Goal: Answer question/provide support

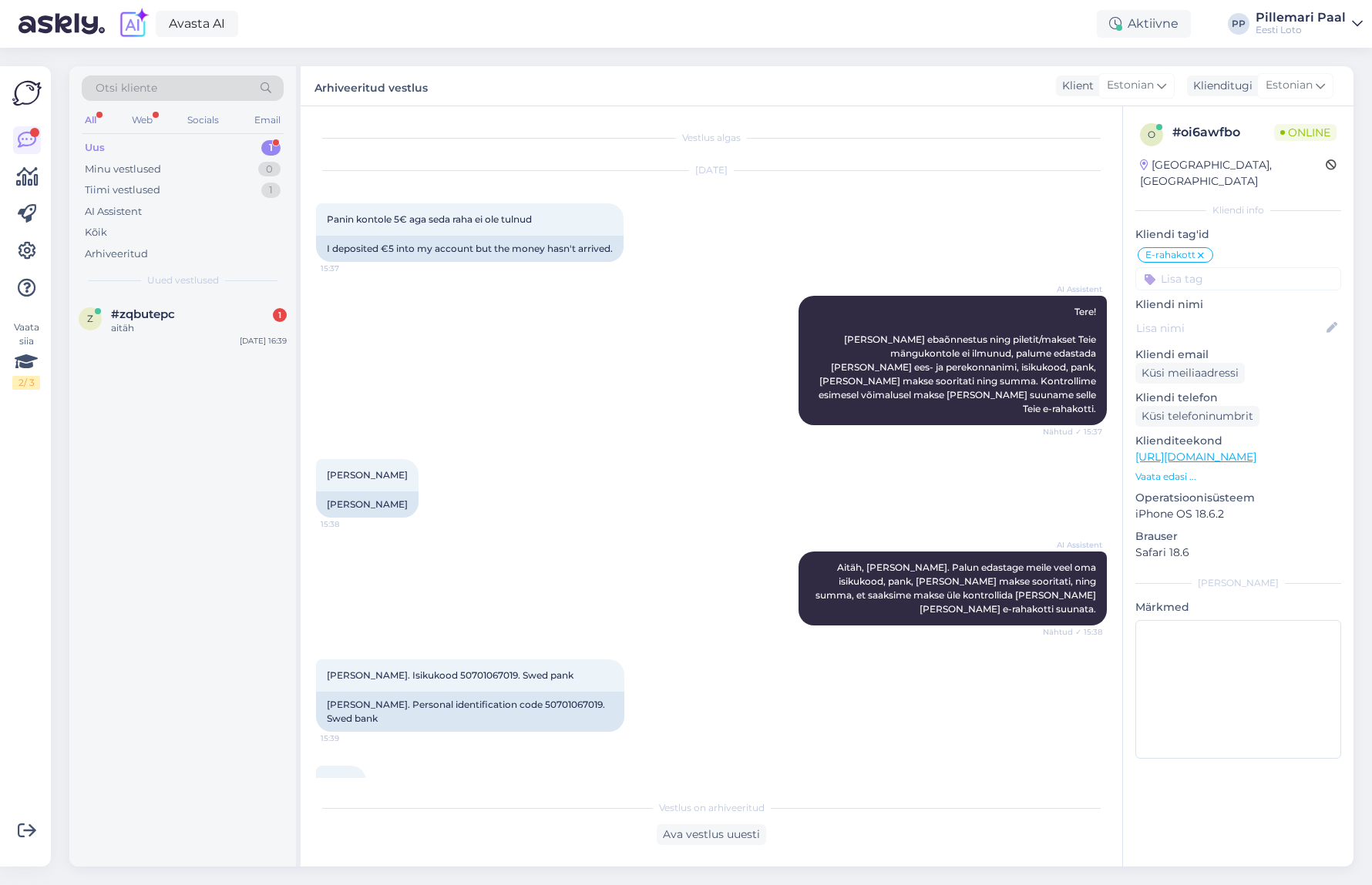
scroll to position [171, 0]
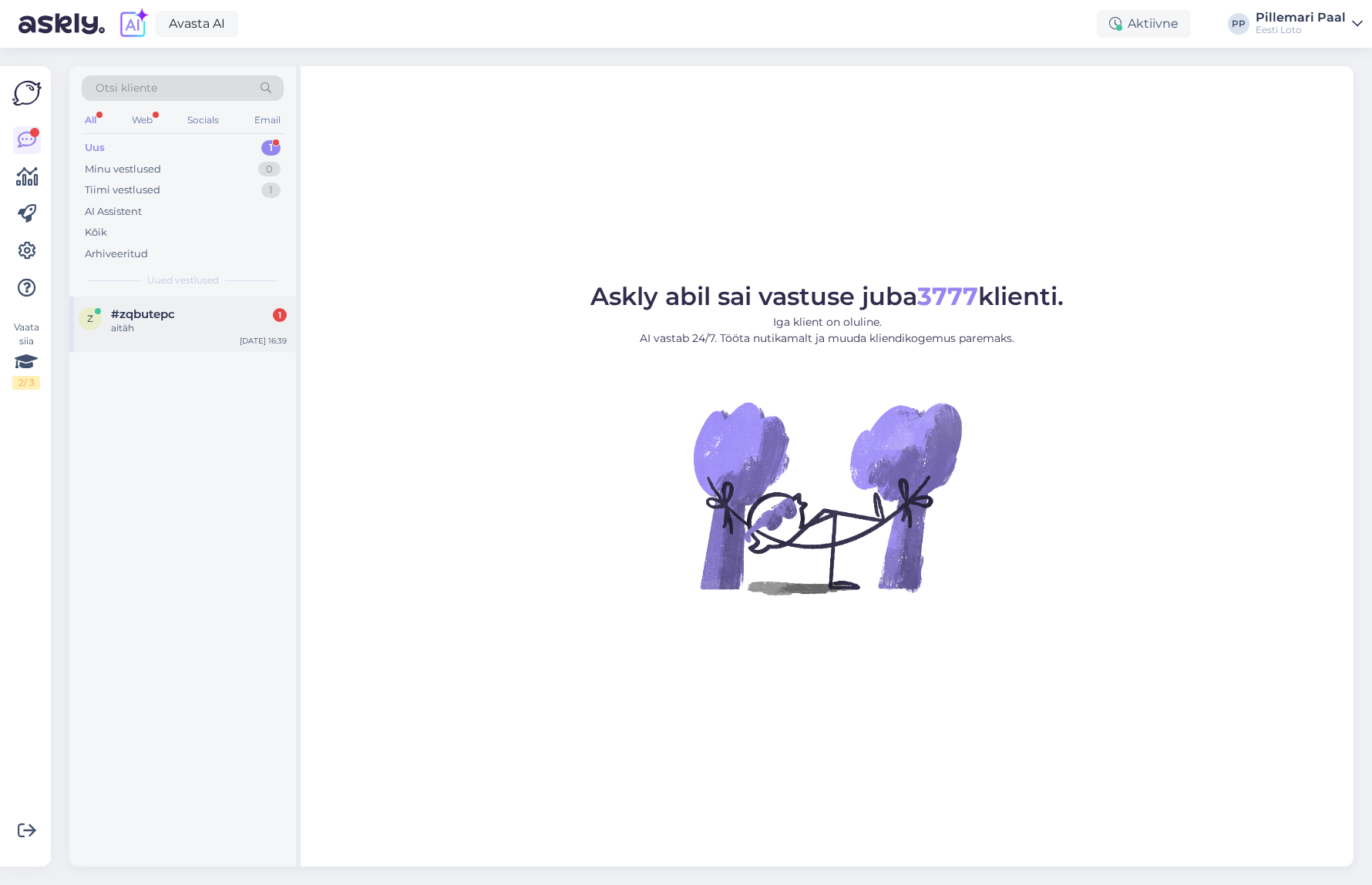
click at [143, 329] on div "aitäh" at bounding box center [198, 328] width 176 height 14
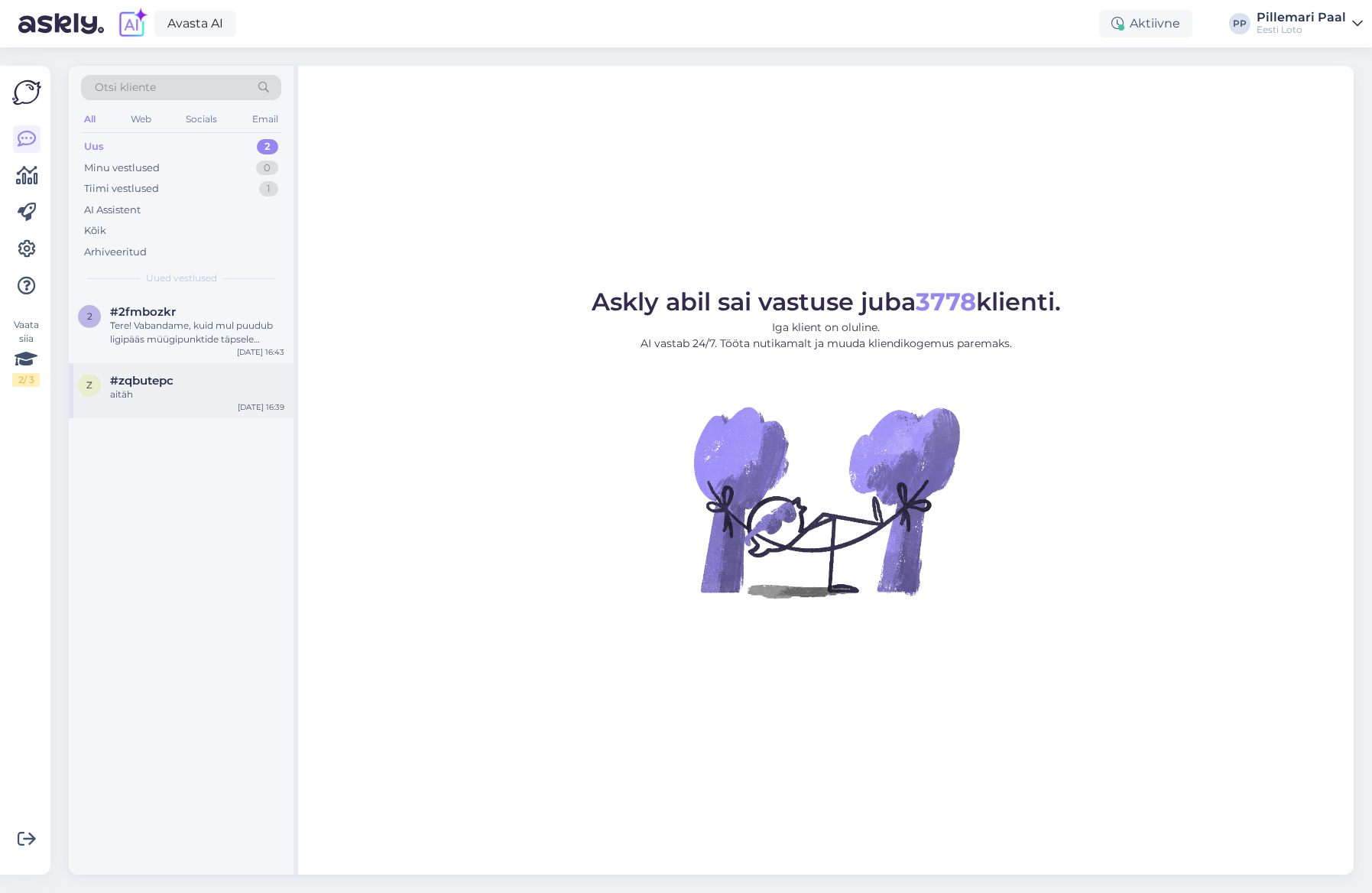
click at [116, 396] on div "aitäh" at bounding box center [197, 394] width 174 height 13
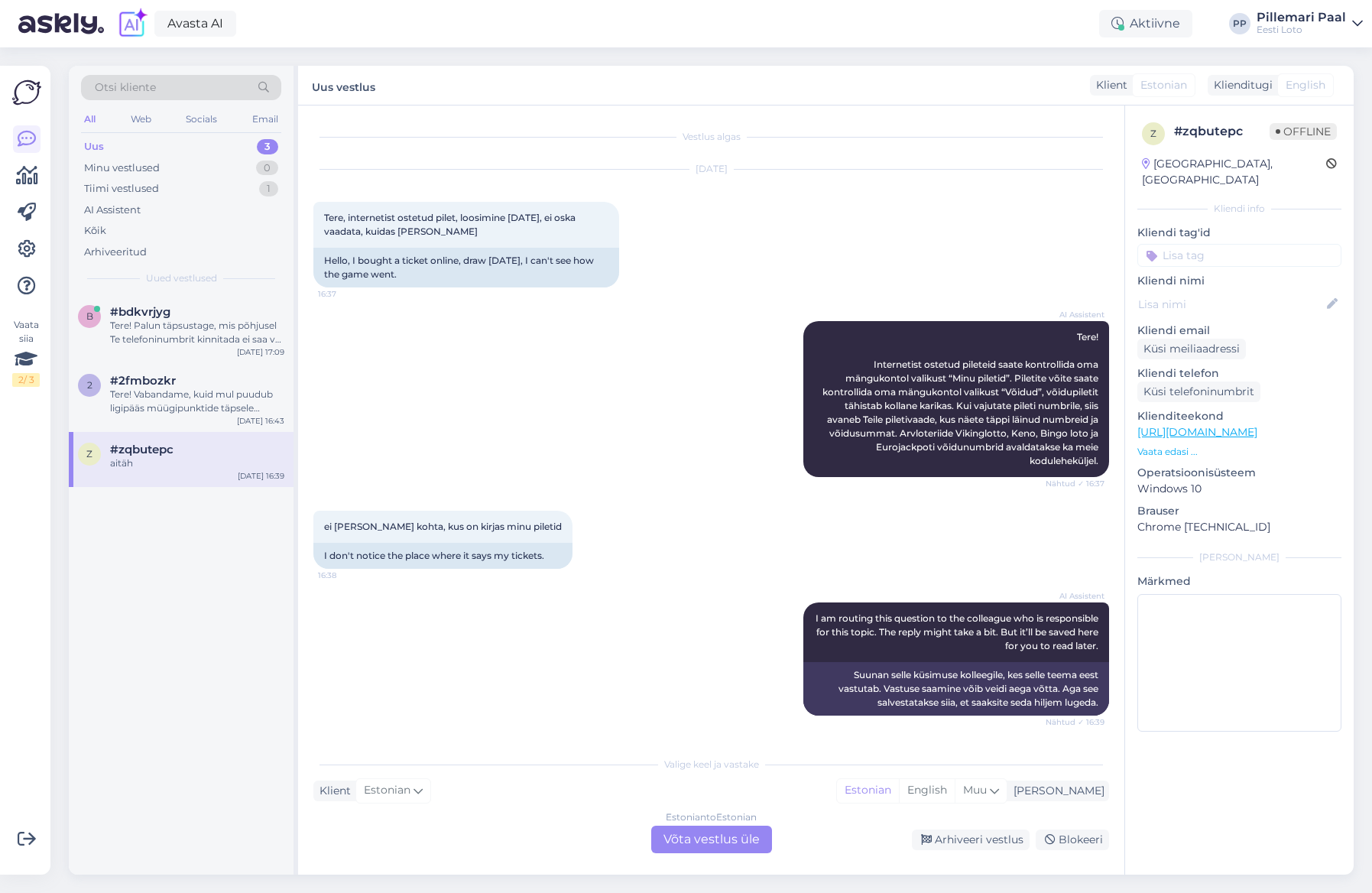
scroll to position [89, 0]
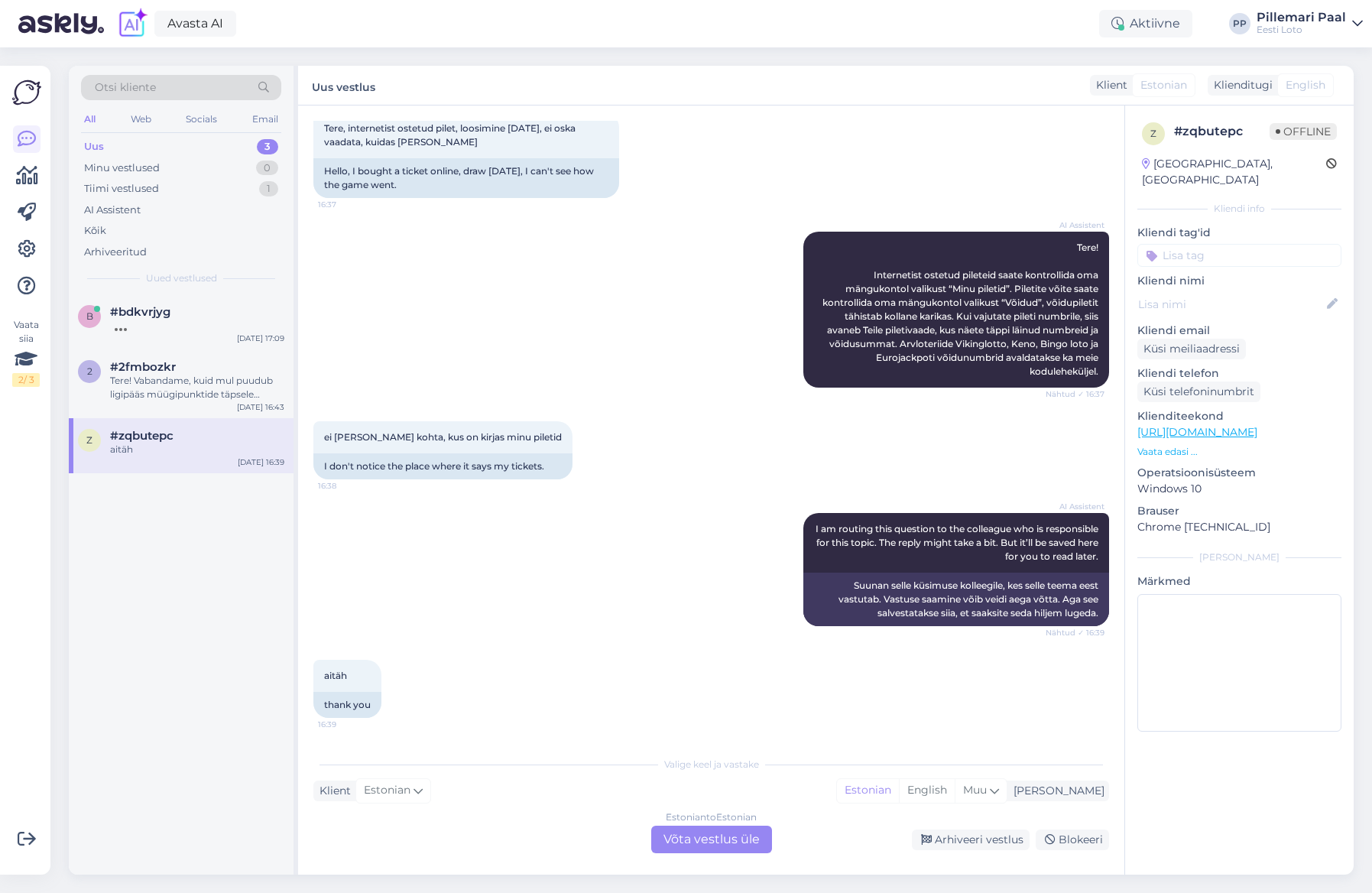
click at [722, 846] on div "Estonian to Estonian Võta vestlus üle" at bounding box center [711, 839] width 121 height 28
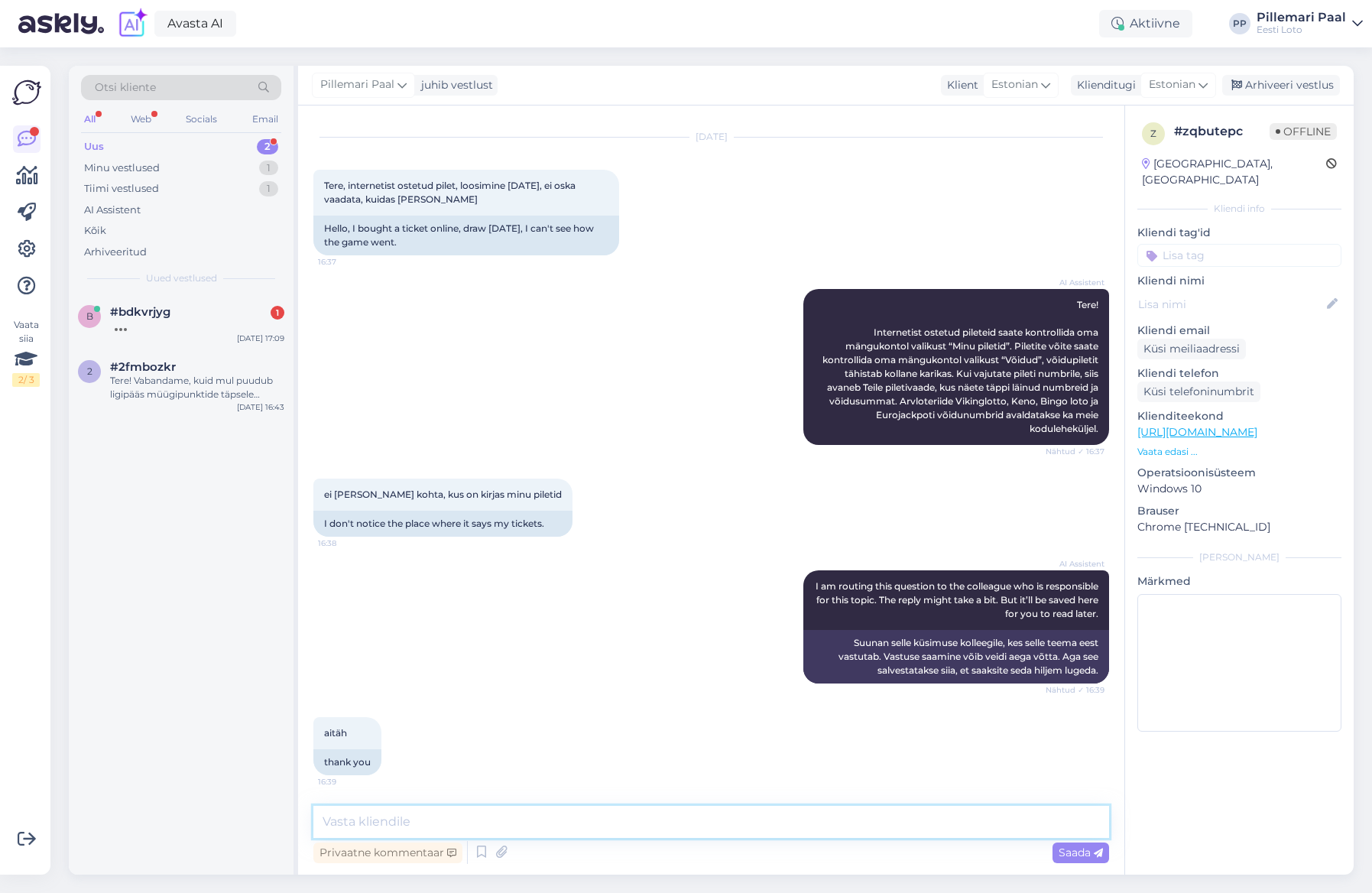
click at [465, 822] on textarea at bounding box center [711, 821] width 796 height 32
type textarea "M"
click at [515, 822] on textarea "Enda piletite nägemiseks peaks kindlasti olema sisselogitud." at bounding box center [711, 821] width 796 height 32
click at [694, 823] on textarea "Enda piletite nägemiseks peate kindlasti olema sisselogitud." at bounding box center [711, 821] width 796 height 32
type textarea "Enda piletite nägemiseks peate kindlasti olema sisselogitud. "Minu piletid" asu…"
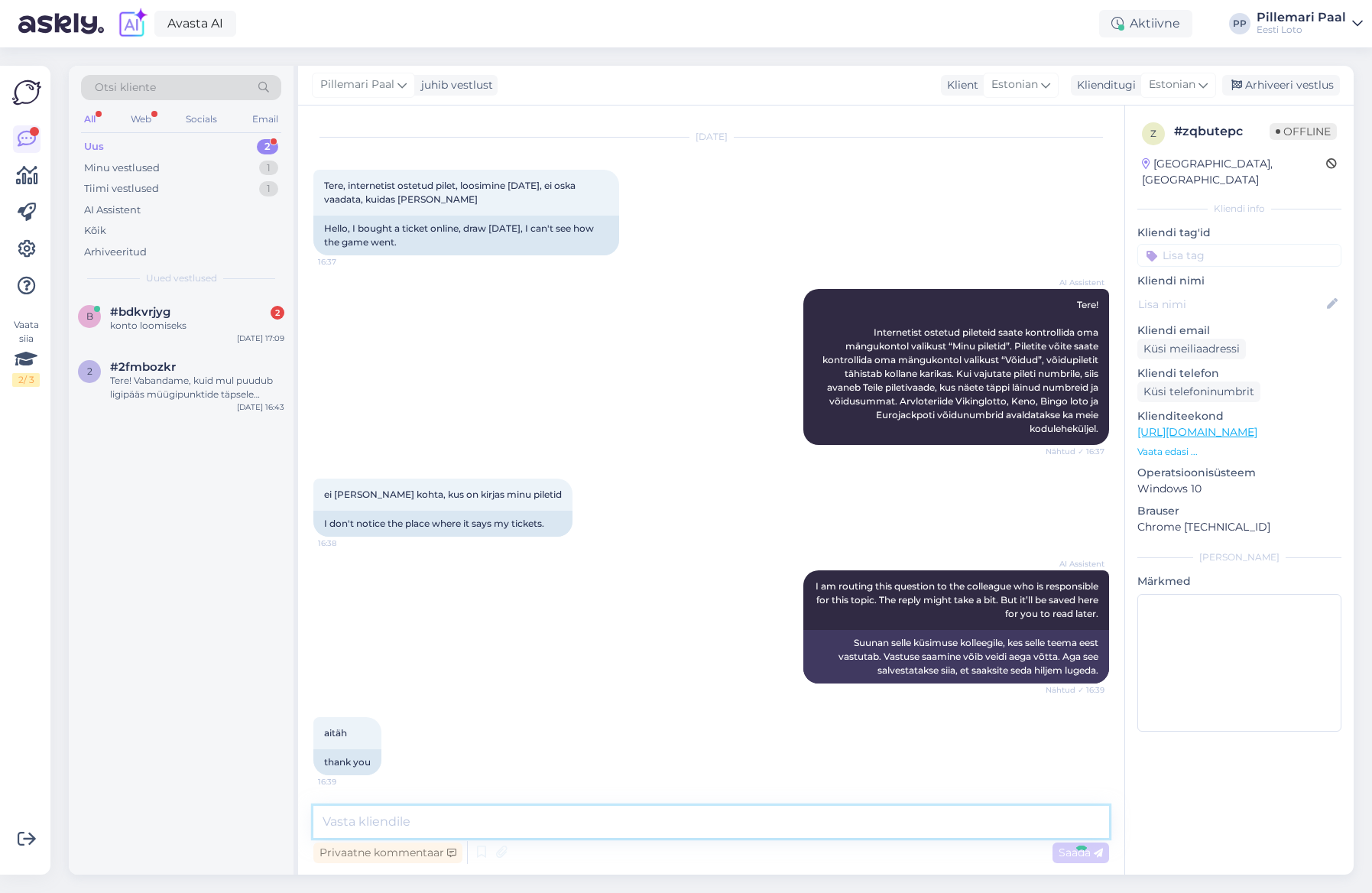
scroll to position [111, 0]
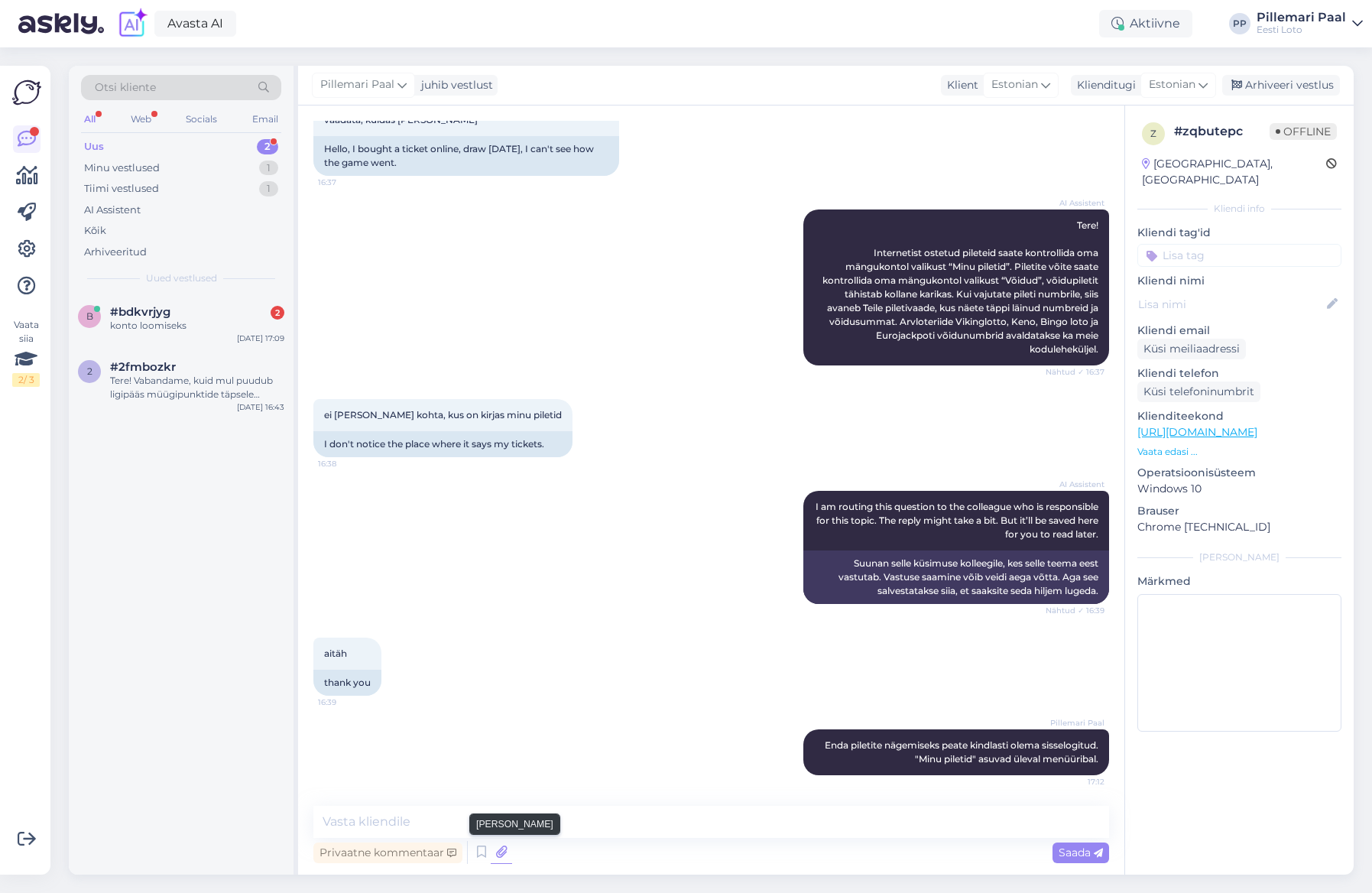
click at [496, 851] on icon at bounding box center [501, 852] width 21 height 23
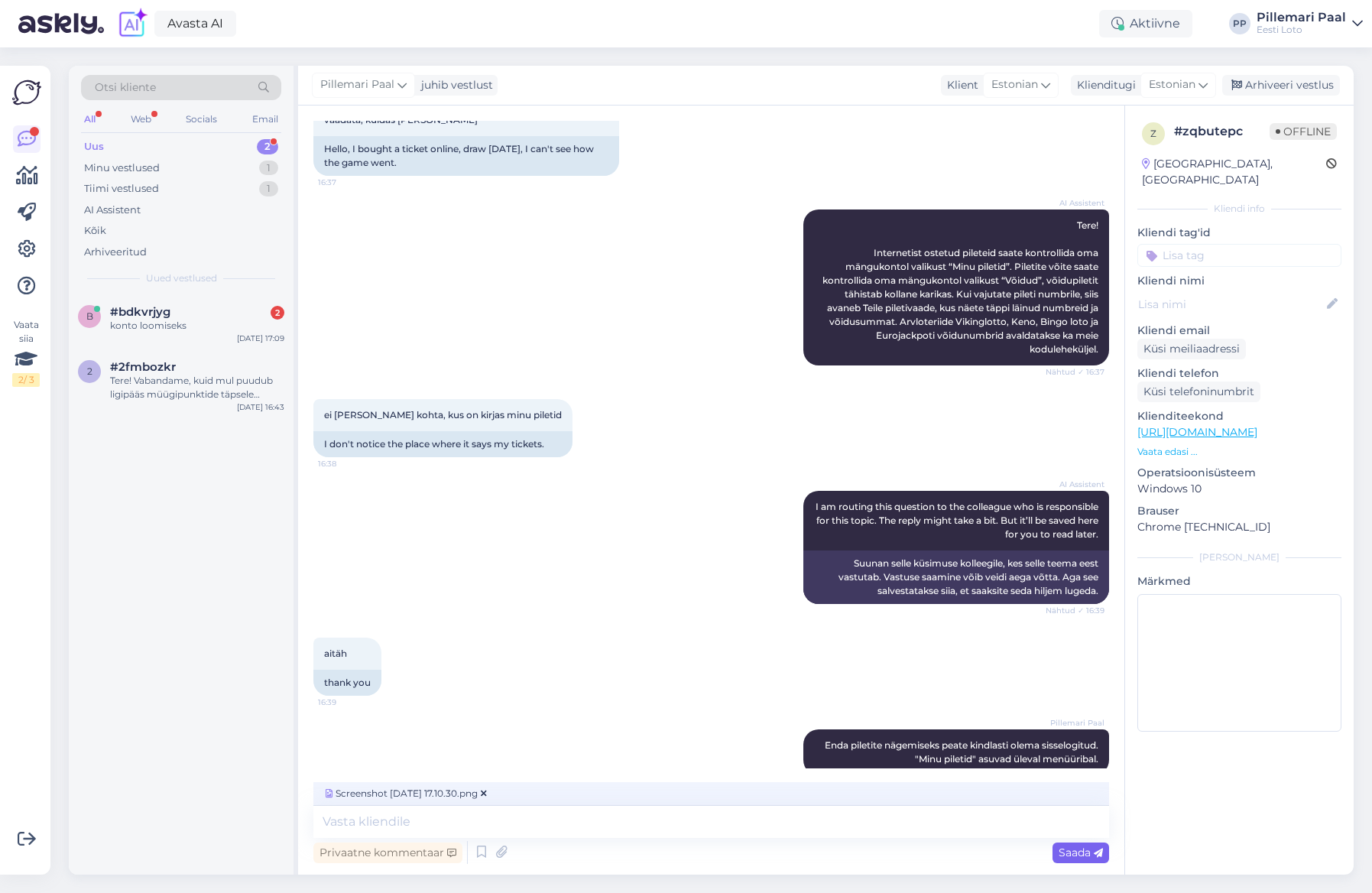
click at [1083, 853] on span "Saada" at bounding box center [1081, 852] width 44 height 13
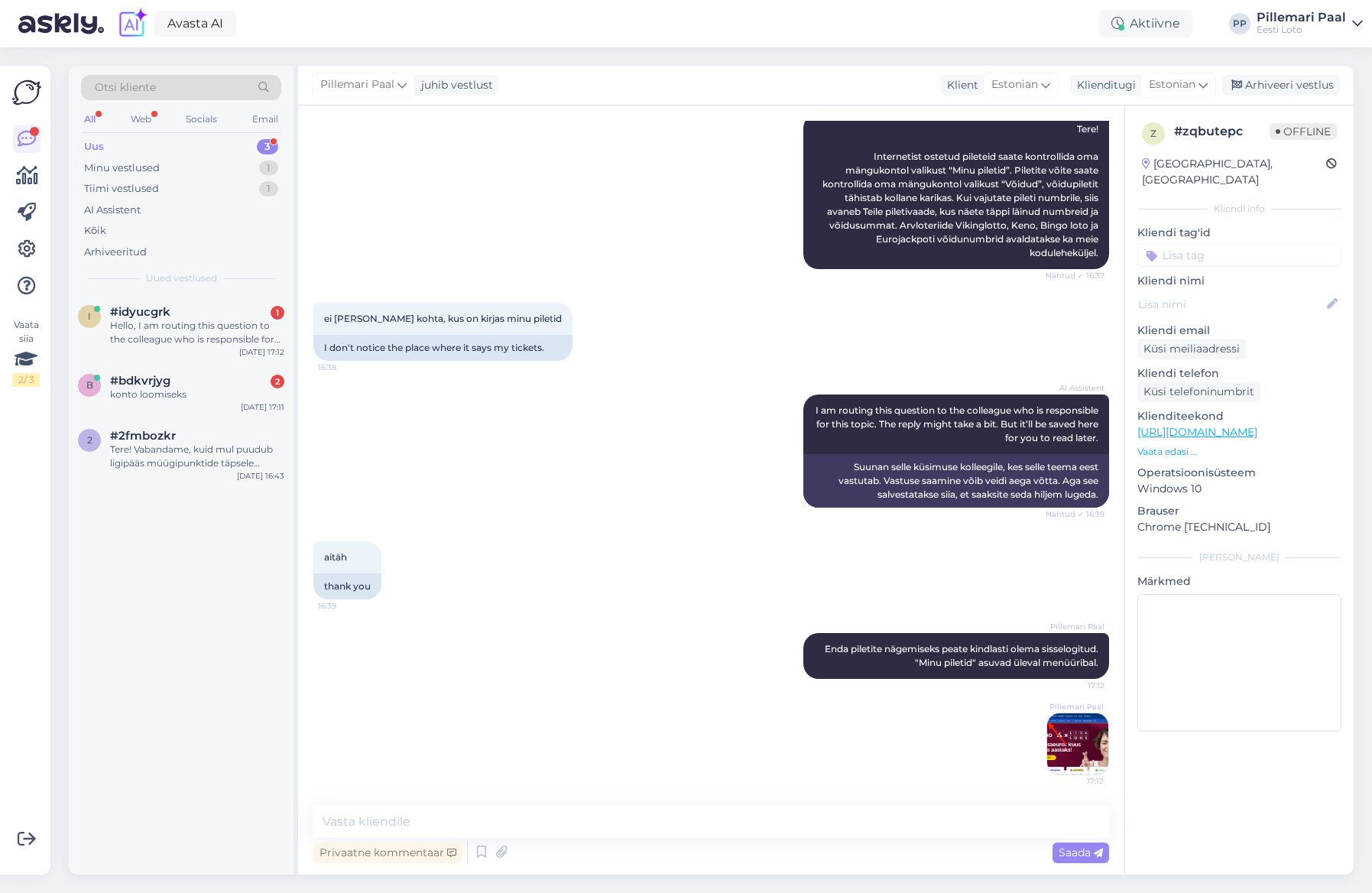
click at [1067, 745] on img at bounding box center [1077, 743] width 61 height 61
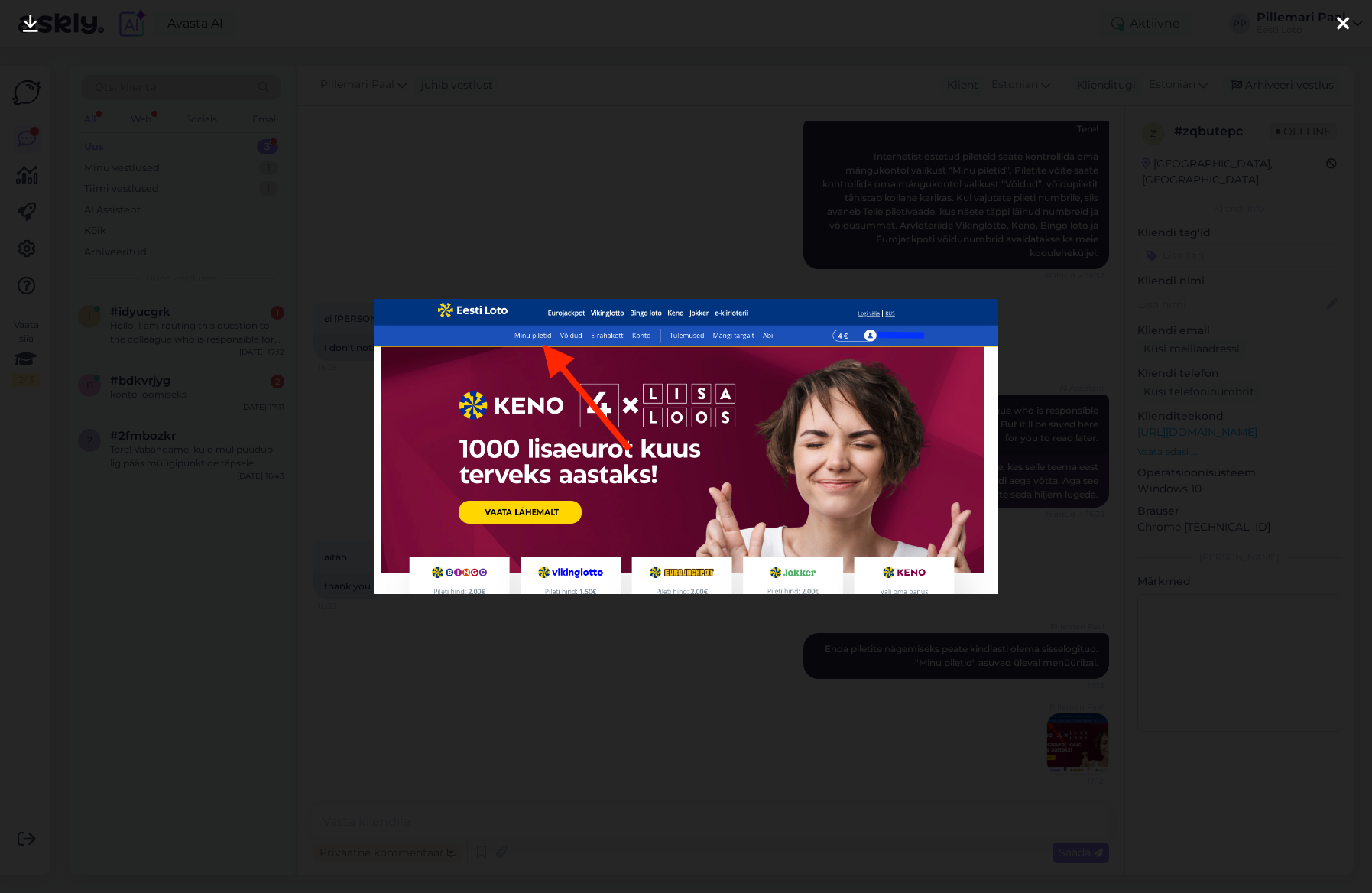
click at [785, 766] on div at bounding box center [686, 446] width 1372 height 893
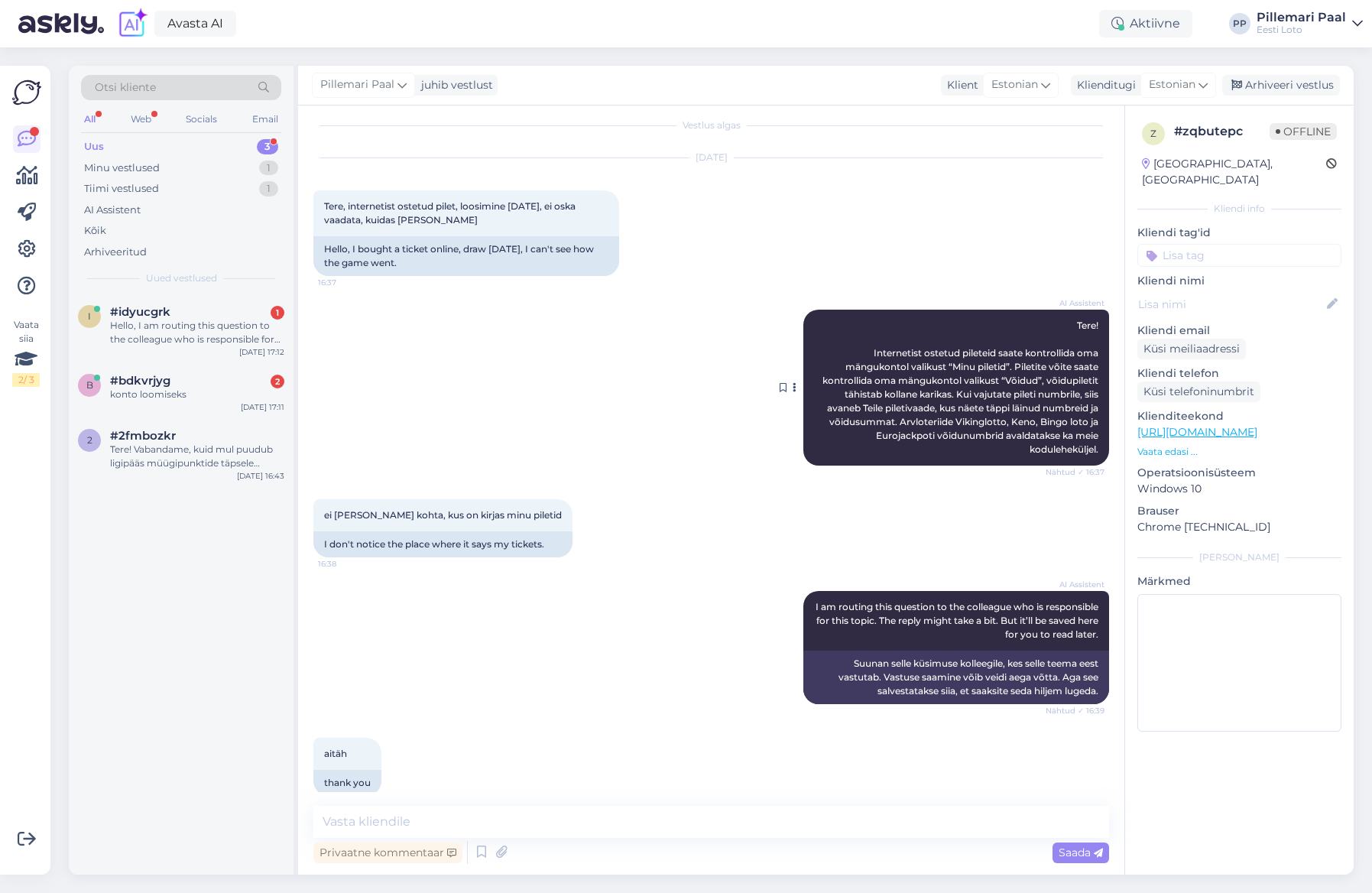
scroll to position [0, 0]
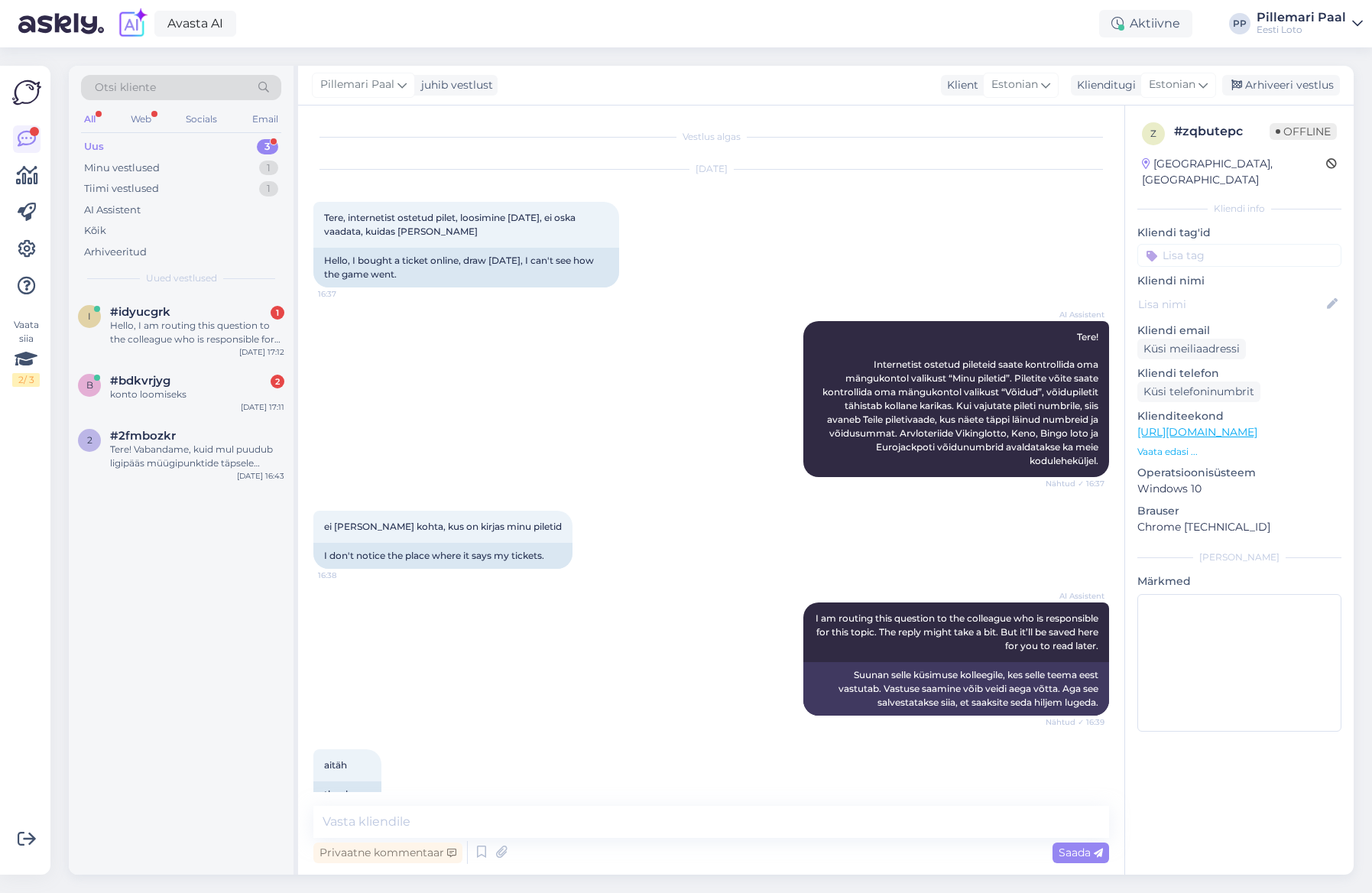
click at [1186, 244] on input at bounding box center [1239, 255] width 204 height 23
type input "mängukonto kasutamine"
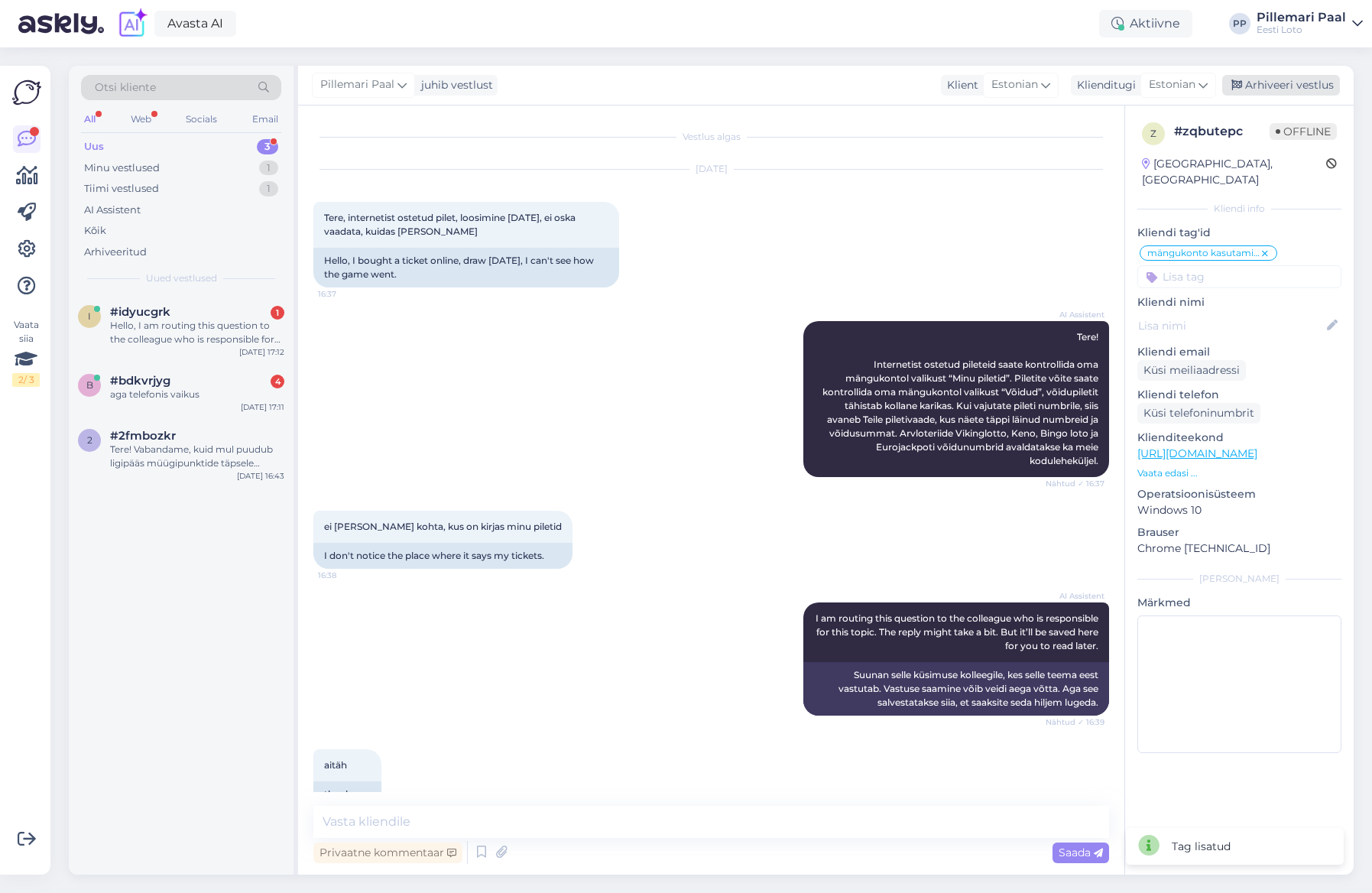
click at [1287, 84] on div "Arhiveeri vestlus" at bounding box center [1280, 85] width 118 height 21
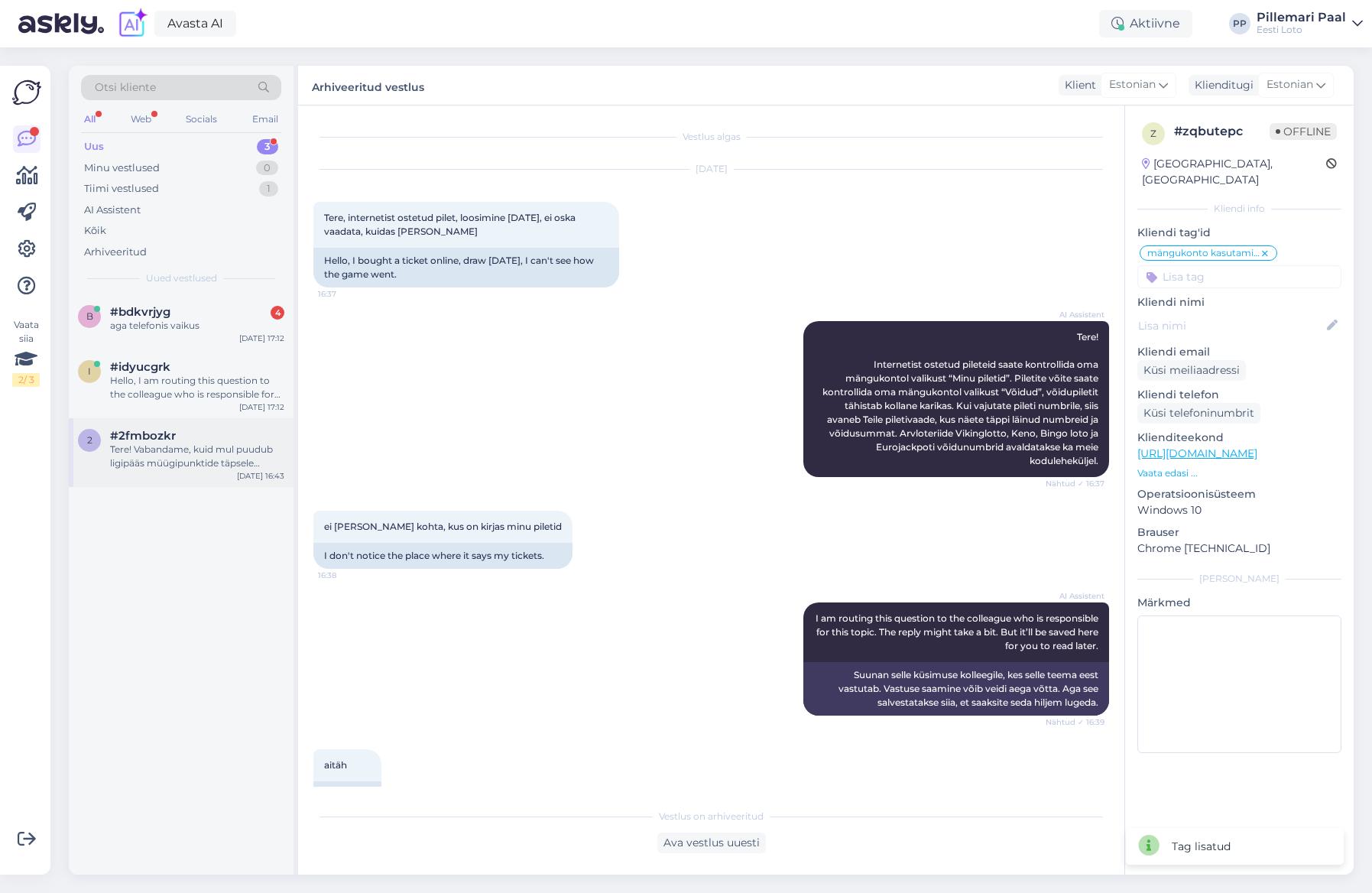
click at [199, 460] on div "Tere! Vabandame, kuid mul puudub ligipääs müügipunktide täpsele asukohainfole S…" at bounding box center [197, 456] width 174 height 28
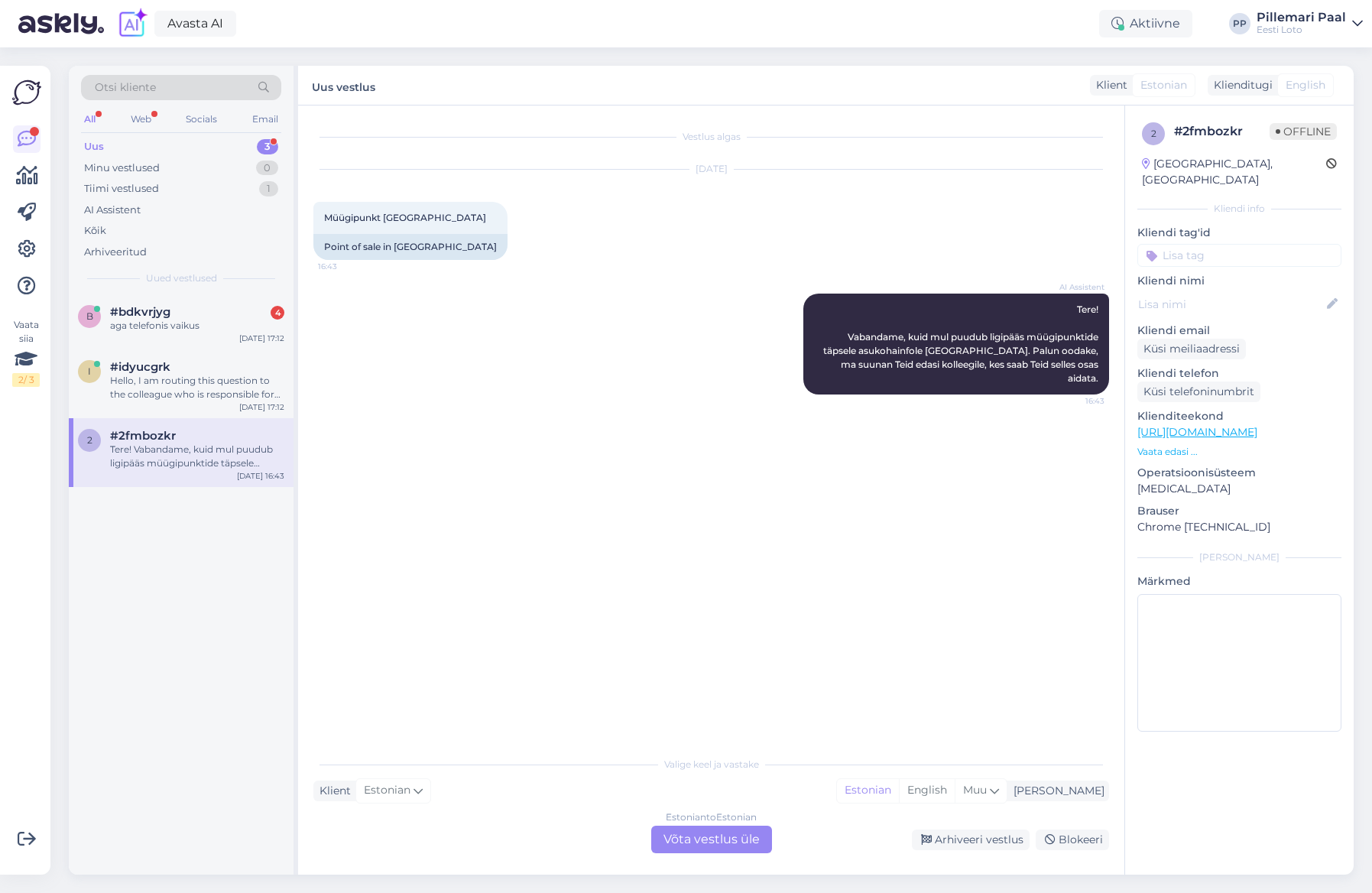
click at [692, 843] on div "Estonian to Estonian Võta vestlus üle" at bounding box center [711, 839] width 121 height 28
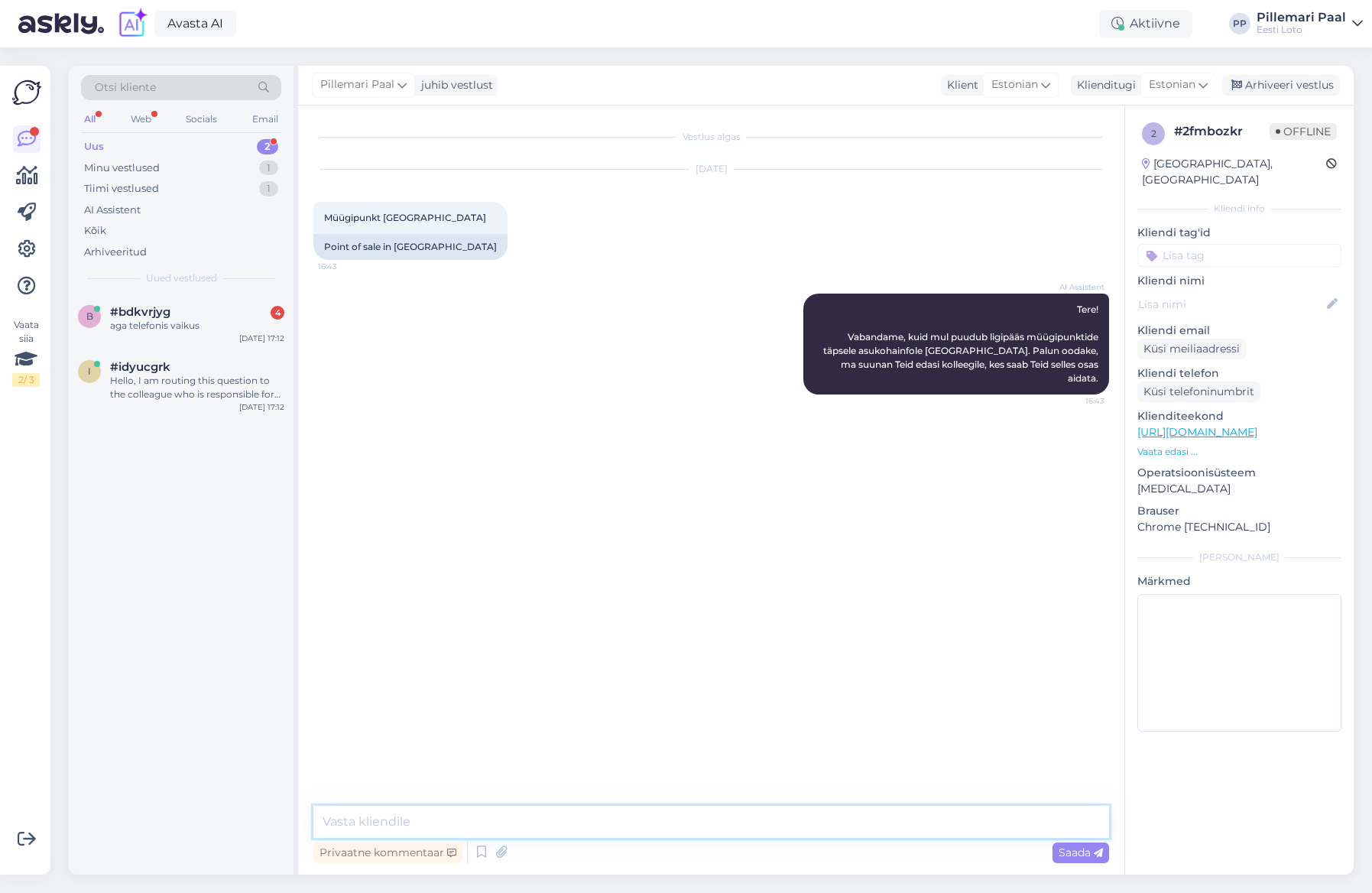
click at [564, 812] on textarea at bounding box center [711, 821] width 796 height 32
paste textarea "https://www.eestiloto.ee/et/support/pointsofsale"
type textarea "Müügipunktide kohta leiate rohkem infot siit - https://www.eestiloto.ee/et/supp…"
click at [998, 831] on textarea "Müügipunktide kohta leiate rohkem infot siit - https://www.eestiloto.ee/et/supp…" at bounding box center [711, 821] width 796 height 32
click at [1076, 854] on span "Saada" at bounding box center [1081, 852] width 44 height 13
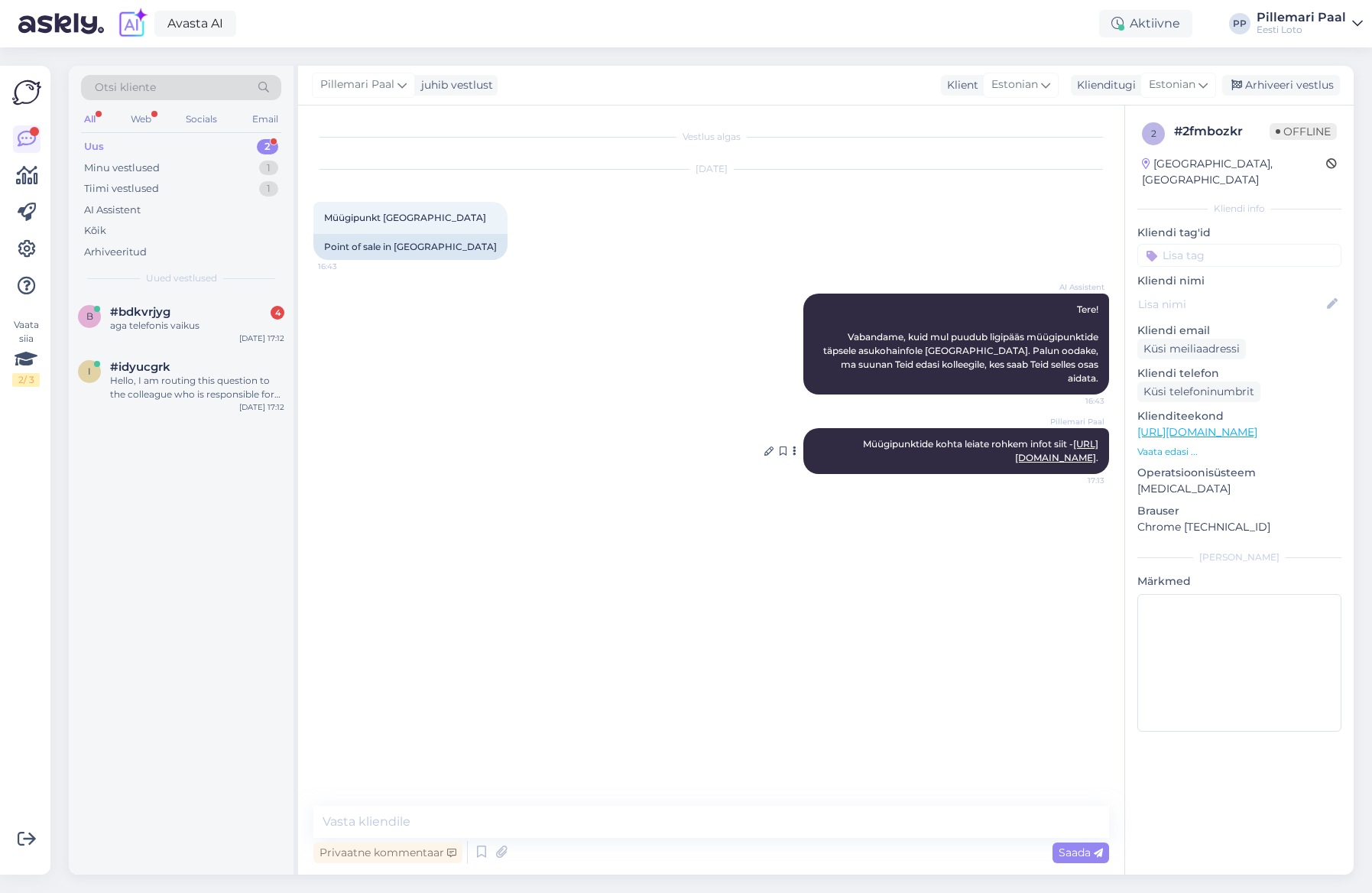
click at [1015, 447] on link "https://www.eestiloto.ee/et/support/pointsofsale" at bounding box center [1057, 451] width 84 height 25
click at [1204, 244] on input at bounding box center [1239, 255] width 204 height 23
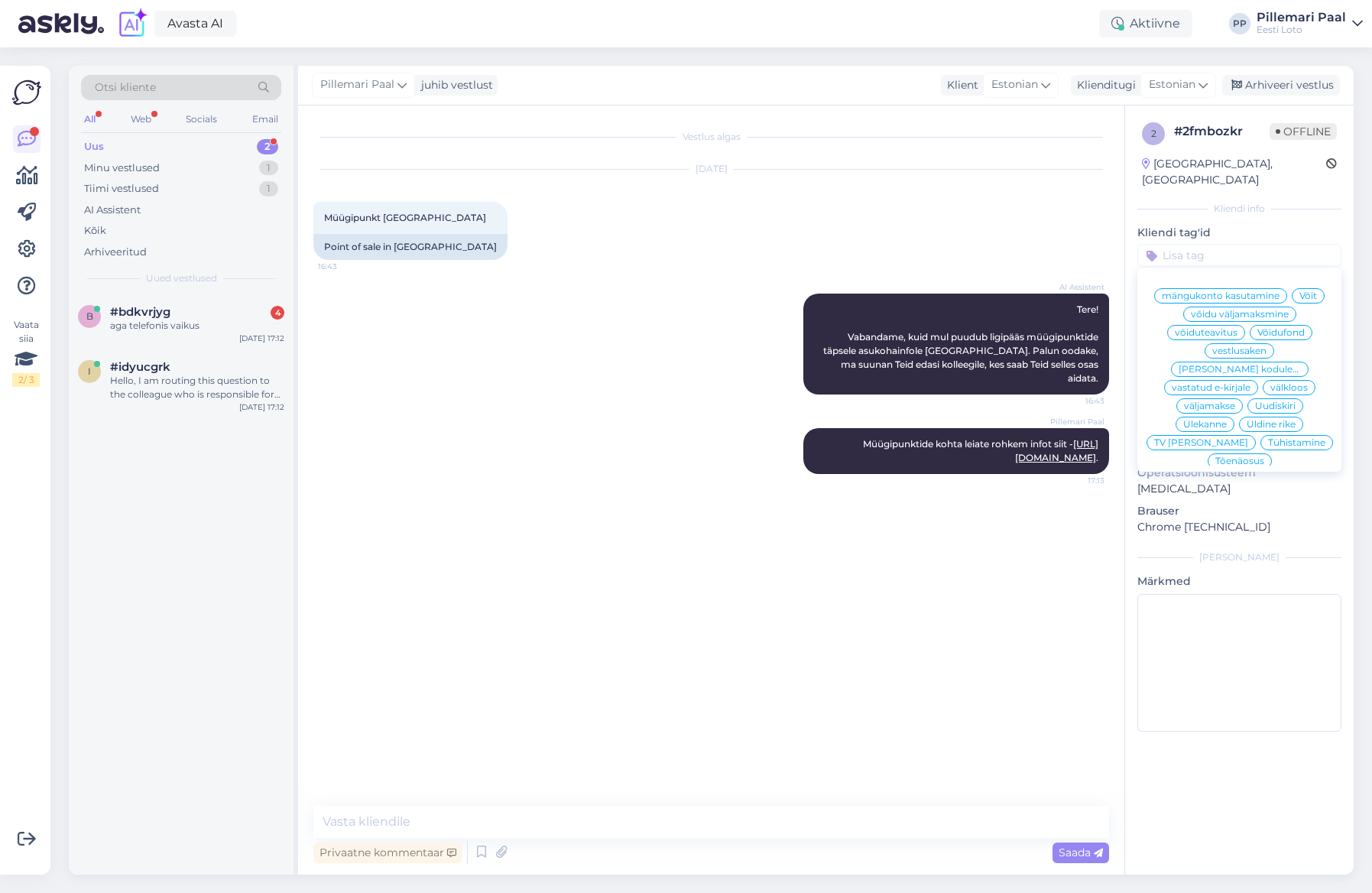
type input "m"
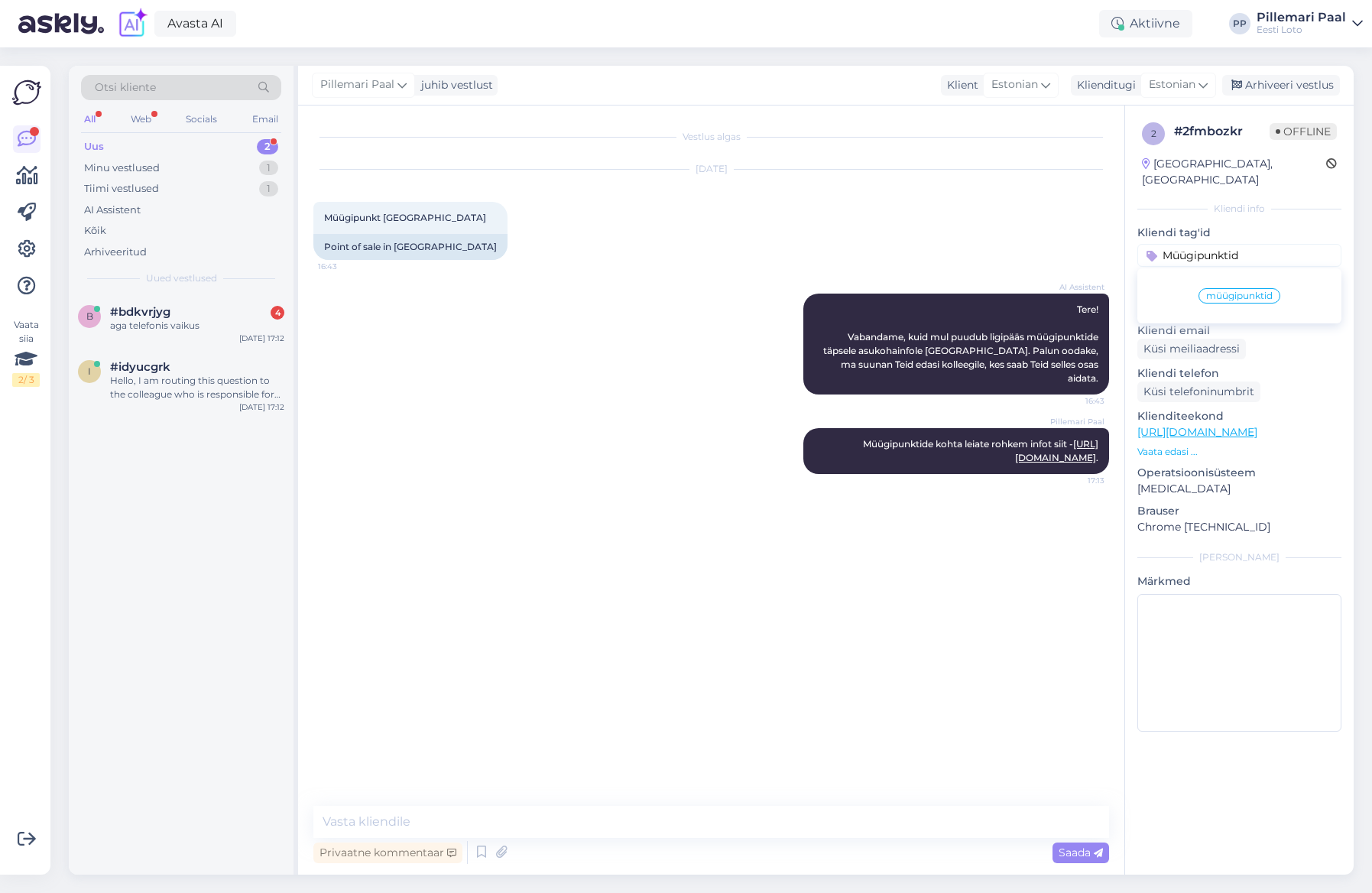
type input "Müügipunktid"
click at [1243, 291] on span "müügipunktid" at bounding box center [1239, 296] width 66 height 9
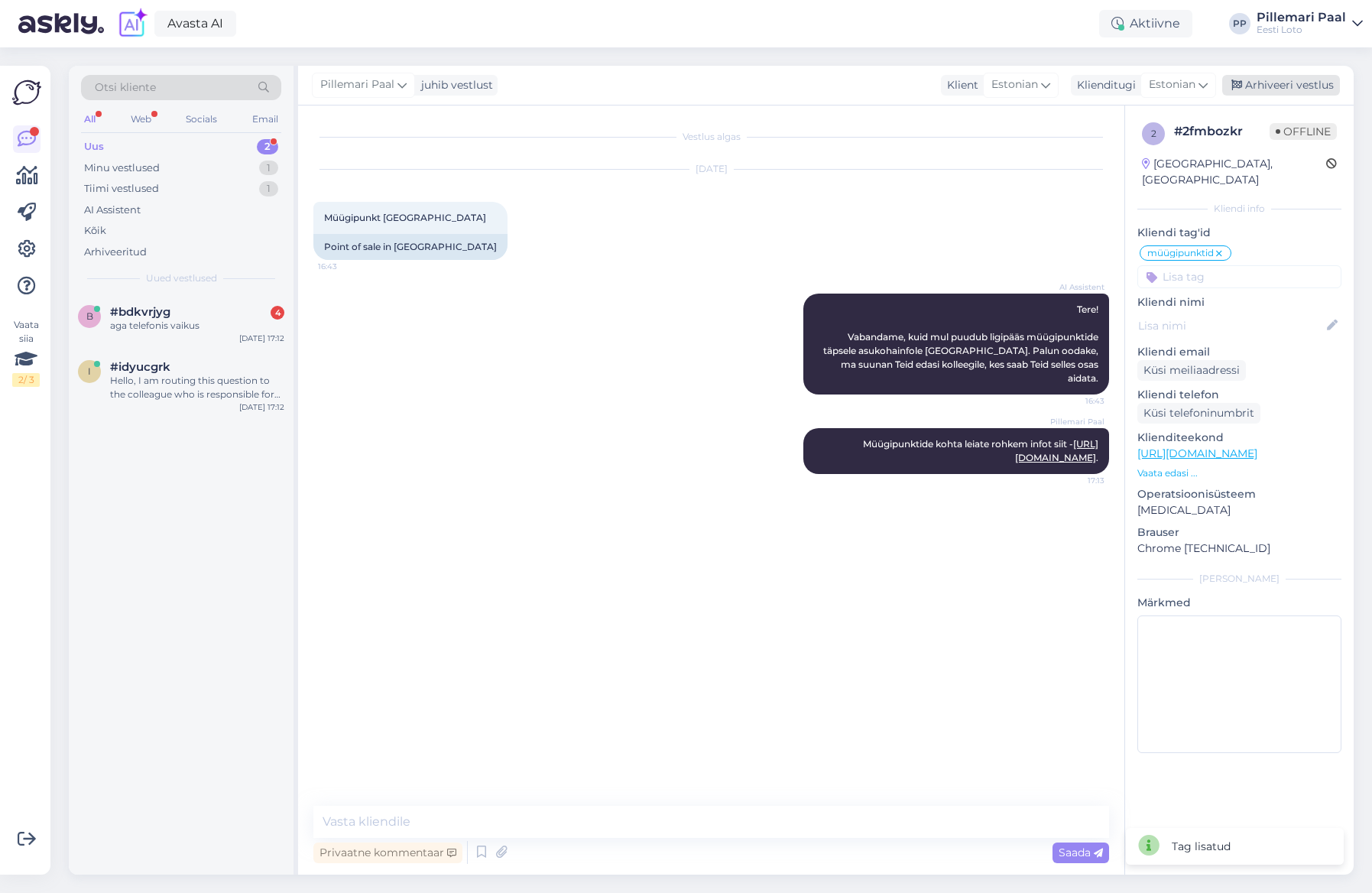
click at [1281, 83] on div "Arhiveeri vestlus" at bounding box center [1280, 85] width 118 height 21
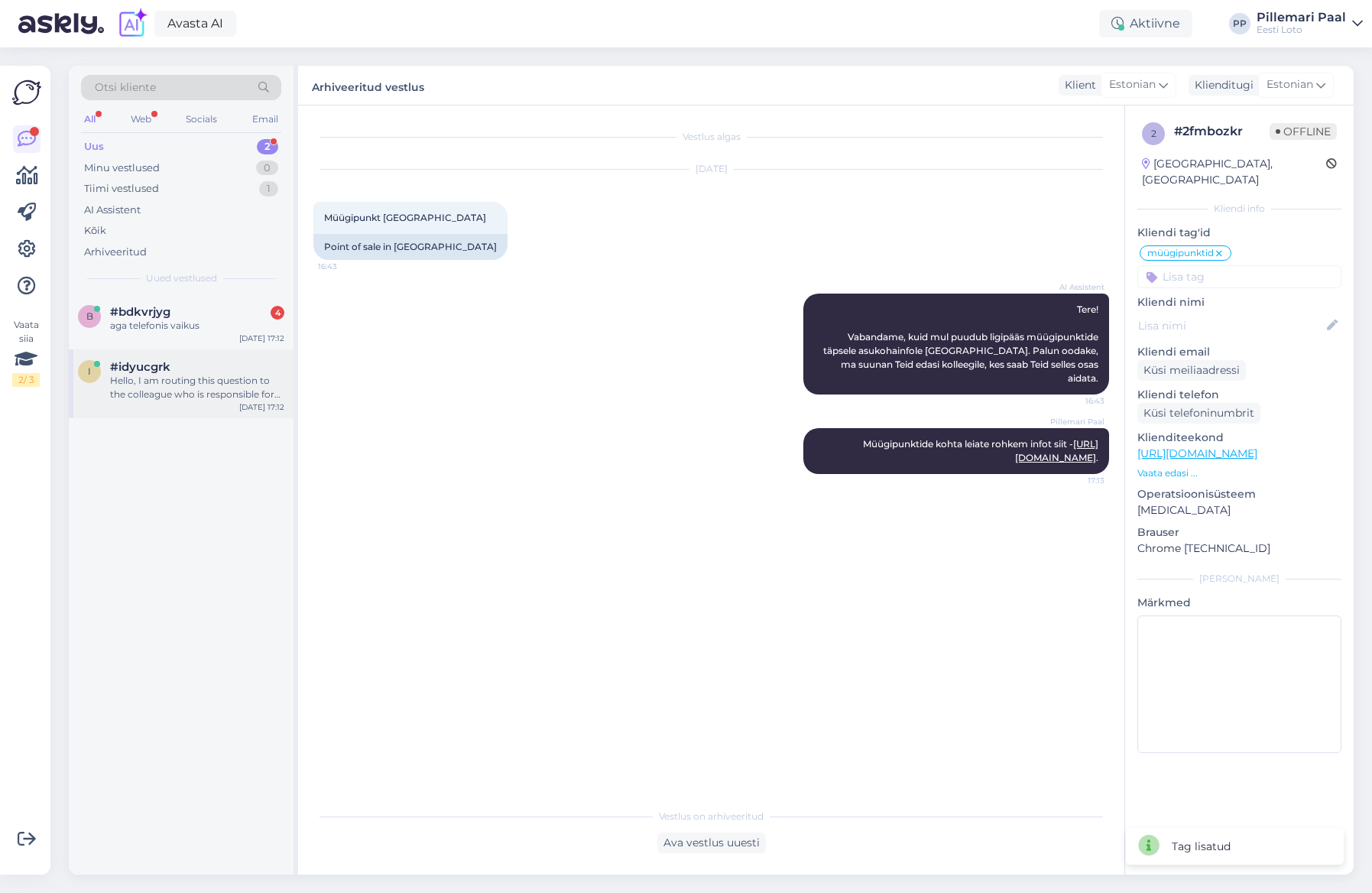
click at [183, 392] on div "Hello, I am routing this question to the colleague who is responsible for this …" at bounding box center [197, 387] width 174 height 28
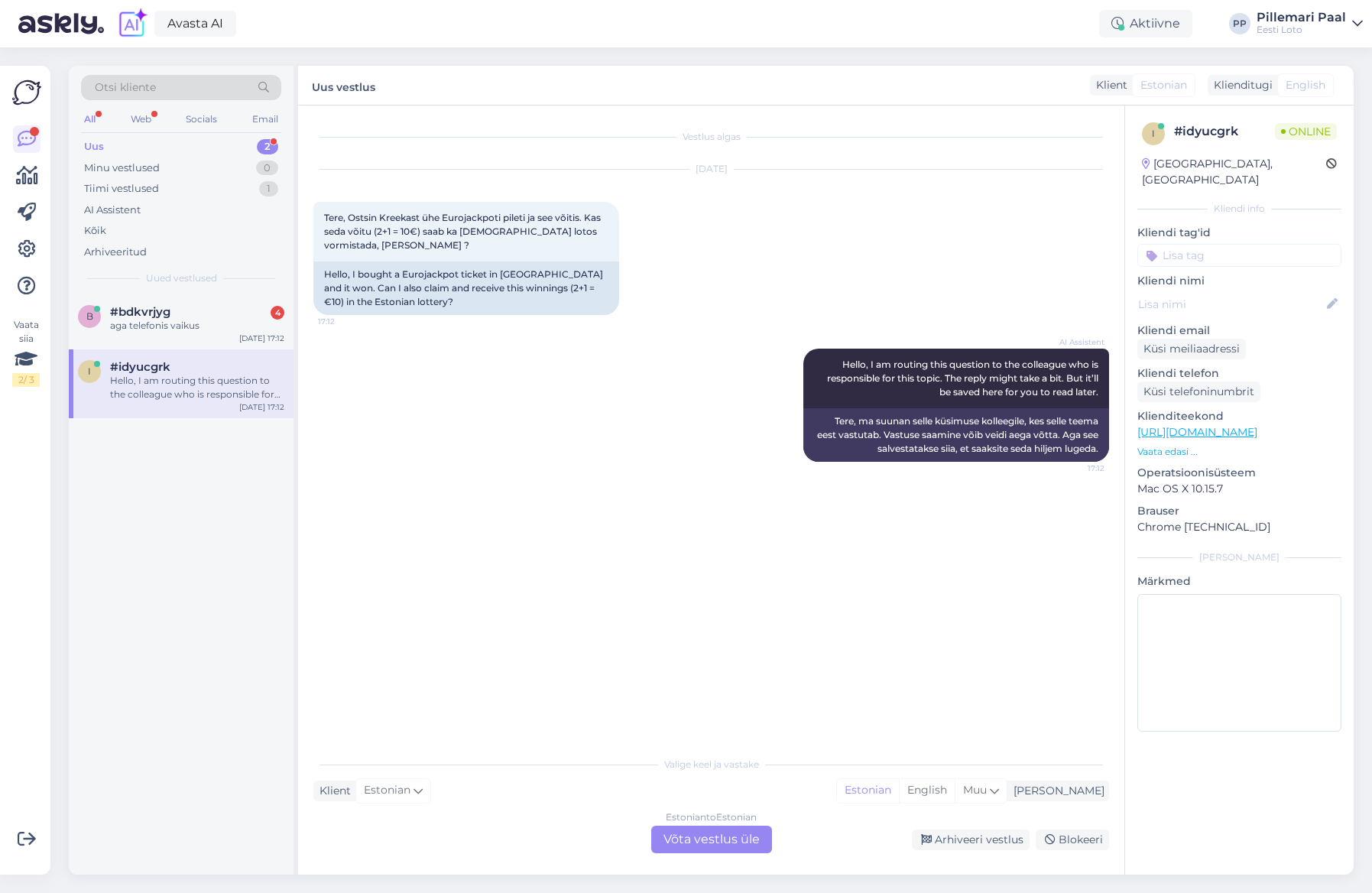
click at [740, 837] on div "Estonian to Estonian Võta vestlus üle" at bounding box center [711, 839] width 121 height 28
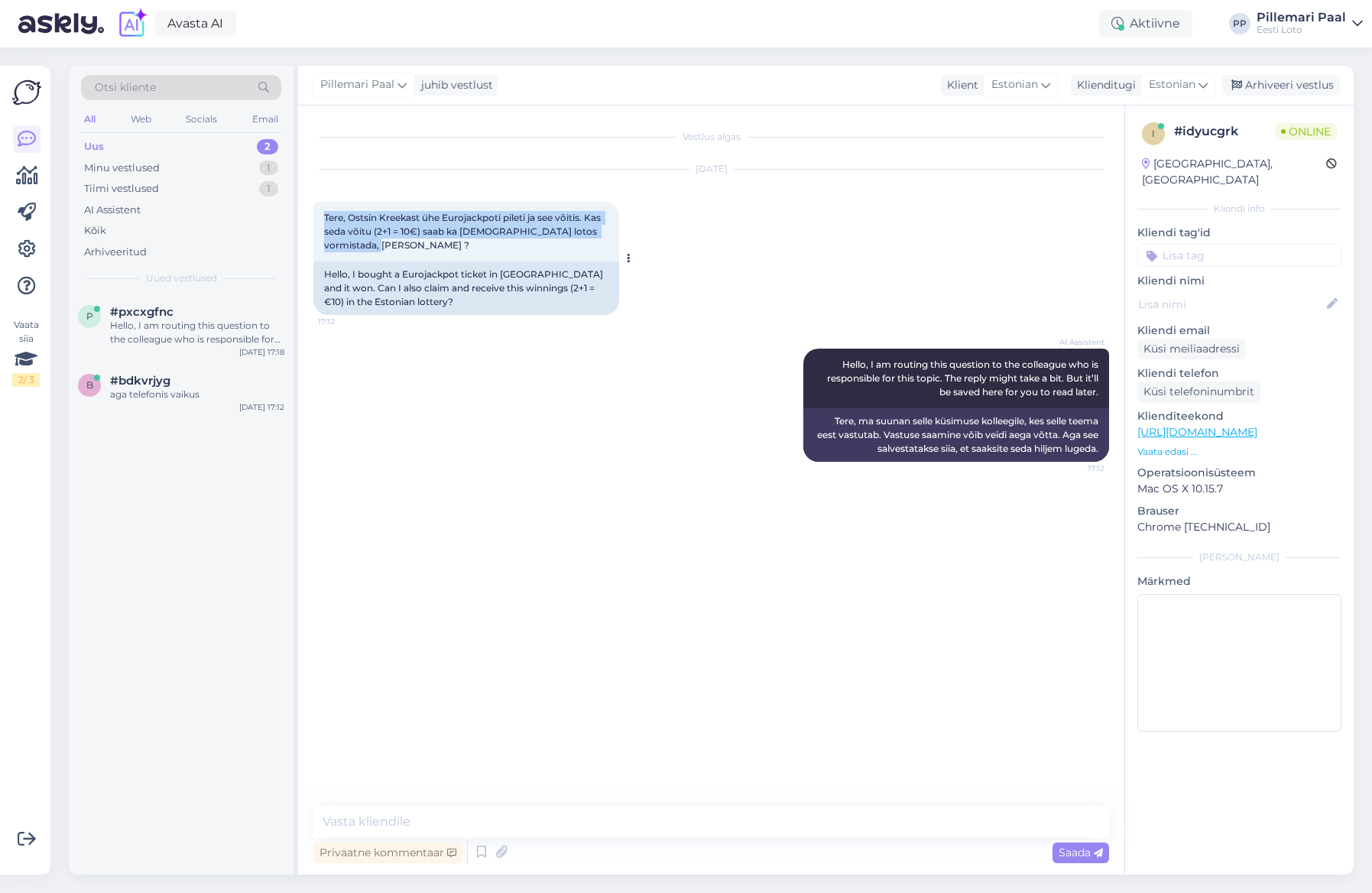
drag, startPoint x: 383, startPoint y: 248, endPoint x: 339, endPoint y: 247, distance: 44.0
click at [319, 219] on div "Tere, Ostsin Kreekast ühe Eurojackpoti pileti ja see võitis. Kas seda võitu (2+…" at bounding box center [466, 232] width 306 height 60
copy span "Tere, Ostsin Kreekast ühe Eurojackpoti pileti ja see võitis. Kas seda võitu (2+…"
click at [405, 827] on textarea at bounding box center [711, 821] width 796 height 32
paste textarea "Kahjuks ei ole võimalik välisriigist ostetud Eurojackpoti pileti võitu Eesti Lo…"
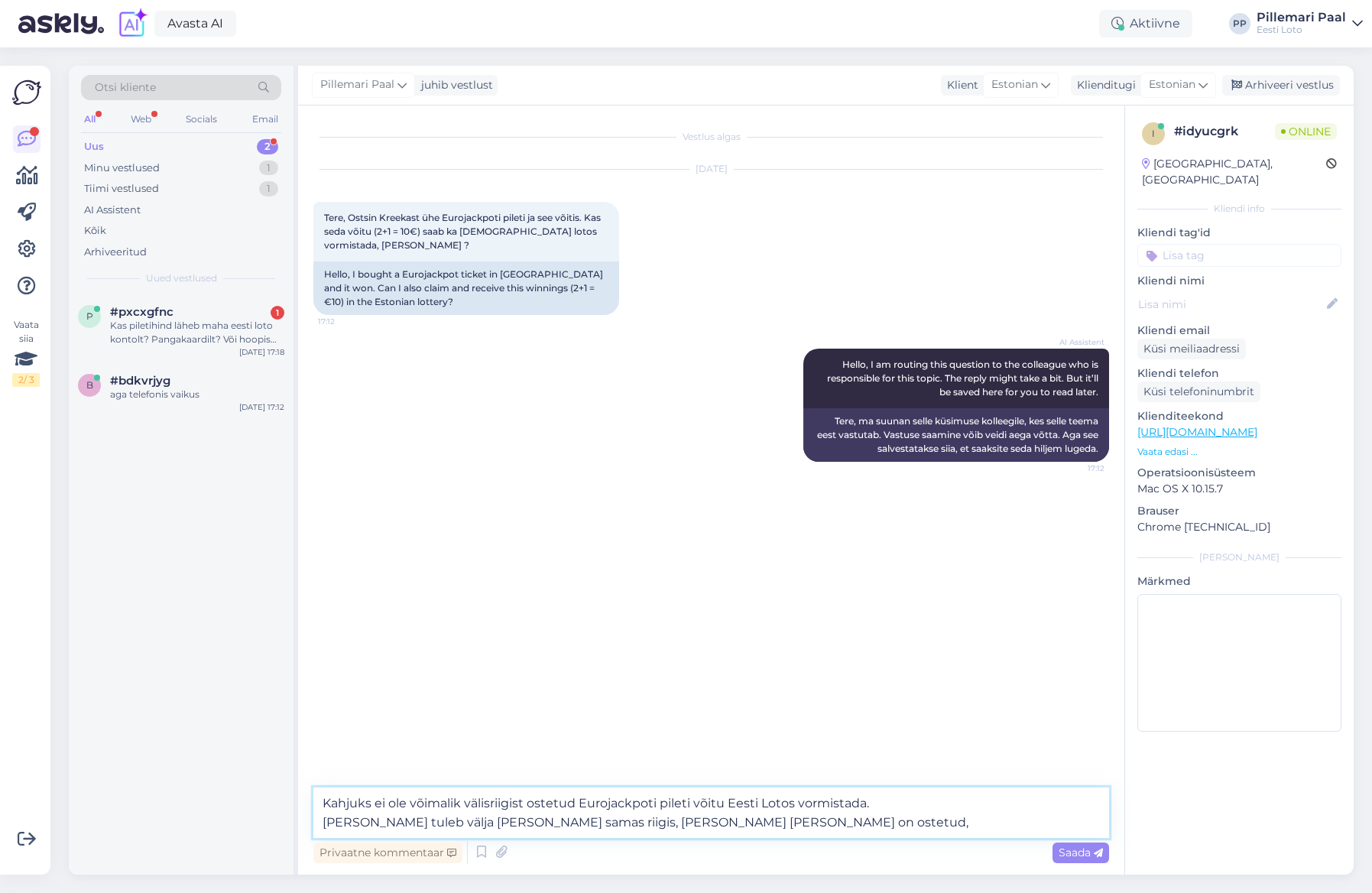
drag, startPoint x: 320, startPoint y: 823, endPoint x: 353, endPoint y: 864, distance: 52.6
click at [320, 823] on textarea "Kahjuks ei ole võimalik välisriigist ostetud Eurojackpoti pileti võitu Eesti Lo…" at bounding box center [711, 812] width 796 height 51
drag, startPoint x: 470, startPoint y: 823, endPoint x: 567, endPoint y: 860, distance: 103.8
click at [470, 823] on textarea "Kahjuks ei ole võimalik välisriigist ostetud Eurojackpoti pileti võitu Eesti Lo…" at bounding box center [711, 812] width 796 height 51
type textarea "Kahjuks ei ole võimalik välisriigist ostetud Eurojackpoti pileti võitu Eesti Lo…"
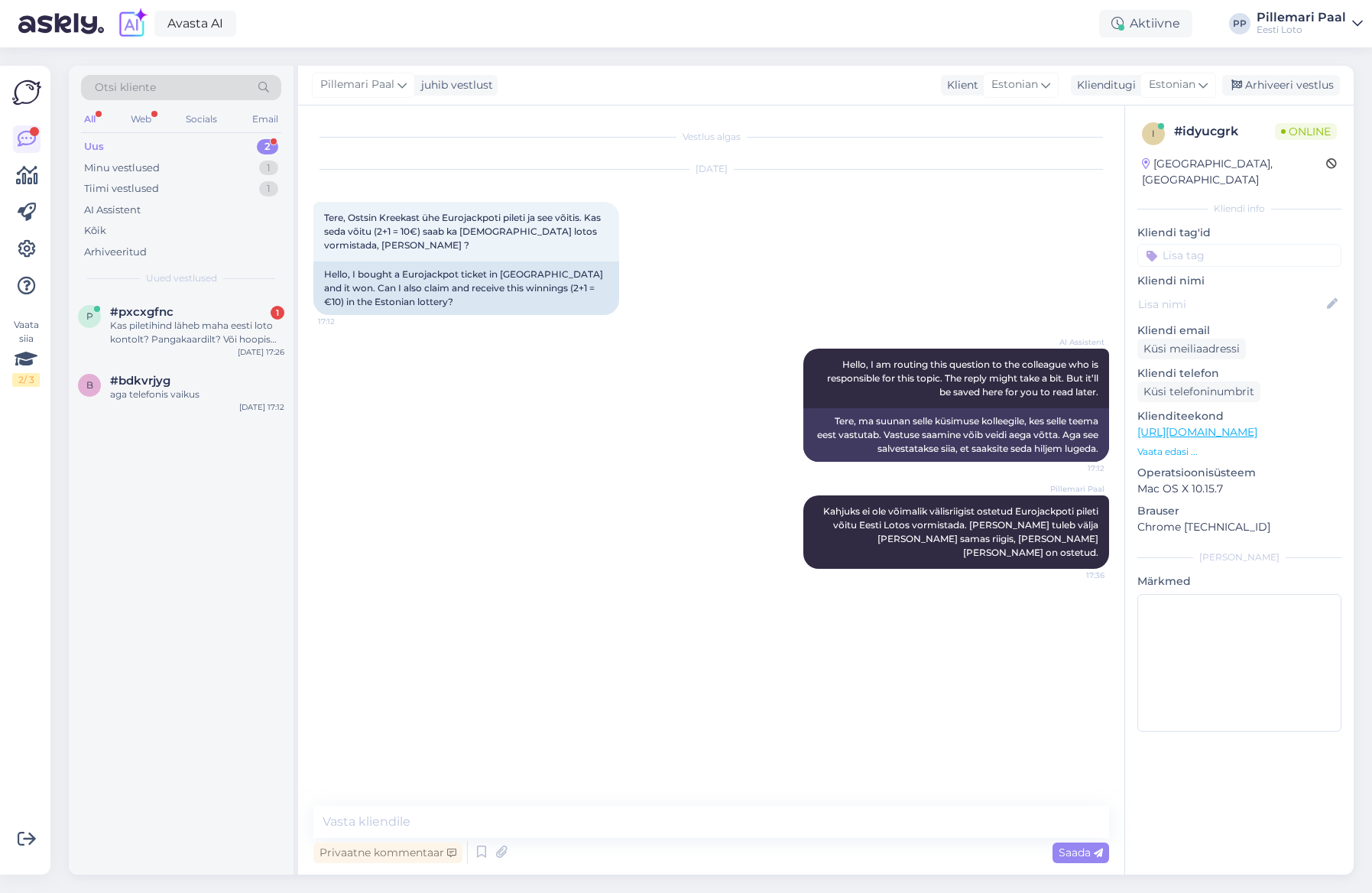
click at [1201, 245] on input at bounding box center [1239, 255] width 204 height 23
type input "euro"
click at [1253, 291] on span "eurojackpot" at bounding box center [1239, 296] width 56 height 9
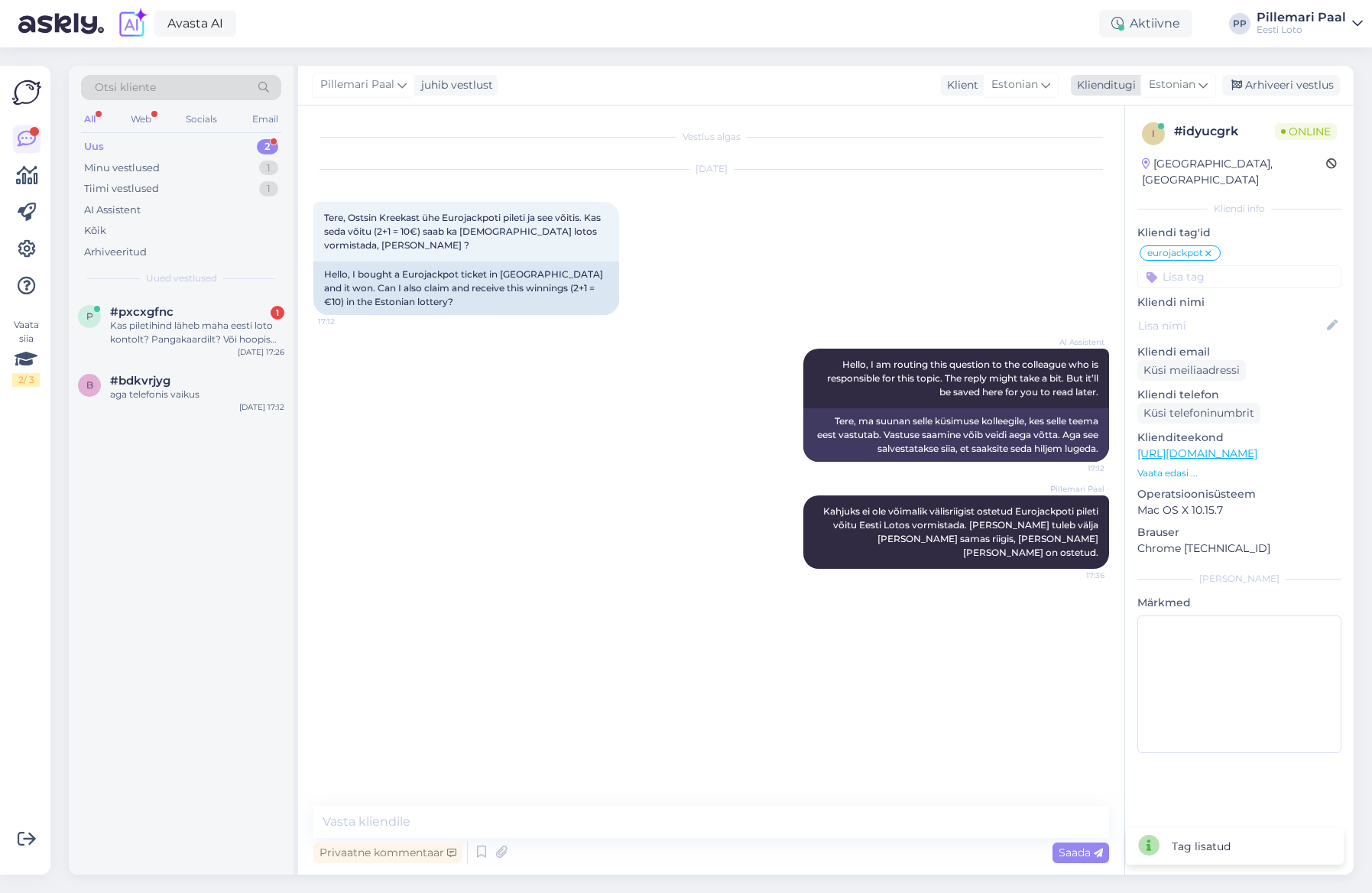
click at [1289, 84] on div "Arhiveeri vestlus" at bounding box center [1280, 85] width 118 height 21
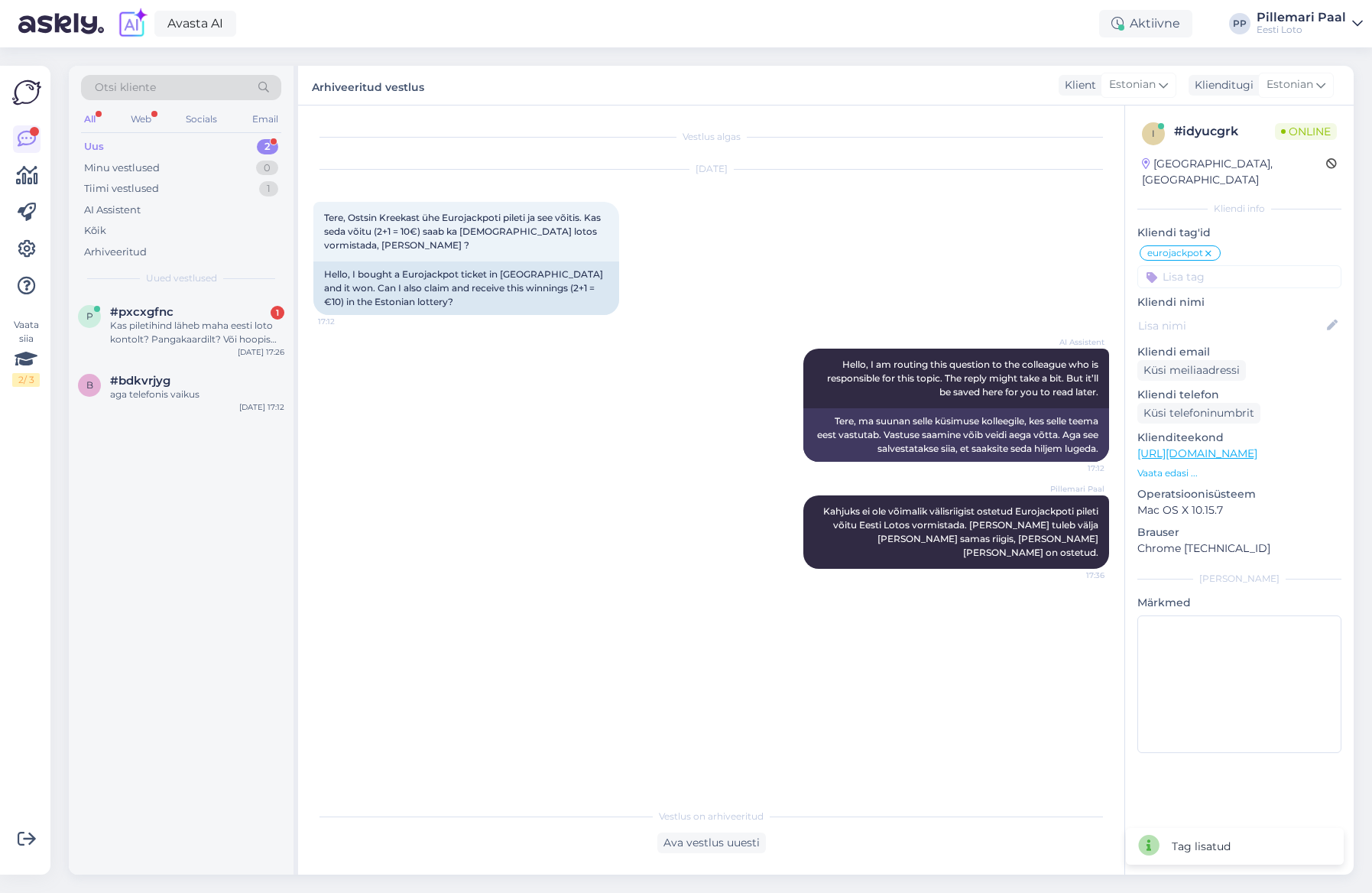
click at [661, 473] on div "AI Assistent Hello, I am routing this question to the colleague who is responsi…" at bounding box center [711, 405] width 796 height 147
click at [179, 396] on div "aga telefonis vaikus" at bounding box center [197, 394] width 174 height 13
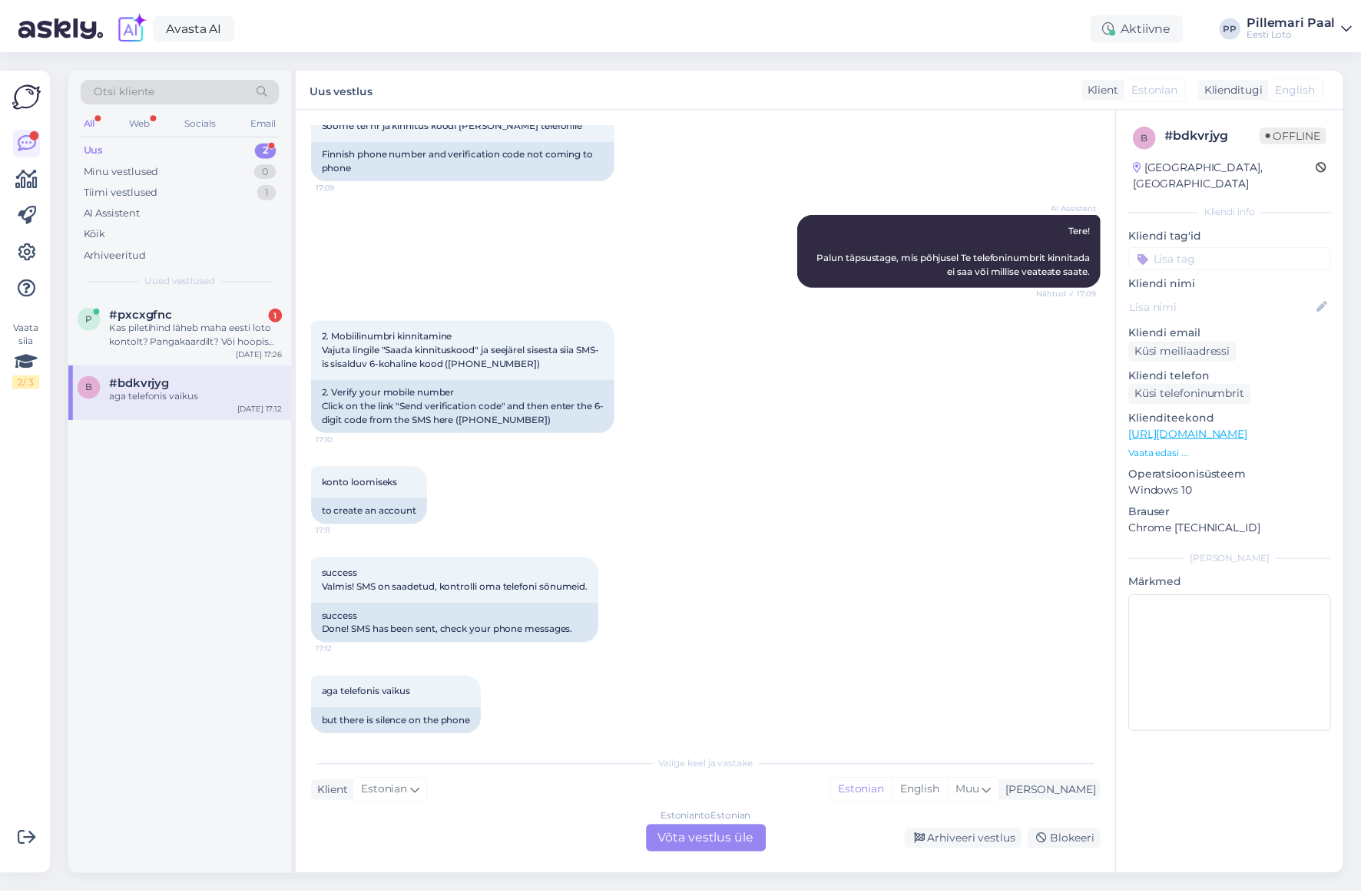
scroll to position [98, 0]
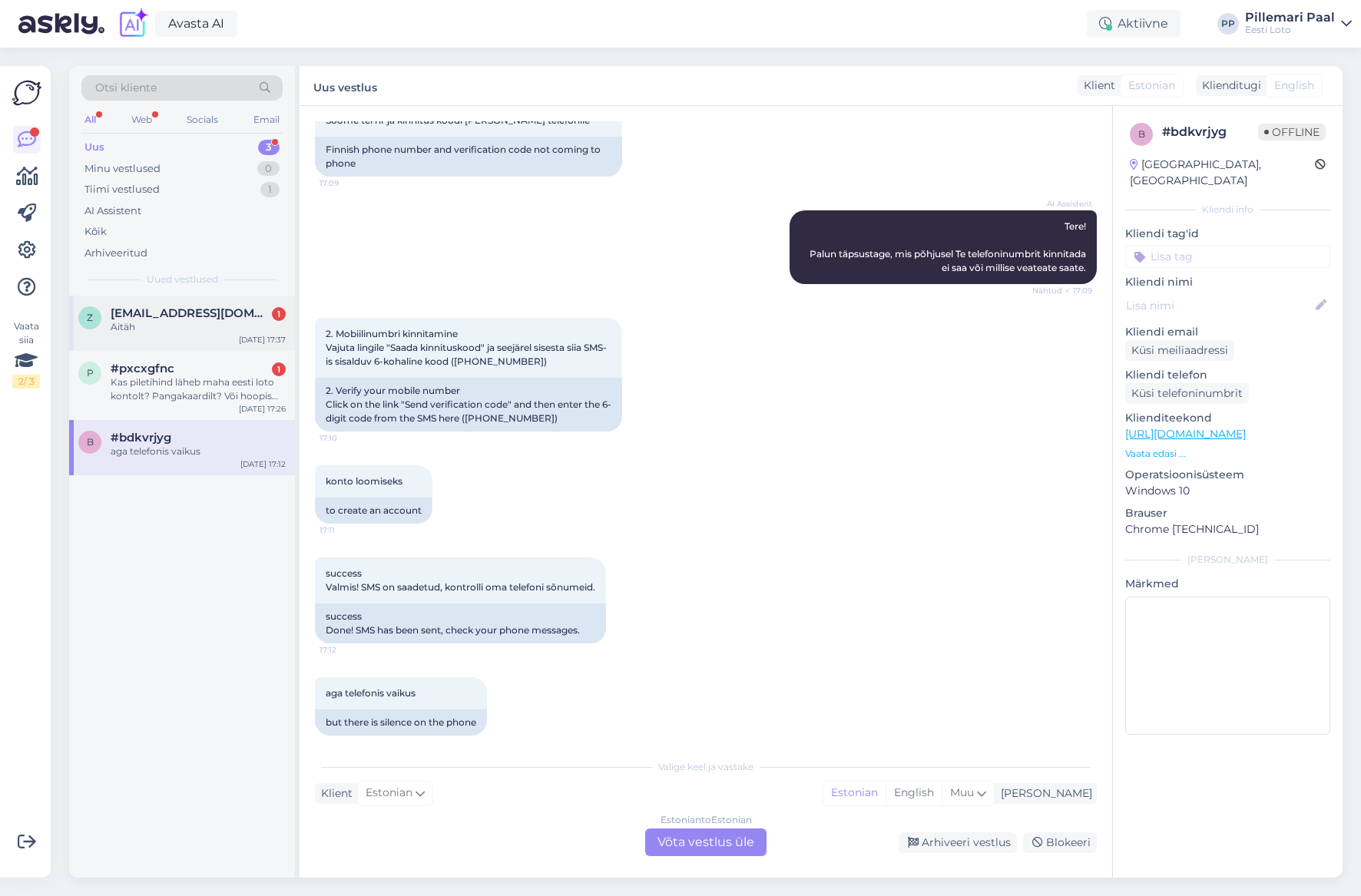
click at [132, 317] on span "zannasavanova7@gmail.com" at bounding box center [190, 312] width 159 height 13
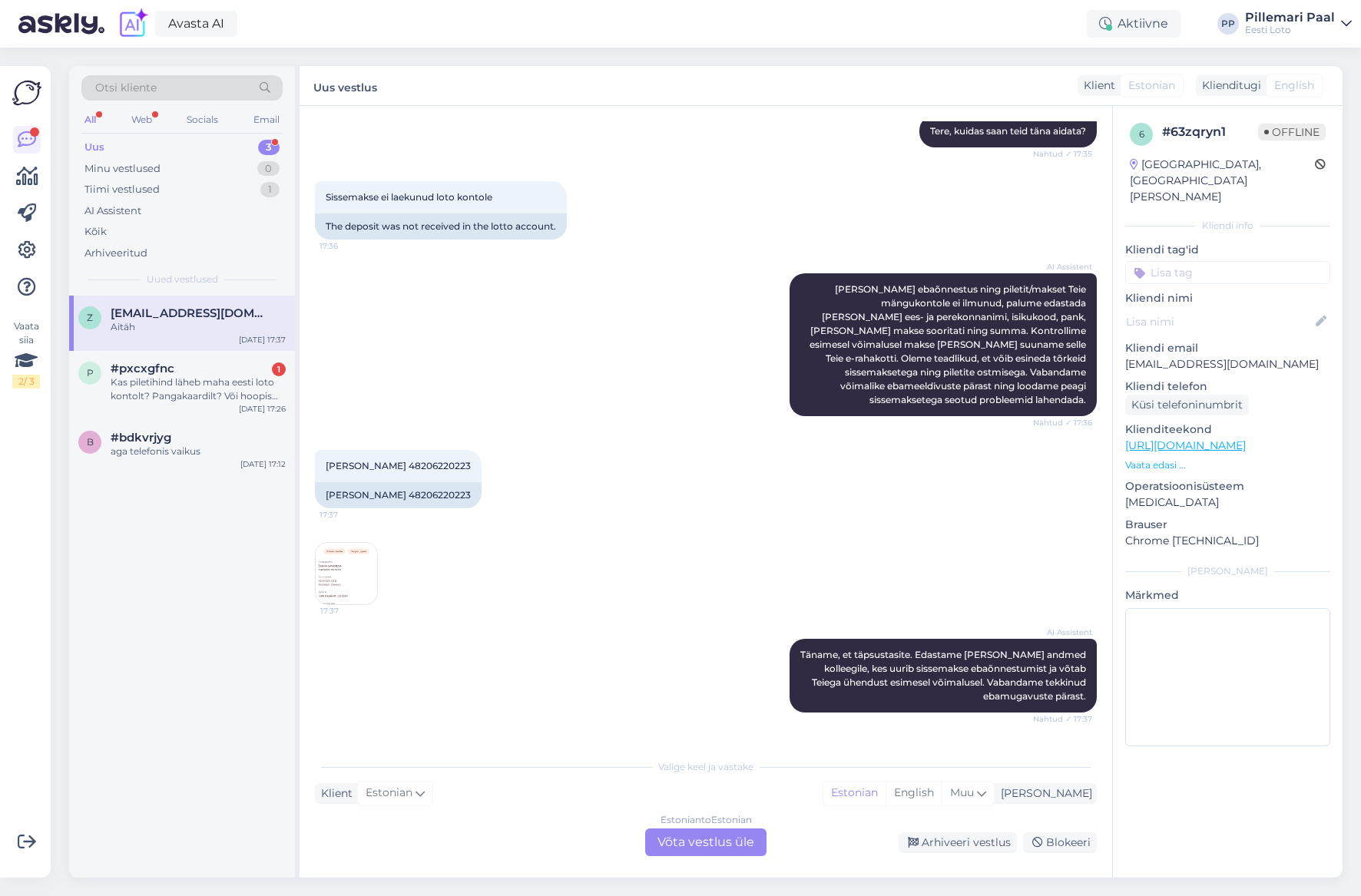
scroll to position [1102, 0]
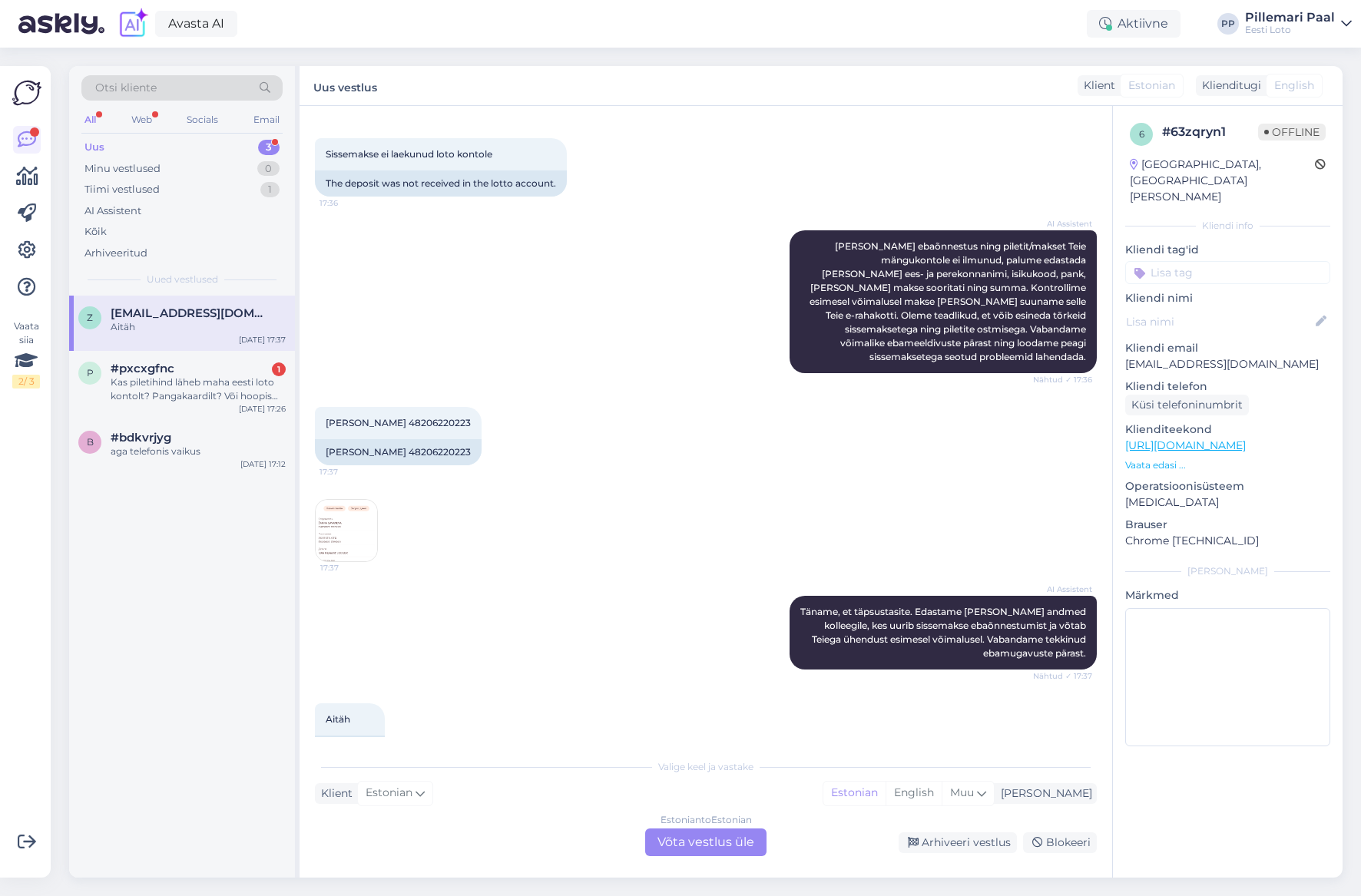
click at [715, 844] on div "Estonian to Estonian Võta vestlus üle" at bounding box center [705, 842] width 121 height 28
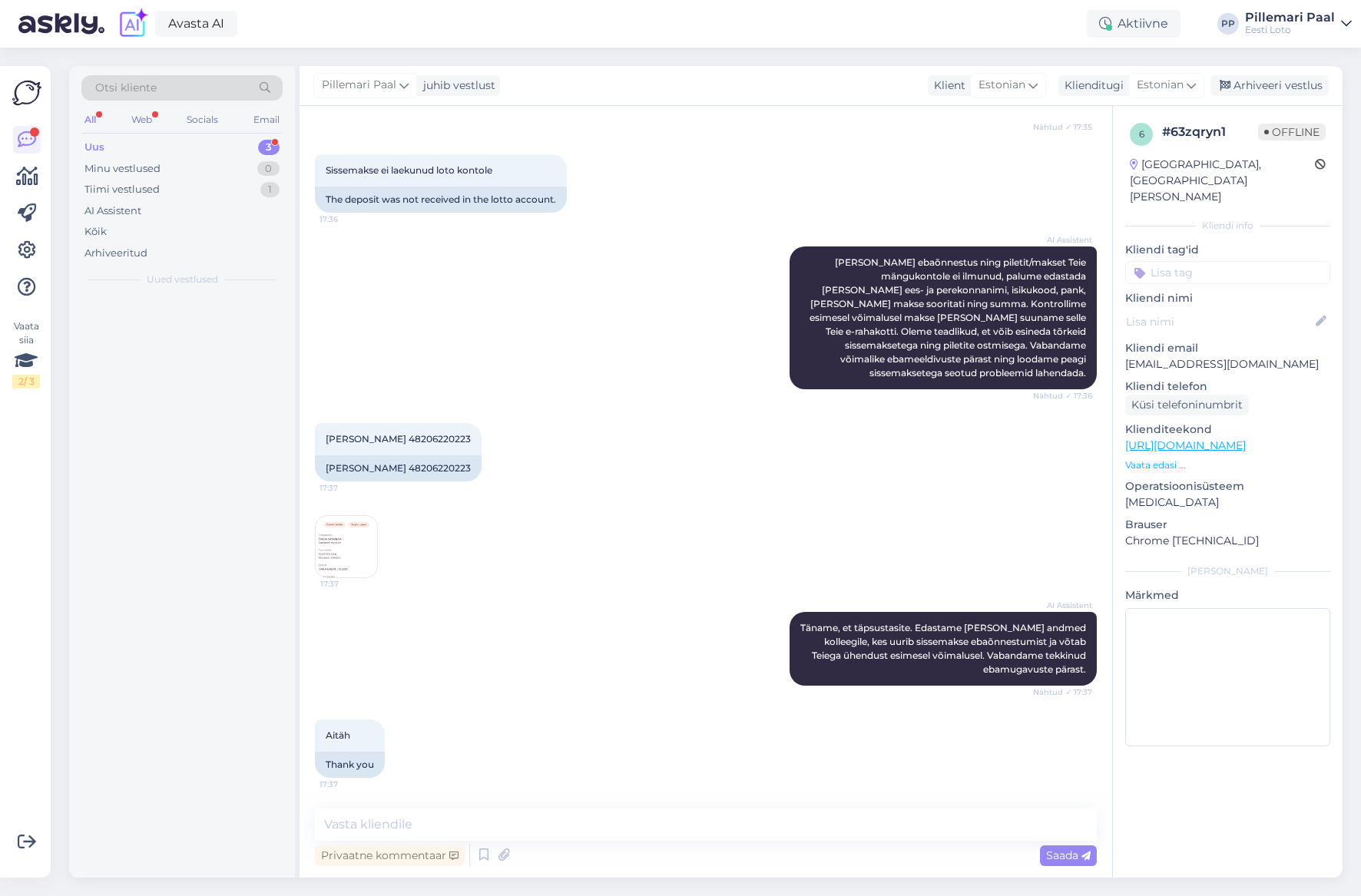
scroll to position [1045, 0]
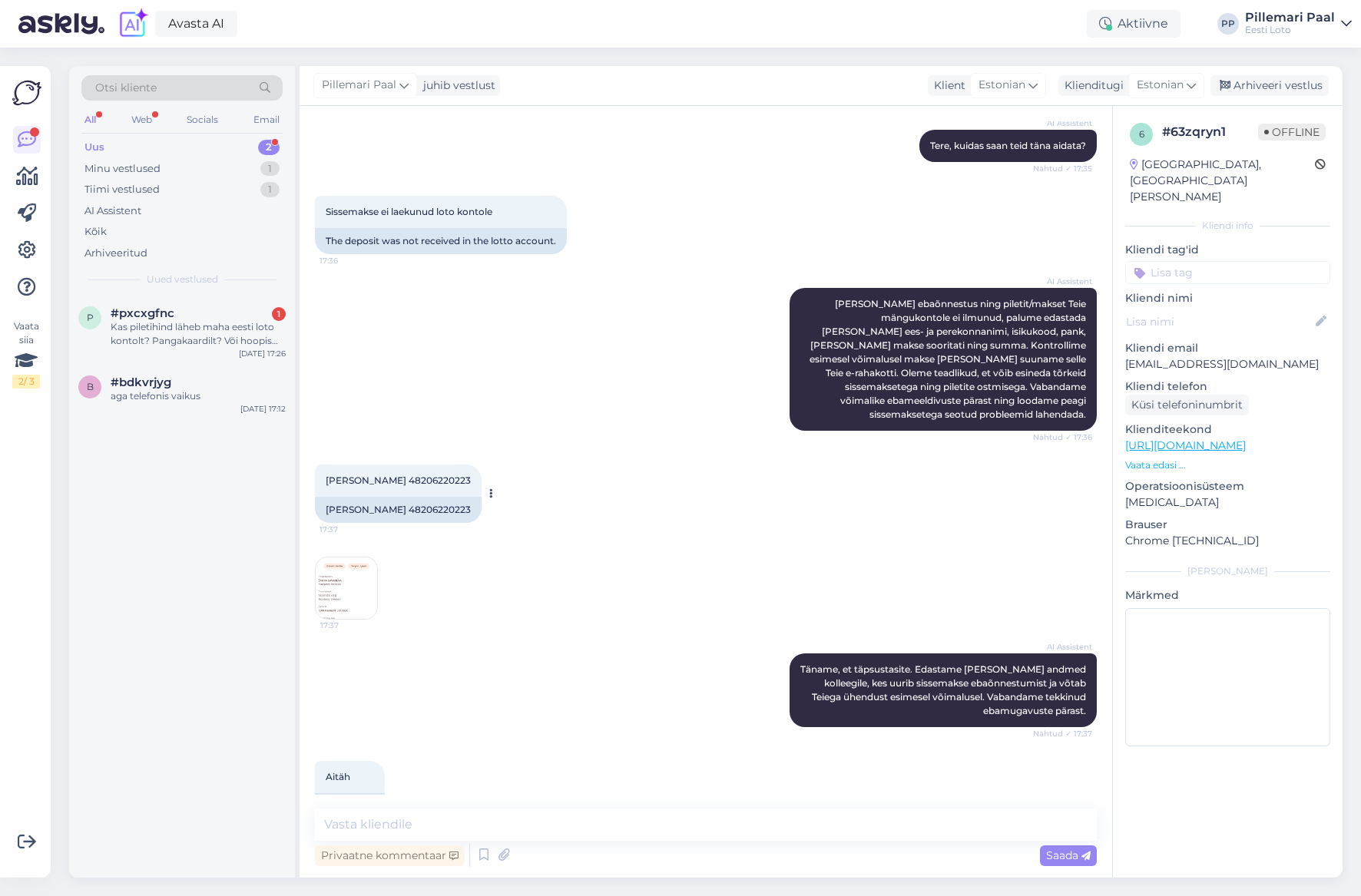
click at [426, 474] on span "Zanna Savanova 48206220223" at bounding box center [398, 480] width 145 height 12
drag, startPoint x: 426, startPoint y: 437, endPoint x: 443, endPoint y: 449, distance: 20.8
click at [426, 474] on span "Zanna Savanova 48206220223" at bounding box center [398, 480] width 145 height 12
copy div "48206220223 17:37"
click at [360, 557] on img at bounding box center [346, 588] width 61 height 61
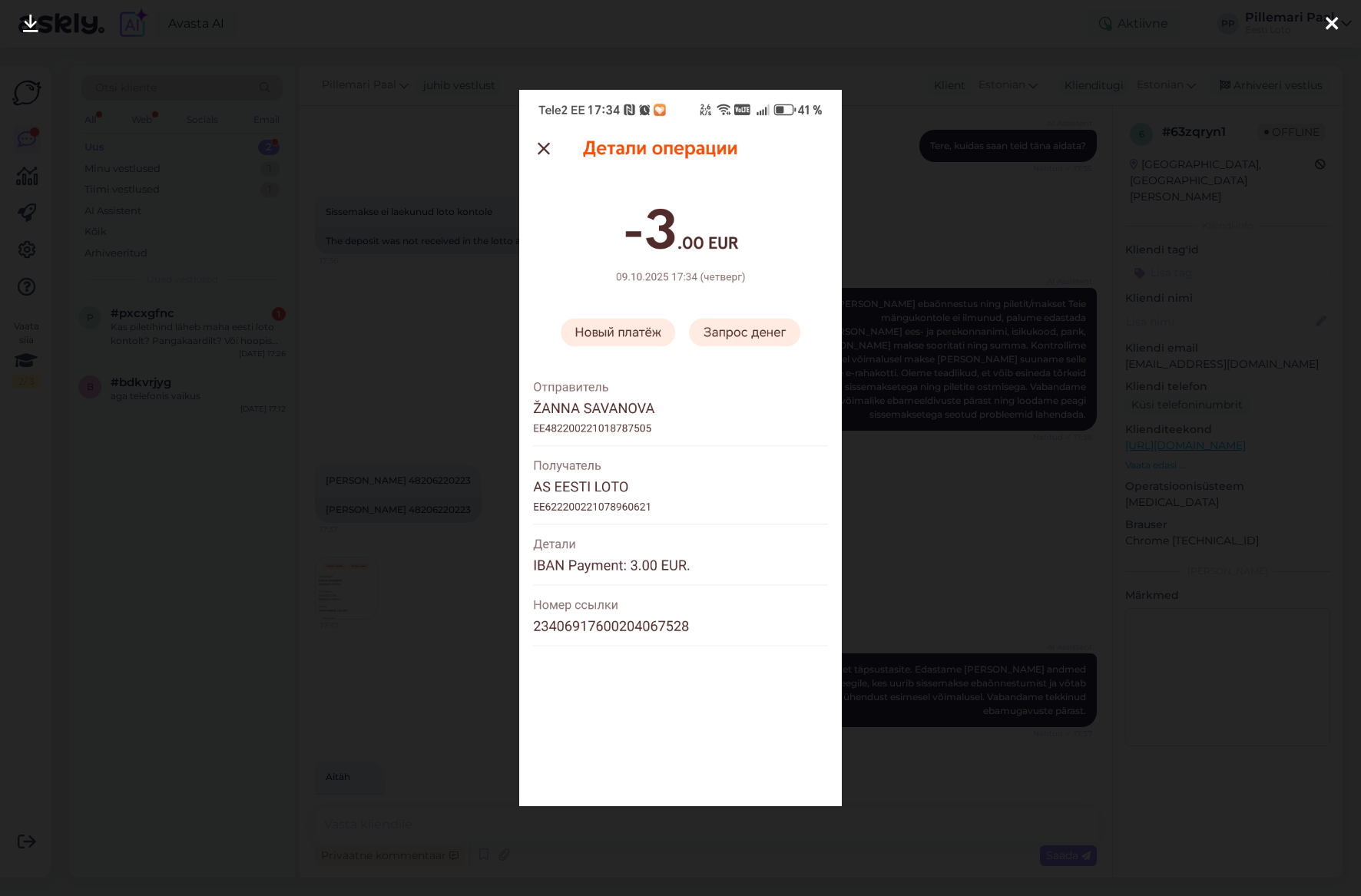
click at [885, 475] on div at bounding box center [680, 448] width 1361 height 896
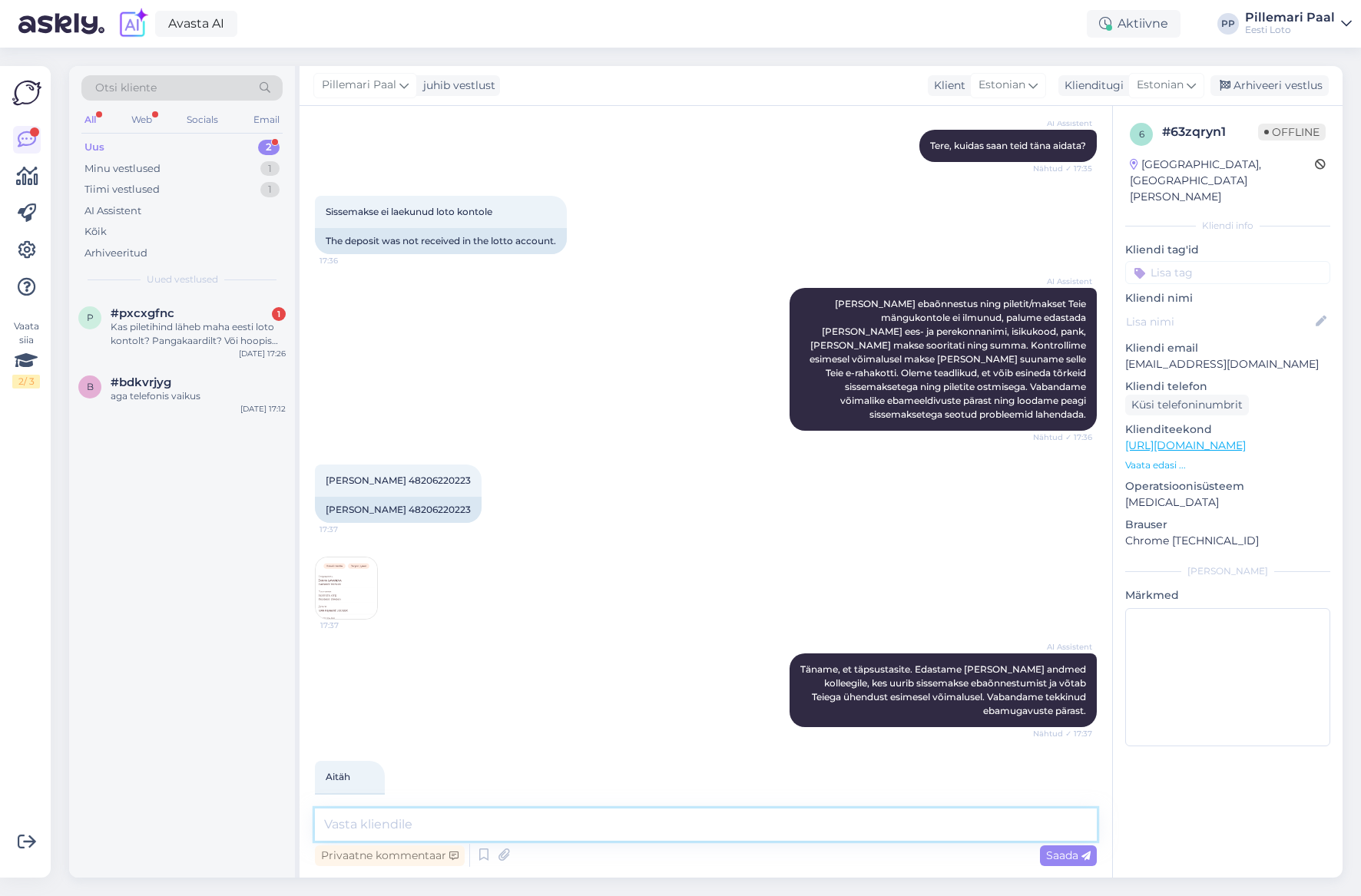
click at [516, 821] on textarea at bounding box center [706, 825] width 782 height 33
paste textarea "Kontrollisime ostu üle ja raha tagastasime Teie e-rahakotti. Loosimisel osalemi…"
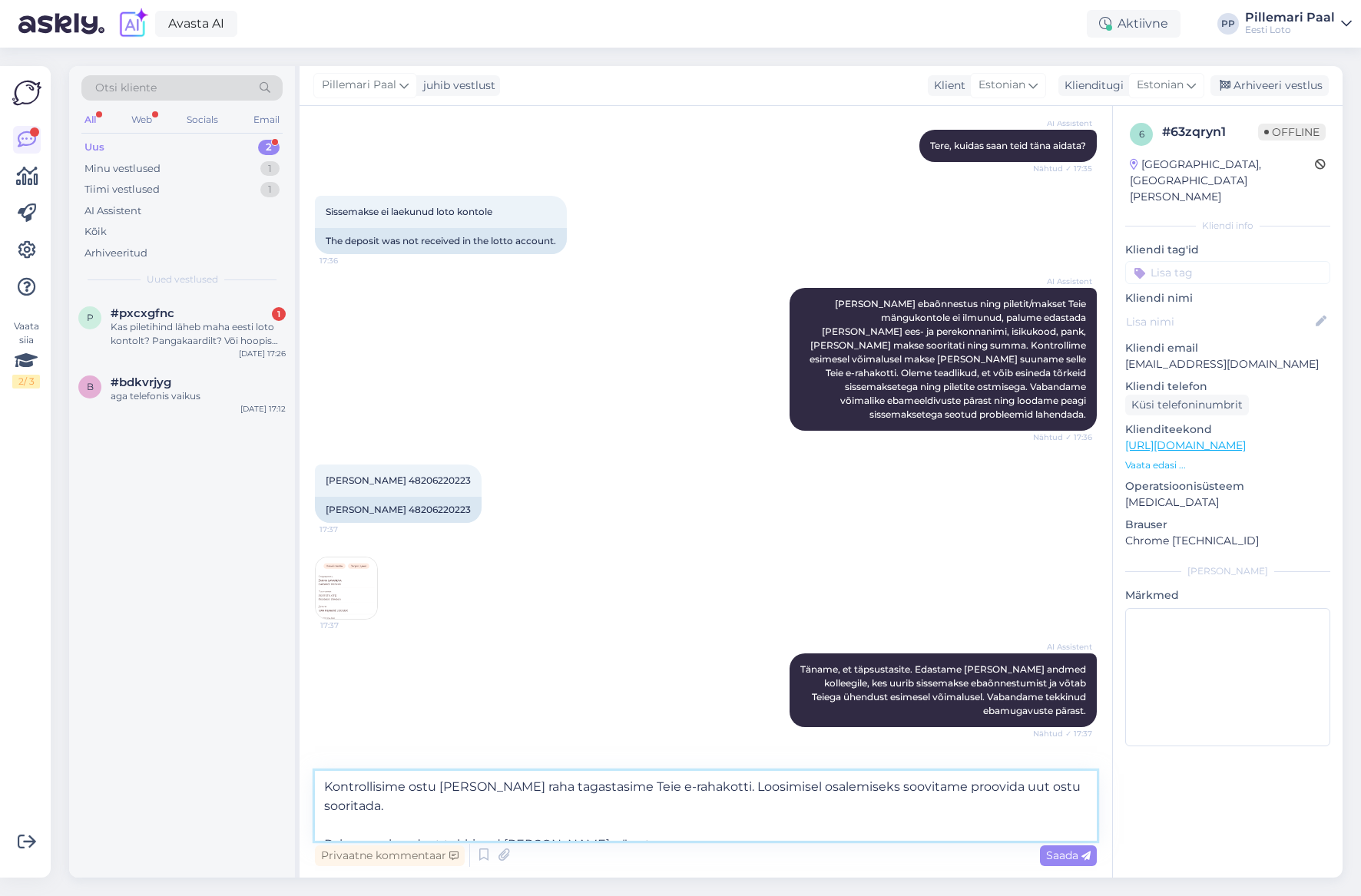
scroll to position [1082, 0]
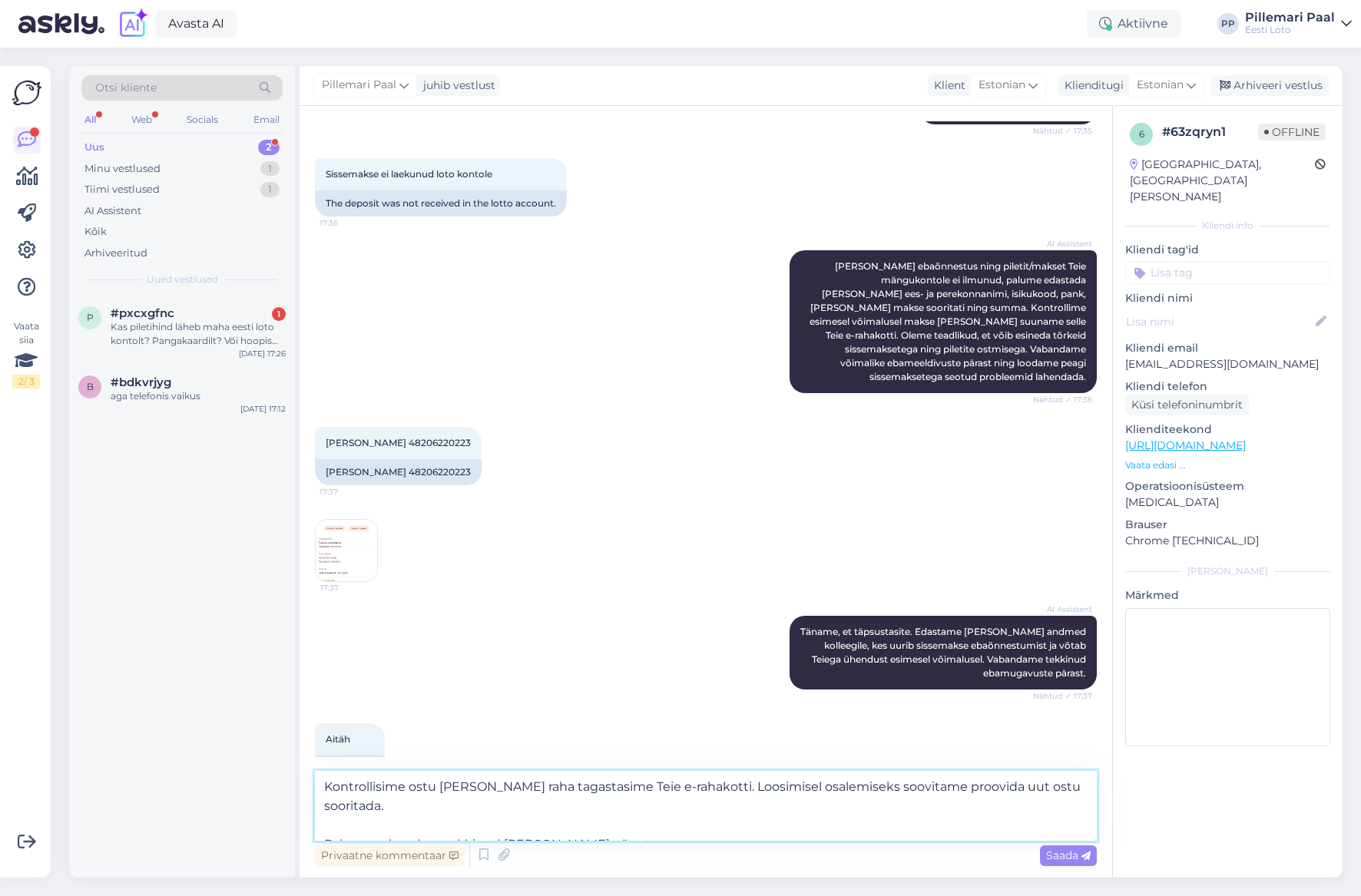
drag, startPoint x: 688, startPoint y: 786, endPoint x: 916, endPoint y: 786, distance: 228.0
click at [932, 781] on textarea "Kontrollisime ostu üle ja raha tagastasime Teie e-rahakotti. Loosimisel osalemi…" at bounding box center [706, 806] width 782 height 70
click at [846, 808] on textarea "Kontrollisime ostu üle ja raha tagastasime Teie e-rahakotti. Loosimisel osalemi…" at bounding box center [706, 806] width 782 height 70
drag, startPoint x: 688, startPoint y: 787, endPoint x: 1100, endPoint y: 784, distance: 412.0
click at [1117, 779] on div "Vestlus algas Jun 15 2025 Tere! 20:56 Hello! AI Assistent Tere! Kuidas ma saan …" at bounding box center [821, 492] width 1043 height 772
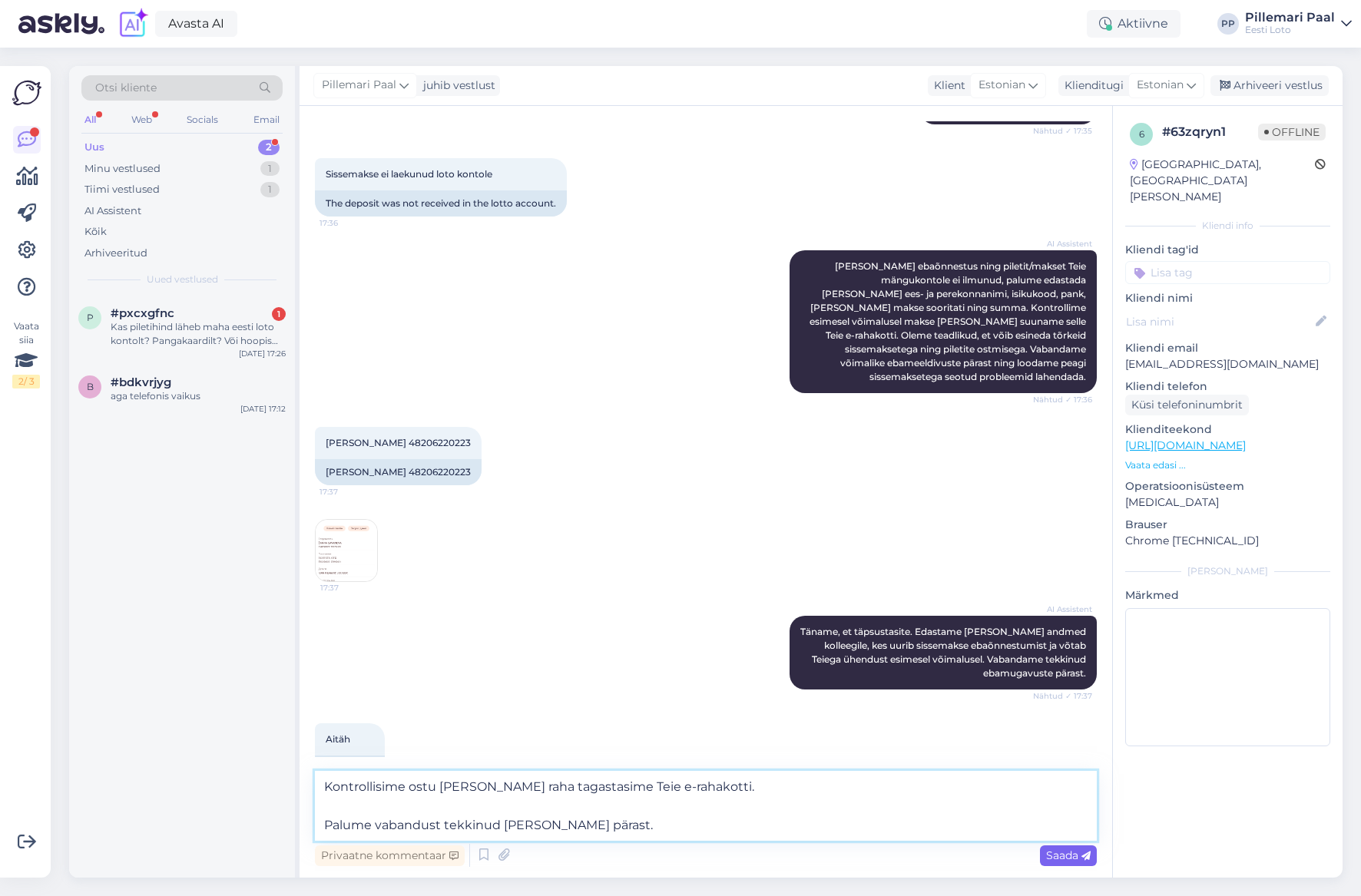
type textarea "Kontrollisime ostu üle ja raha tagastasime Teie e-rahakotti. Palume vabandust t…"
click at [1081, 854] on icon at bounding box center [1086, 856] width 10 height 10
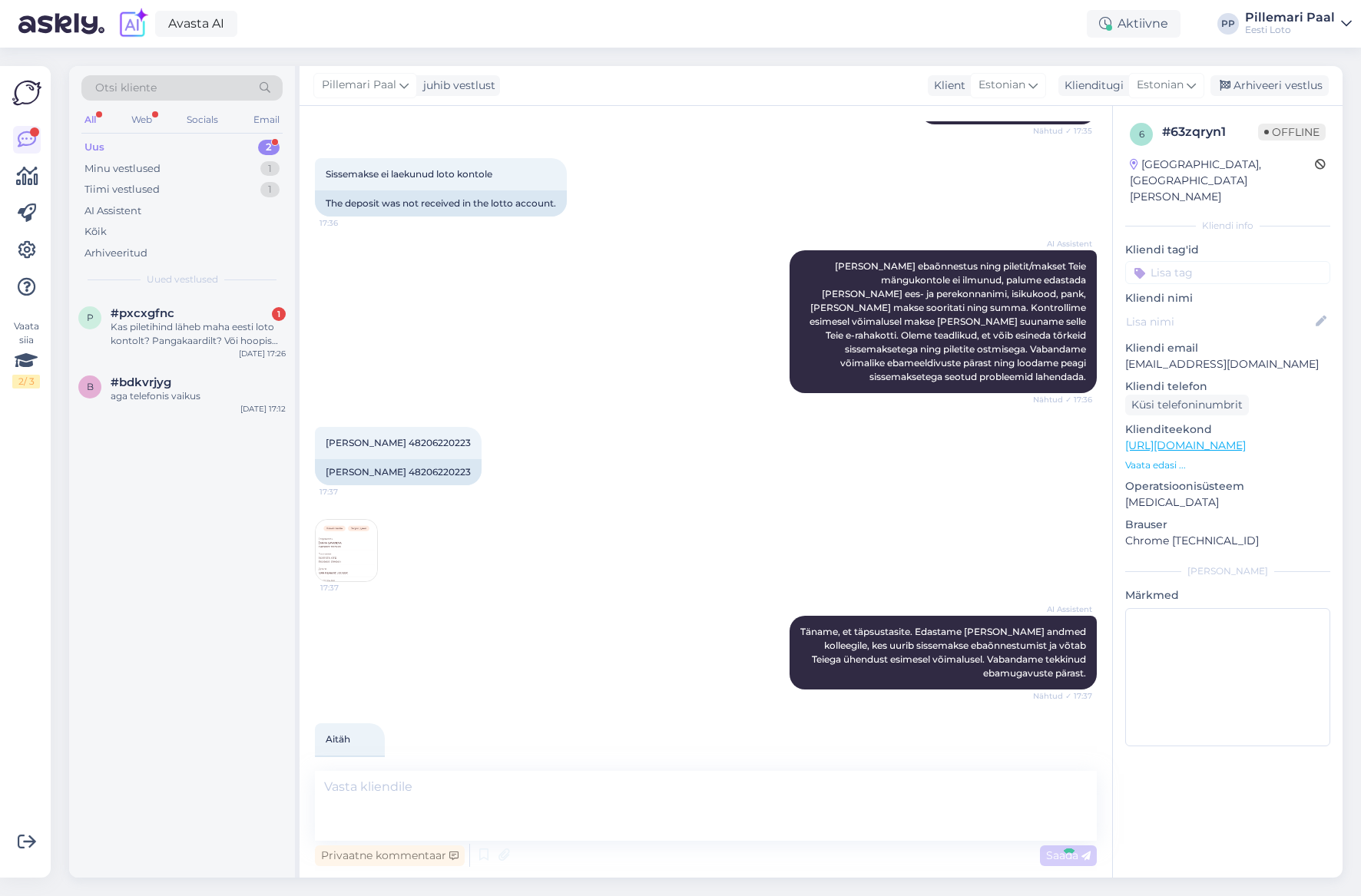
scroll to position [1139, 0]
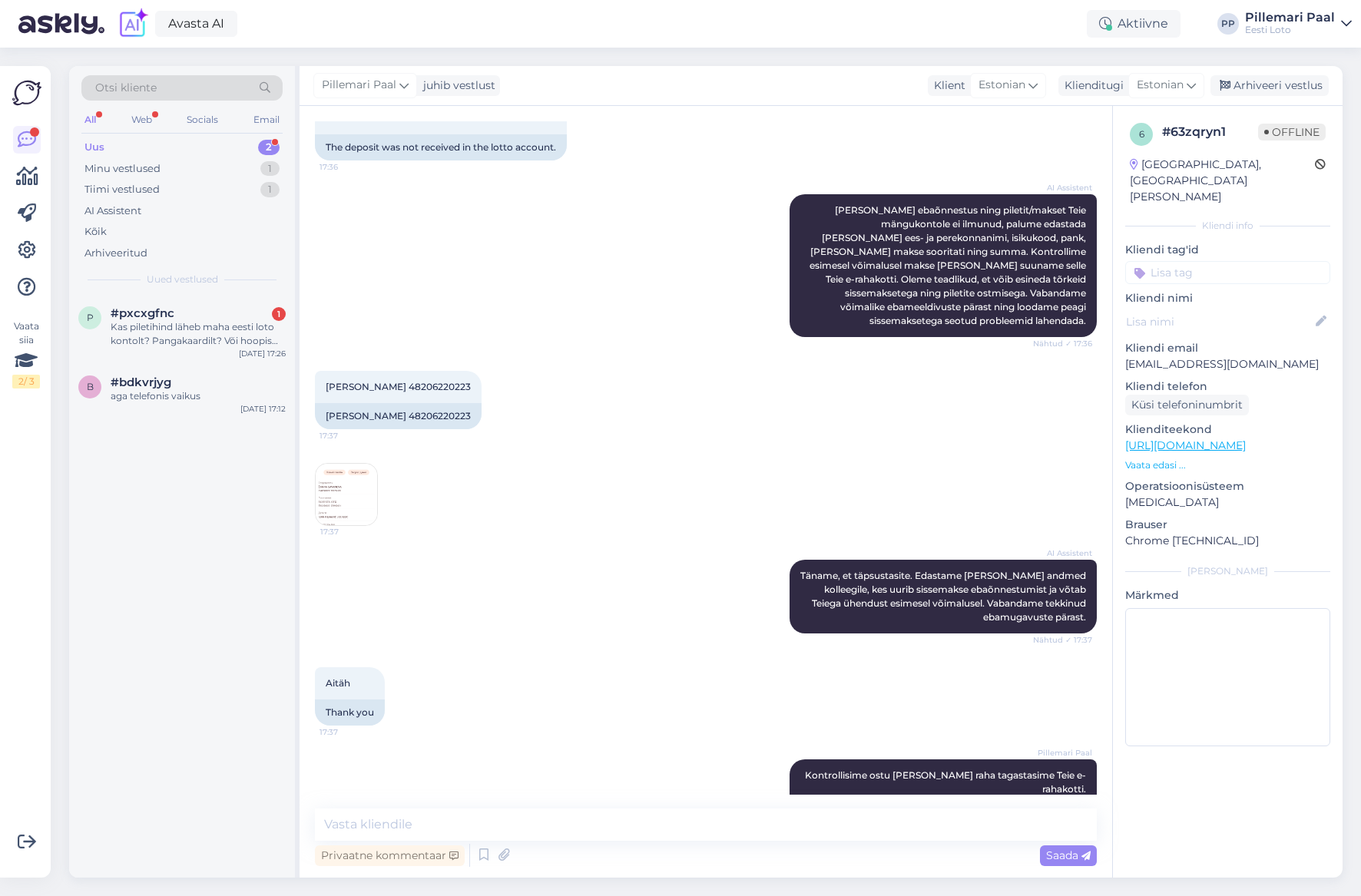
click at [1210, 261] on input at bounding box center [1227, 272] width 205 height 23
type input "e-raha"
click at [1233, 305] on div "E-rahakott" at bounding box center [1228, 312] width 65 height 15
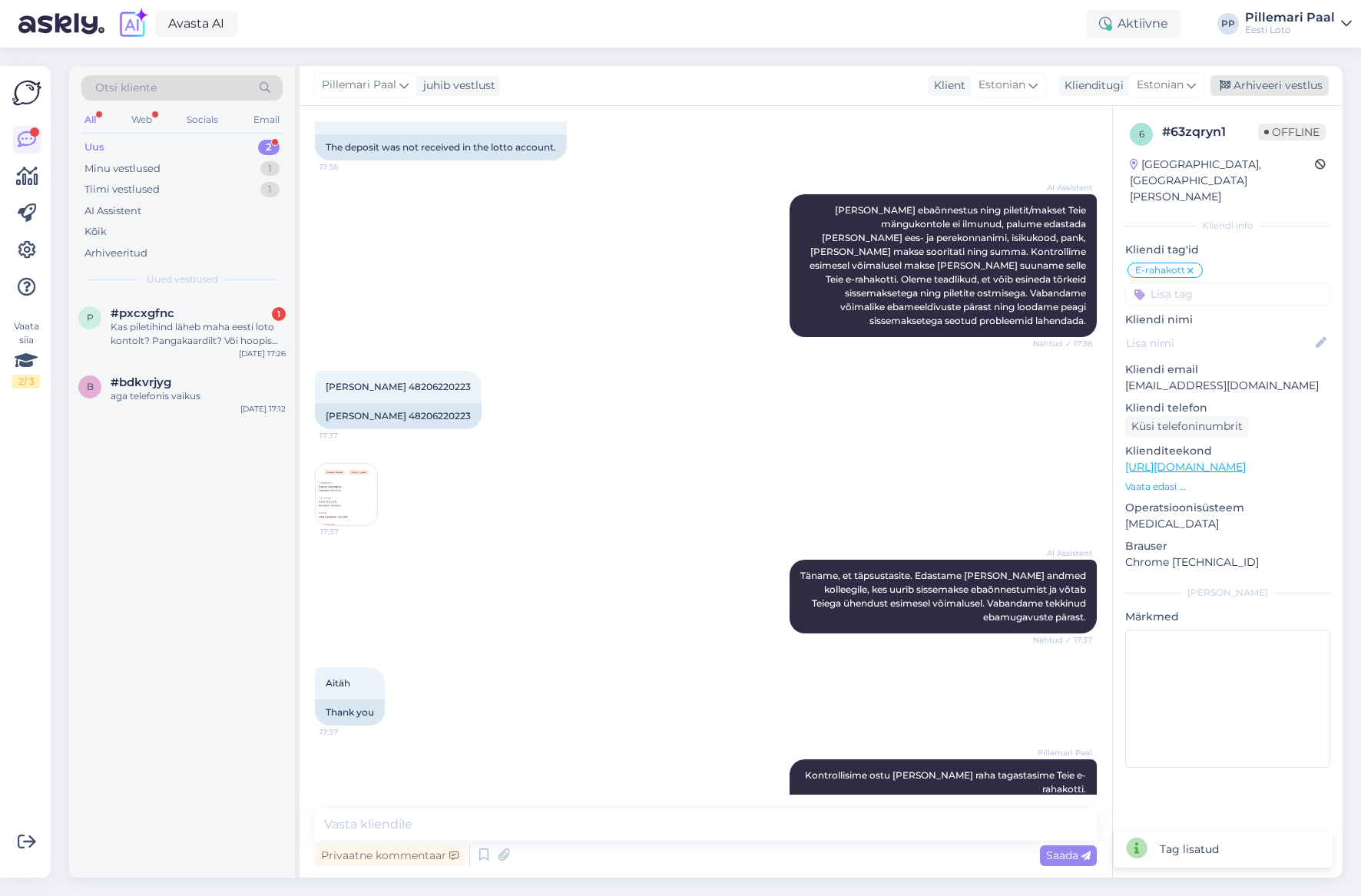
click at [1267, 82] on div "Arhiveeri vestlus" at bounding box center [1269, 86] width 118 height 21
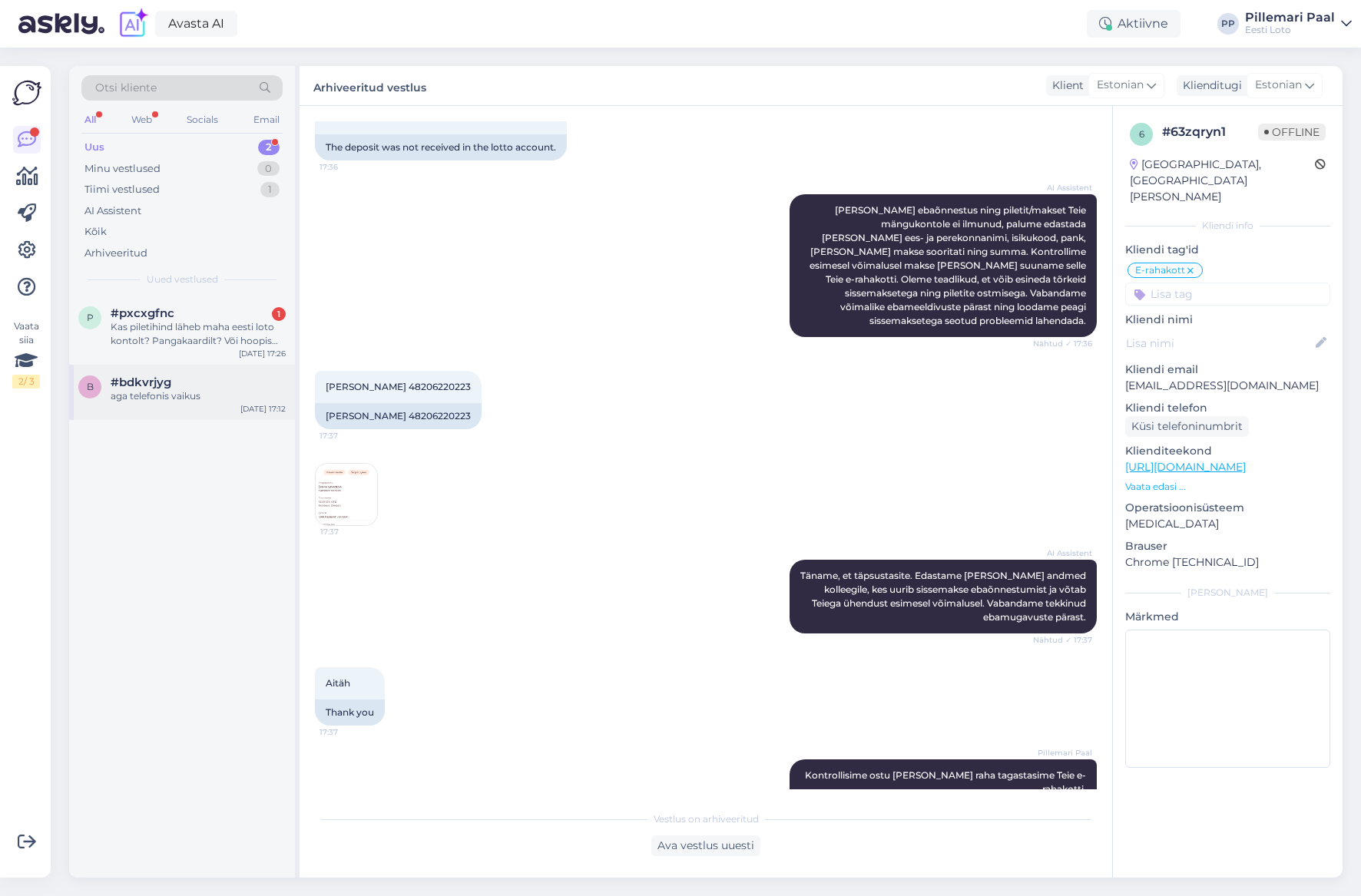
click at [155, 410] on div "b #bdkvrjyg aga telefonis vaikus Oct 9 17:12" at bounding box center [182, 392] width 226 height 56
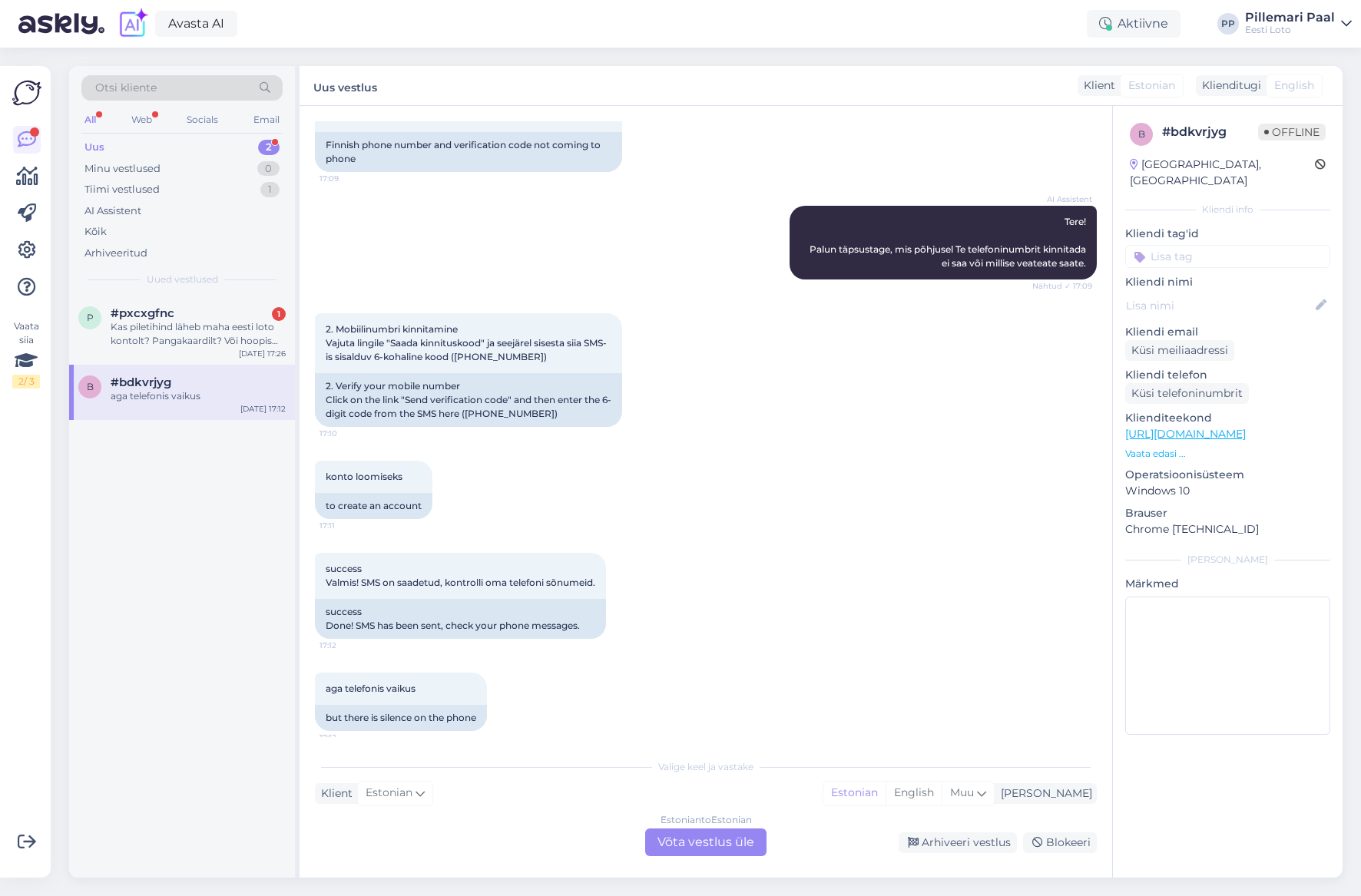
scroll to position [113, 0]
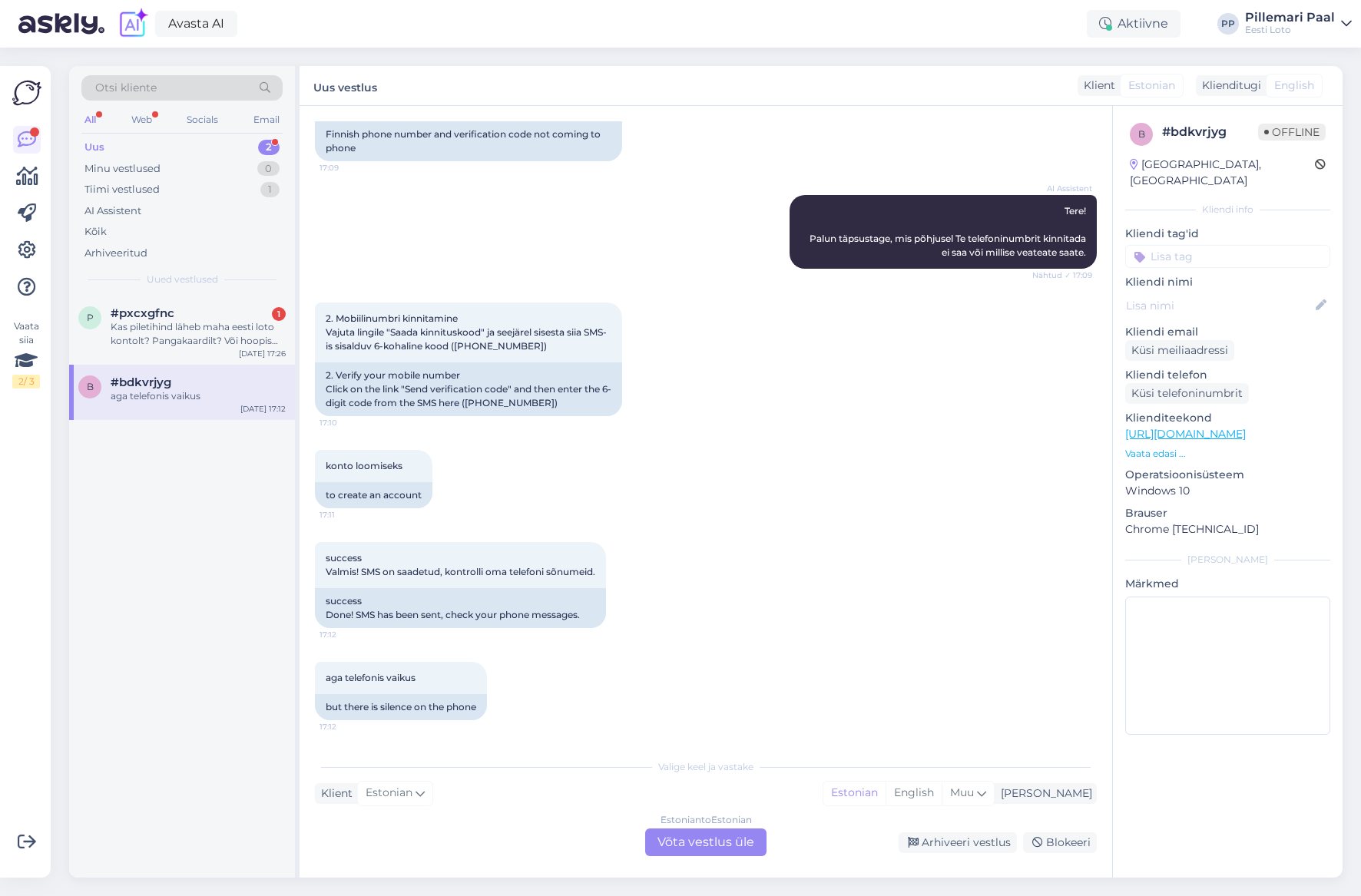
click at [702, 850] on div "Estonian to Estonian Võta vestlus üle" at bounding box center [705, 842] width 121 height 28
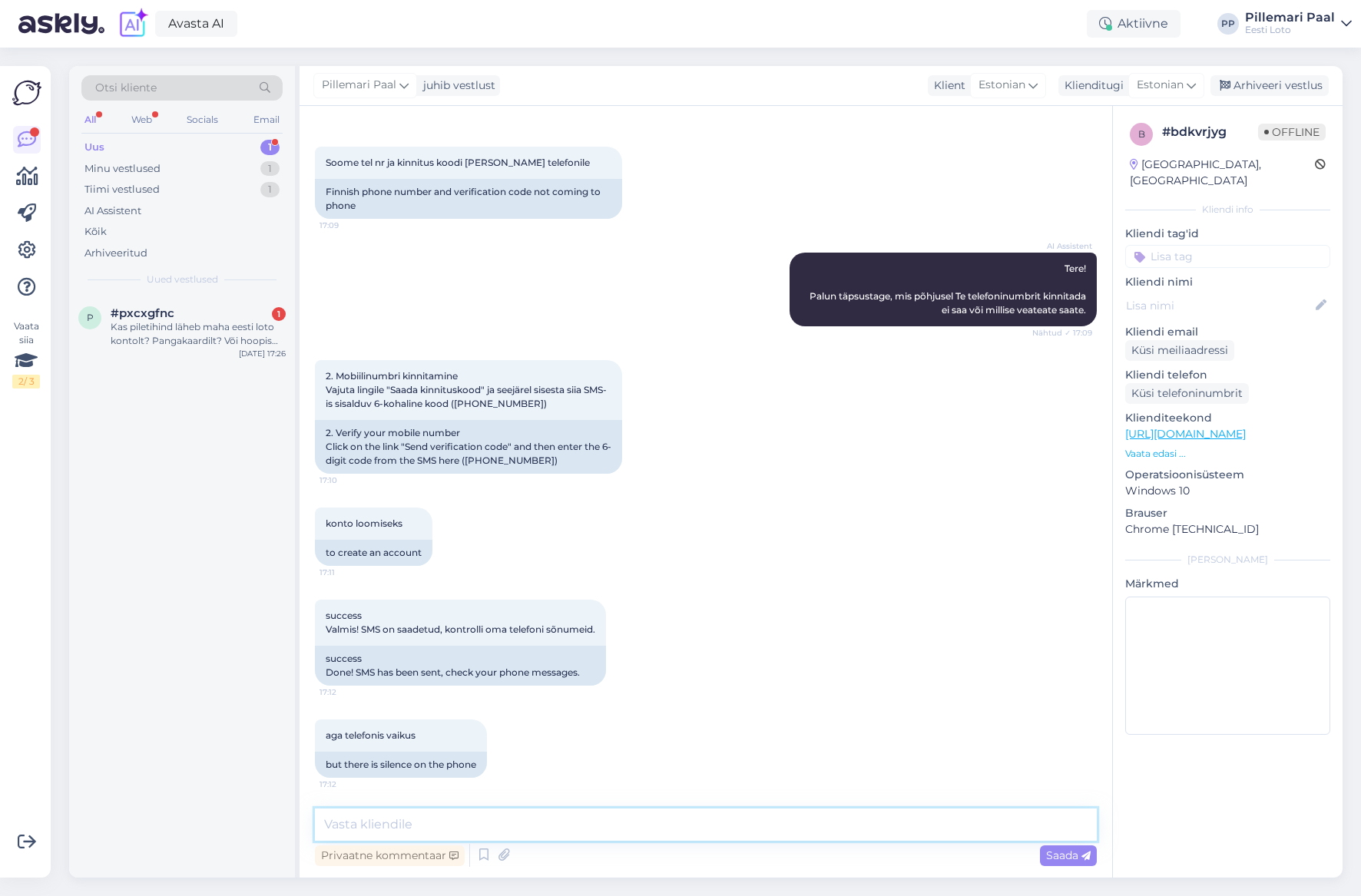
click at [615, 821] on textarea at bounding box center [706, 825] width 782 height 33
type textarea "Täpsemaks kontrollimiseks teatage ka enda isikukood."
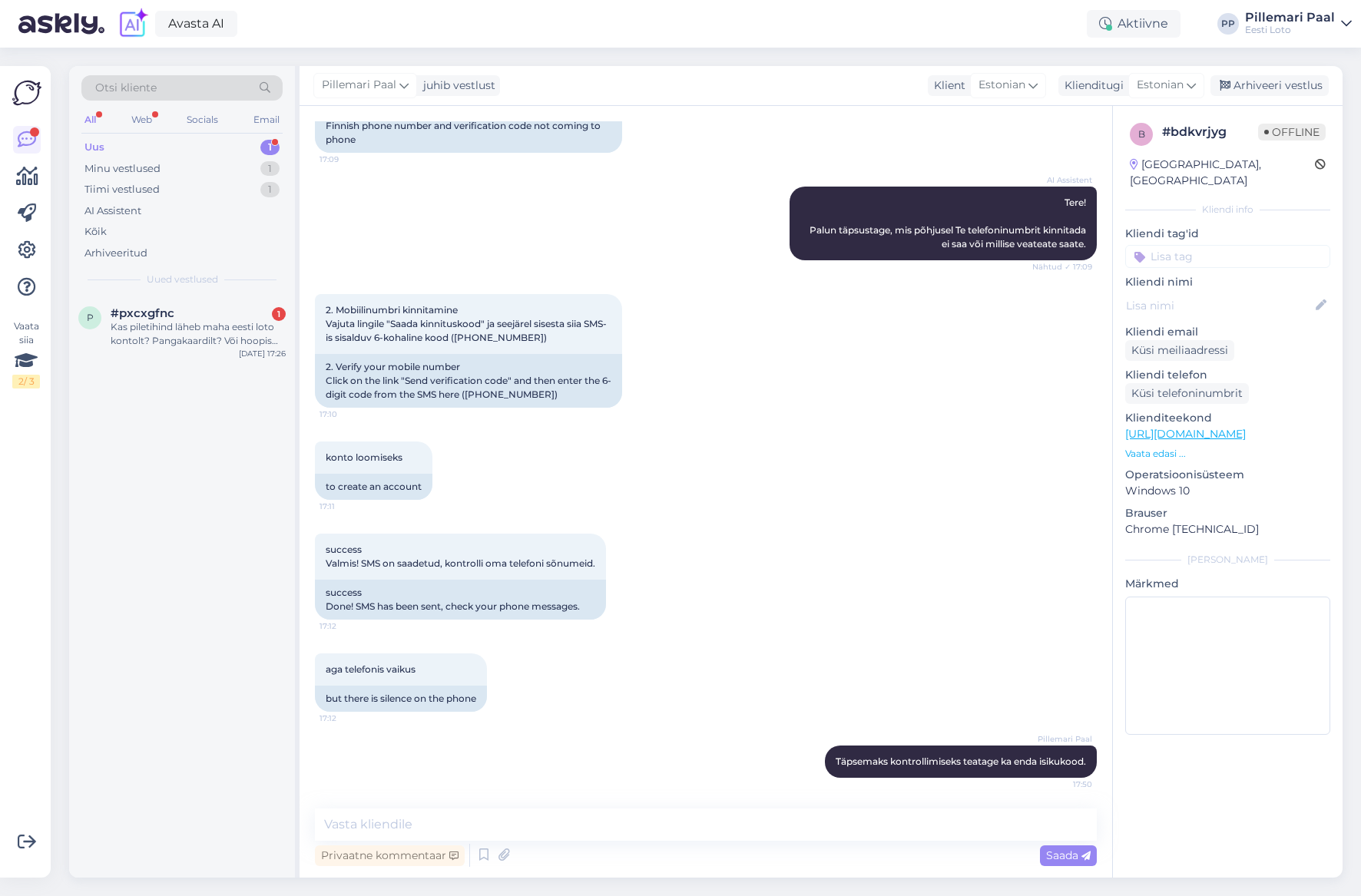
click at [1194, 245] on input at bounding box center [1227, 256] width 205 height 23
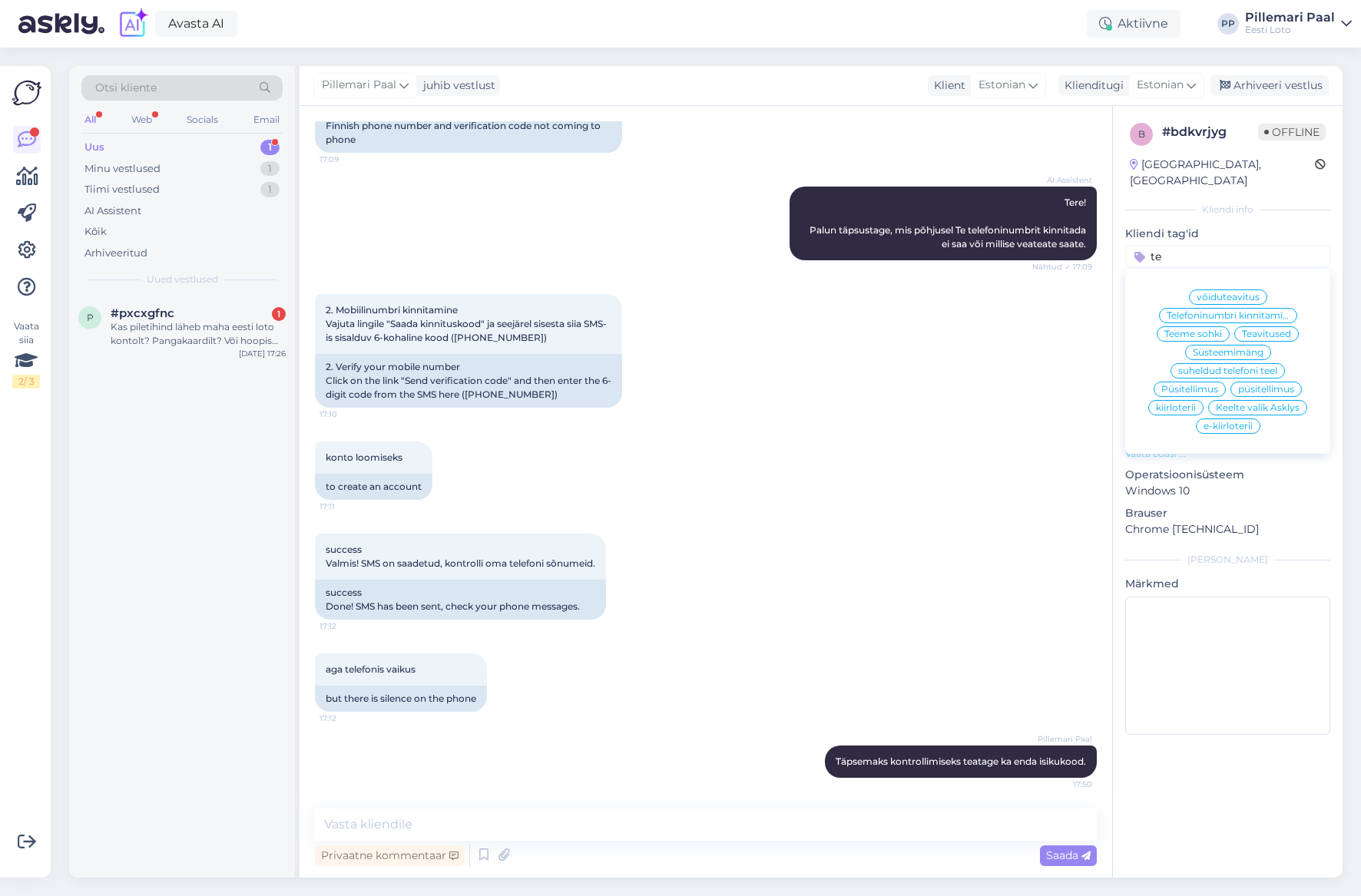
type input "te"
click at [1235, 311] on span "Telefoninumbri kinnitamine" at bounding box center [1228, 316] width 123 height 10
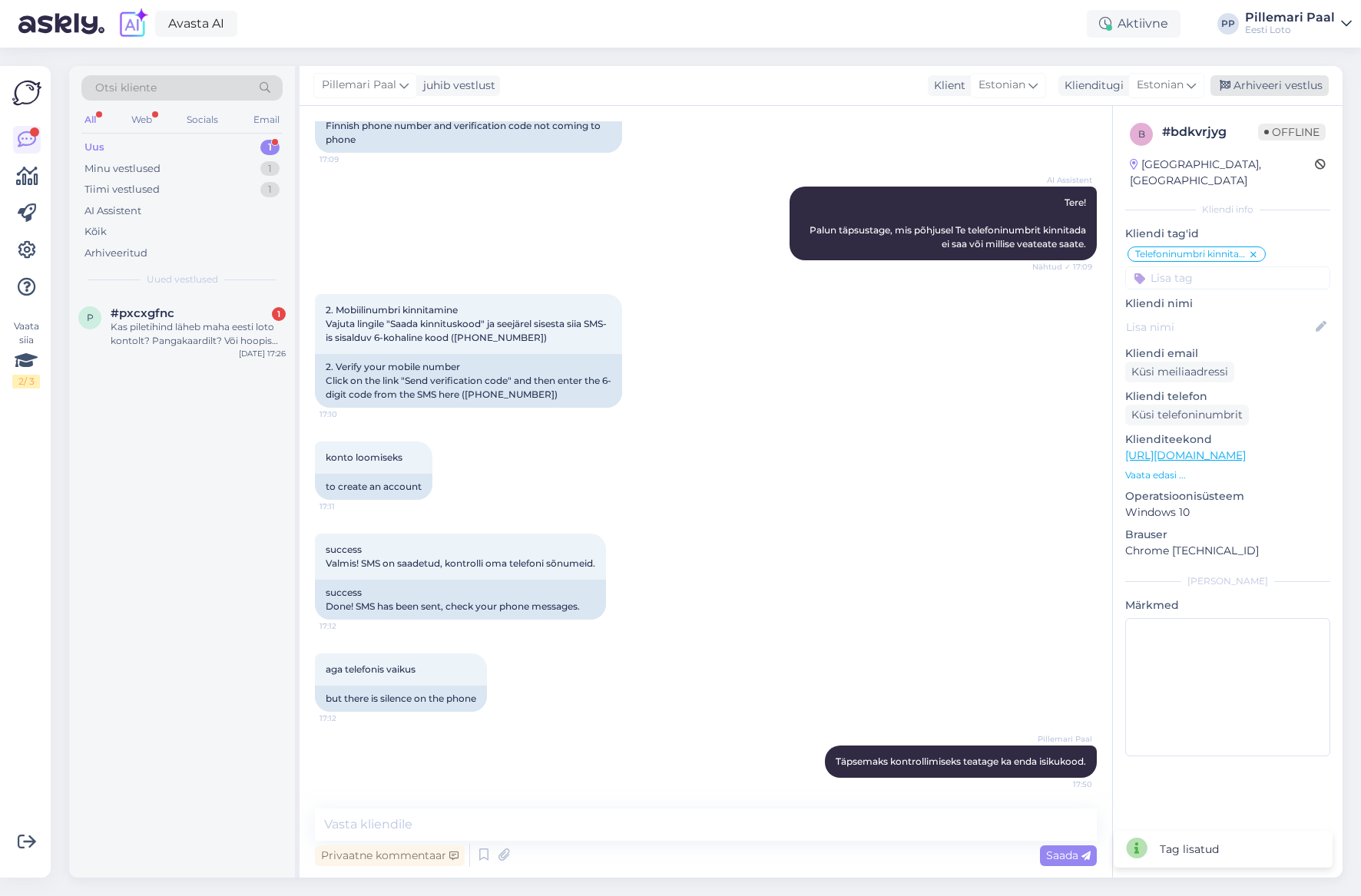
click at [1281, 86] on div "Arhiveeri vestlus" at bounding box center [1269, 86] width 118 height 21
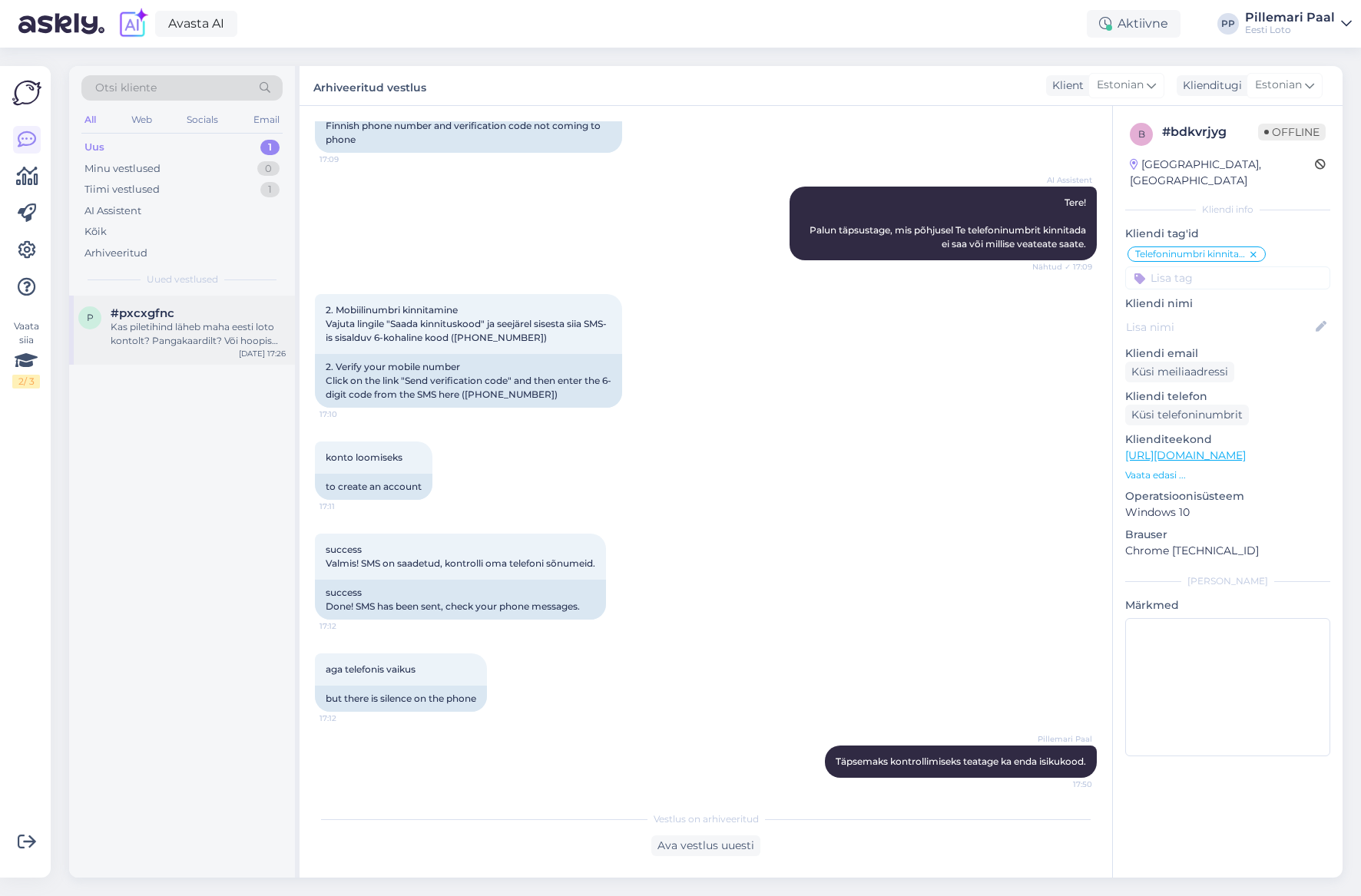
click at [194, 338] on div "Kas piletihind läheb maha eesti loto kontolt? Pangakaardilt? Või hoopis lisatak…" at bounding box center [197, 334] width 175 height 28
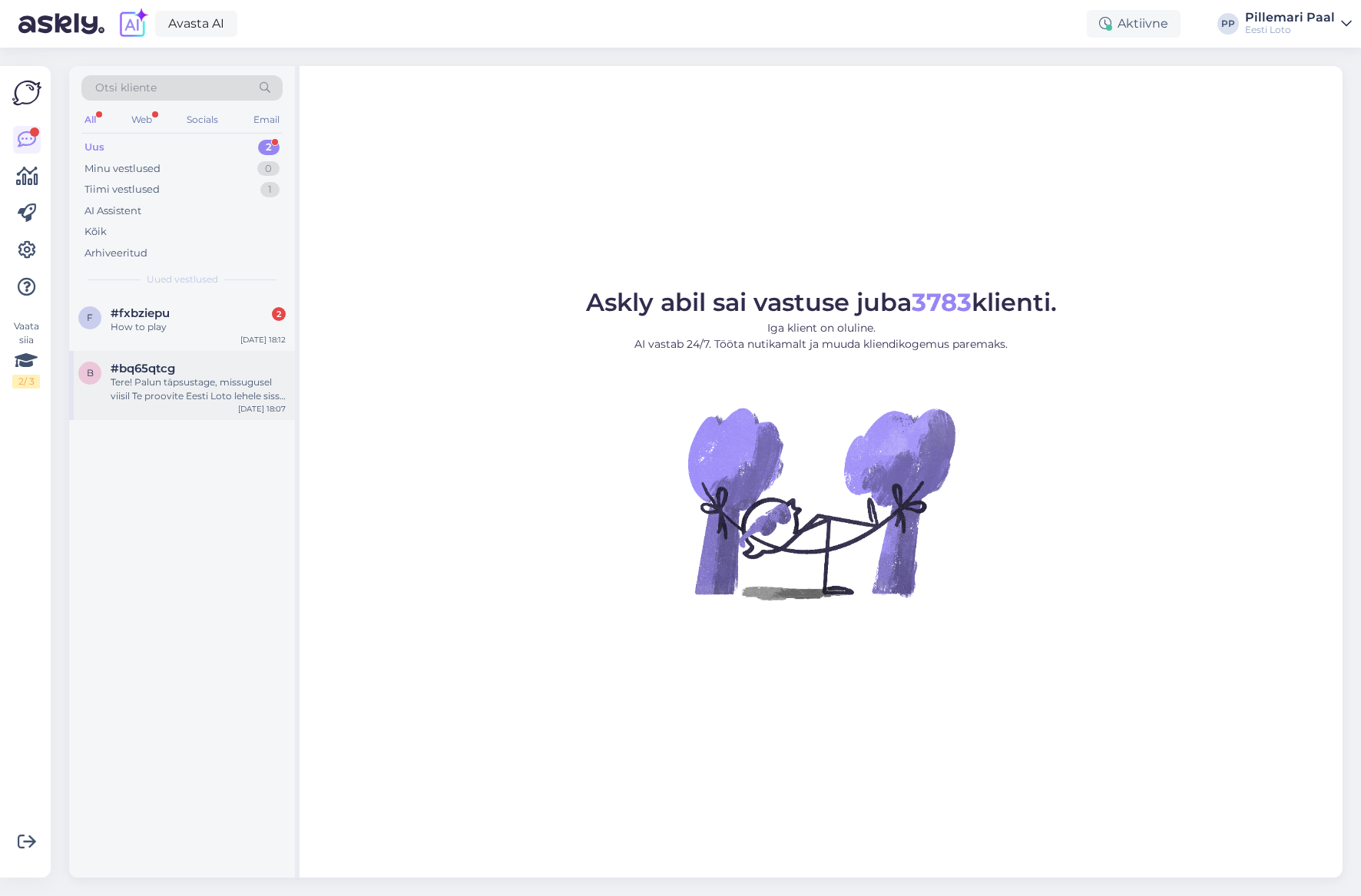
click at [182, 377] on div "Tere! Palun täpsustage, missugusel viisil Te proovite Eesti Loto lehele sisse l…" at bounding box center [197, 389] width 175 height 28
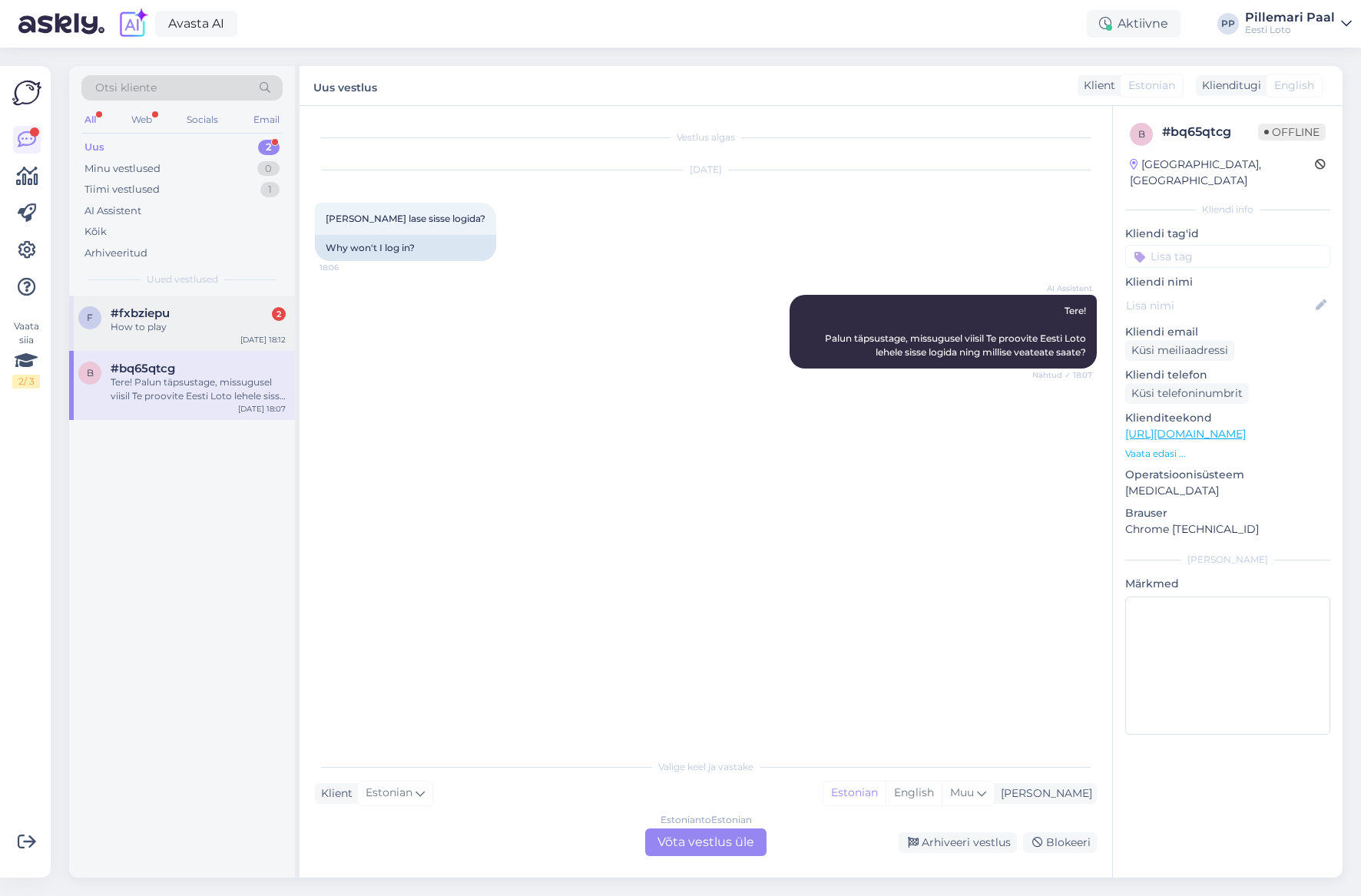
click at [167, 327] on div "How to play" at bounding box center [197, 327] width 175 height 13
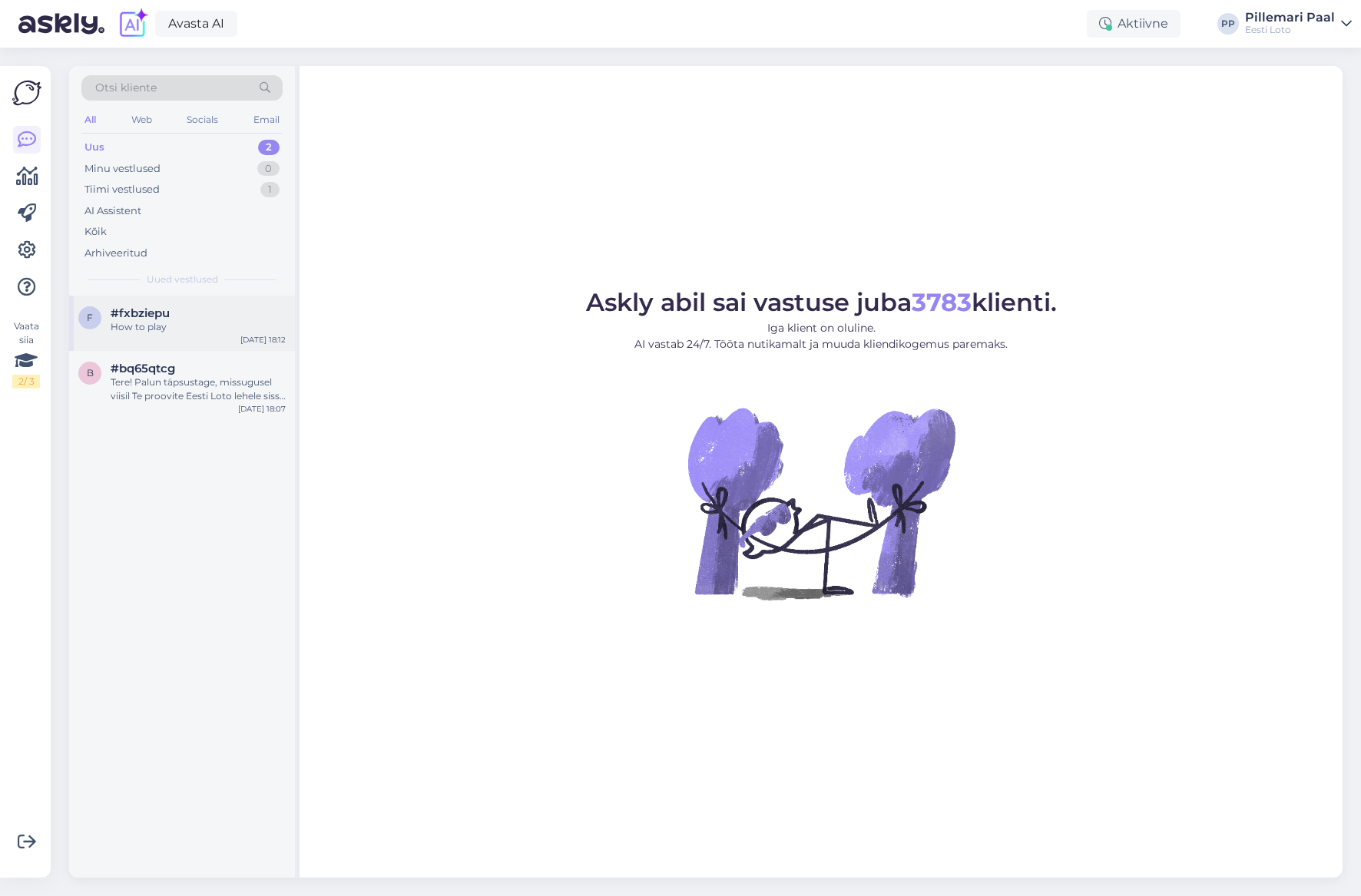
click at [194, 329] on div "How to play" at bounding box center [197, 327] width 175 height 13
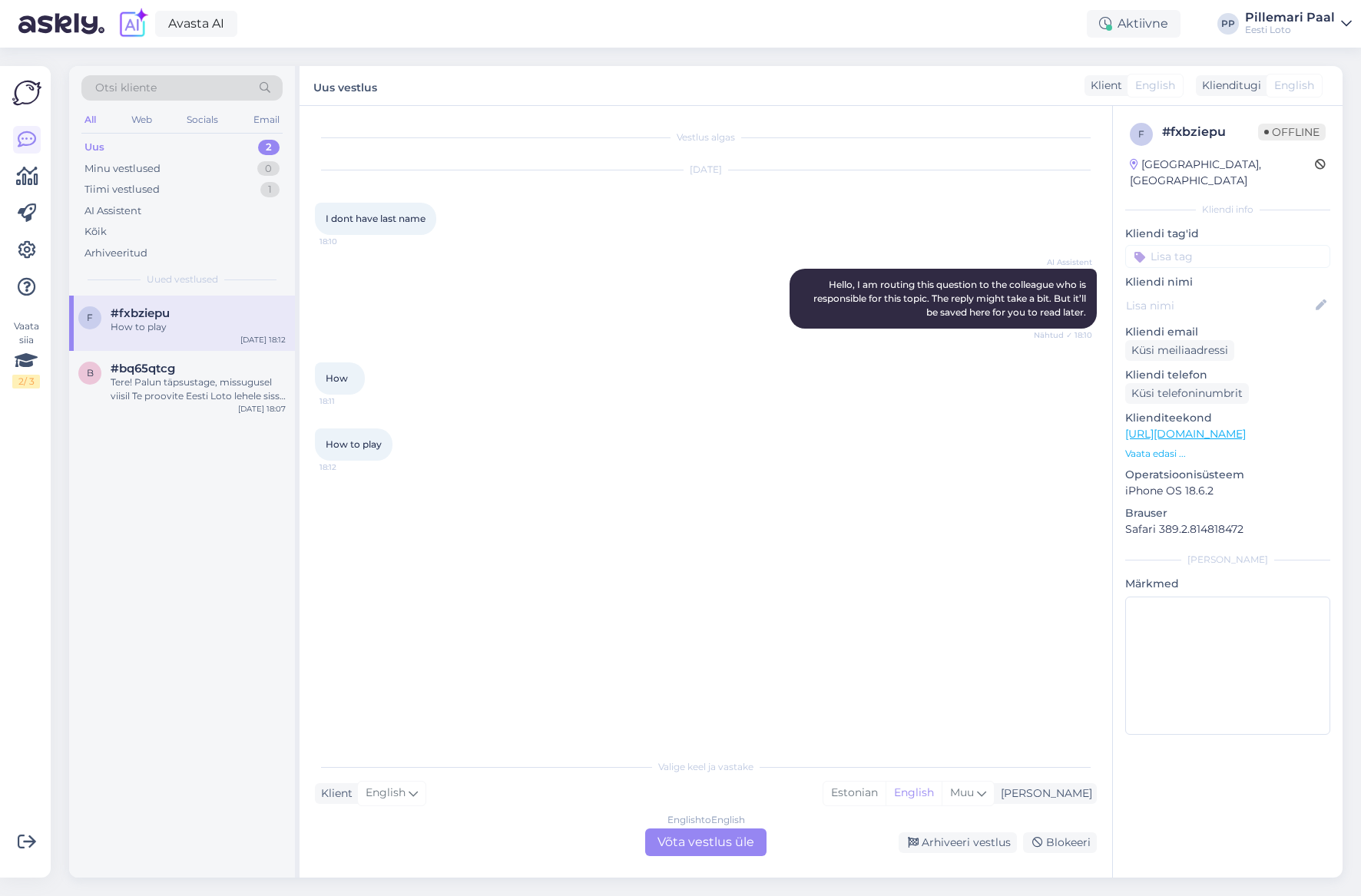
click at [136, 91] on span "Otsi kliente" at bounding box center [125, 88] width 61 height 16
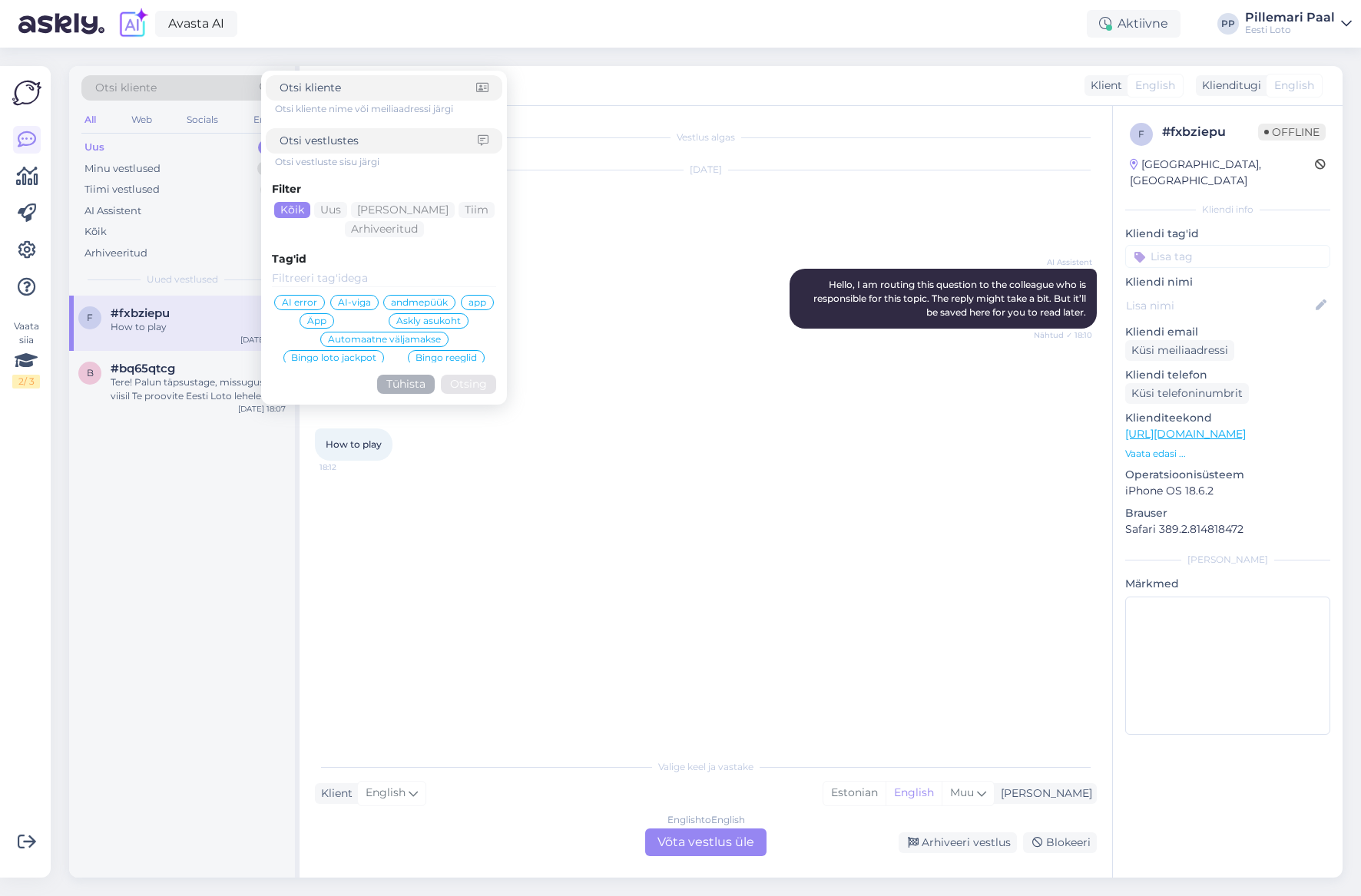
click at [337, 147] on input at bounding box center [378, 140] width 198 height 16
type input "luua mängukonto"
click button "Otsing" at bounding box center [469, 384] width 56 height 19
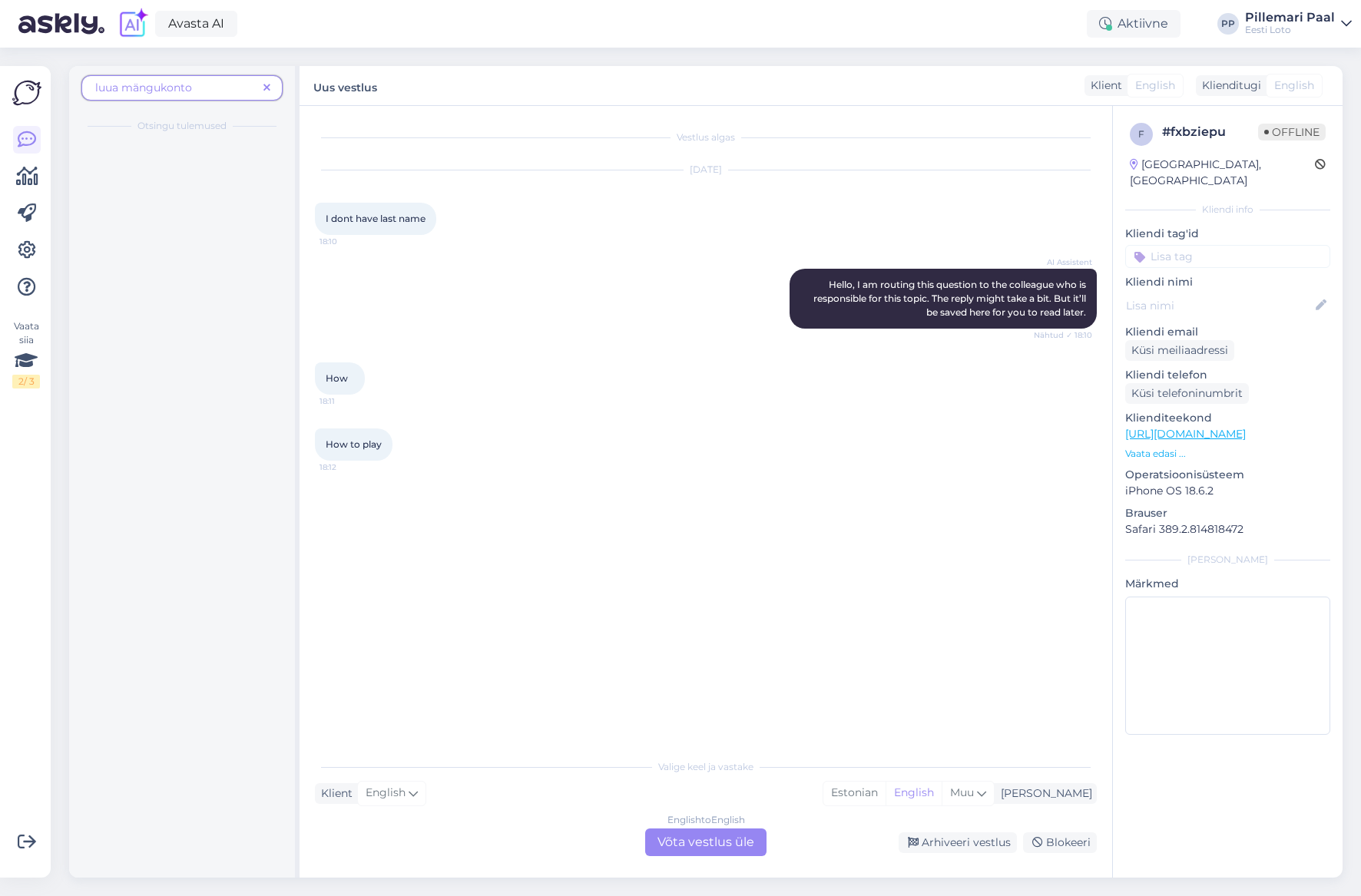
drag, startPoint x: 136, startPoint y: 90, endPoint x: 152, endPoint y: 89, distance: 16.0
click at [136, 90] on span "luua mängukonto" at bounding box center [144, 87] width 97 height 13
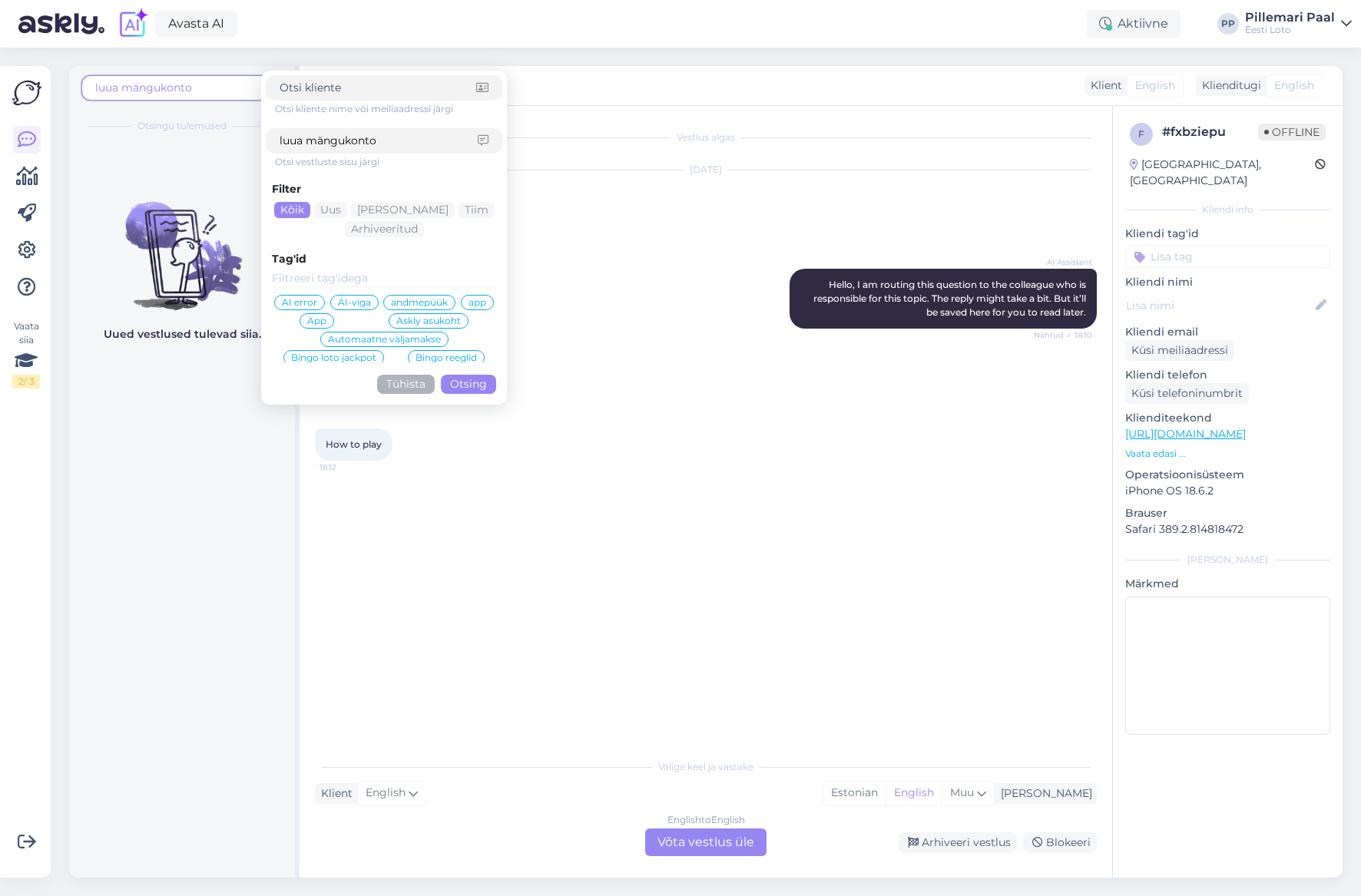
drag, startPoint x: 385, startPoint y: 147, endPoint x: 269, endPoint y: 138, distance: 116.3
click at [269, 138] on div "luua mängukonto" at bounding box center [384, 141] width 236 height 25
type input "e"
type input "pileti ostmiseks"
click button "Otsing" at bounding box center [469, 384] width 56 height 19
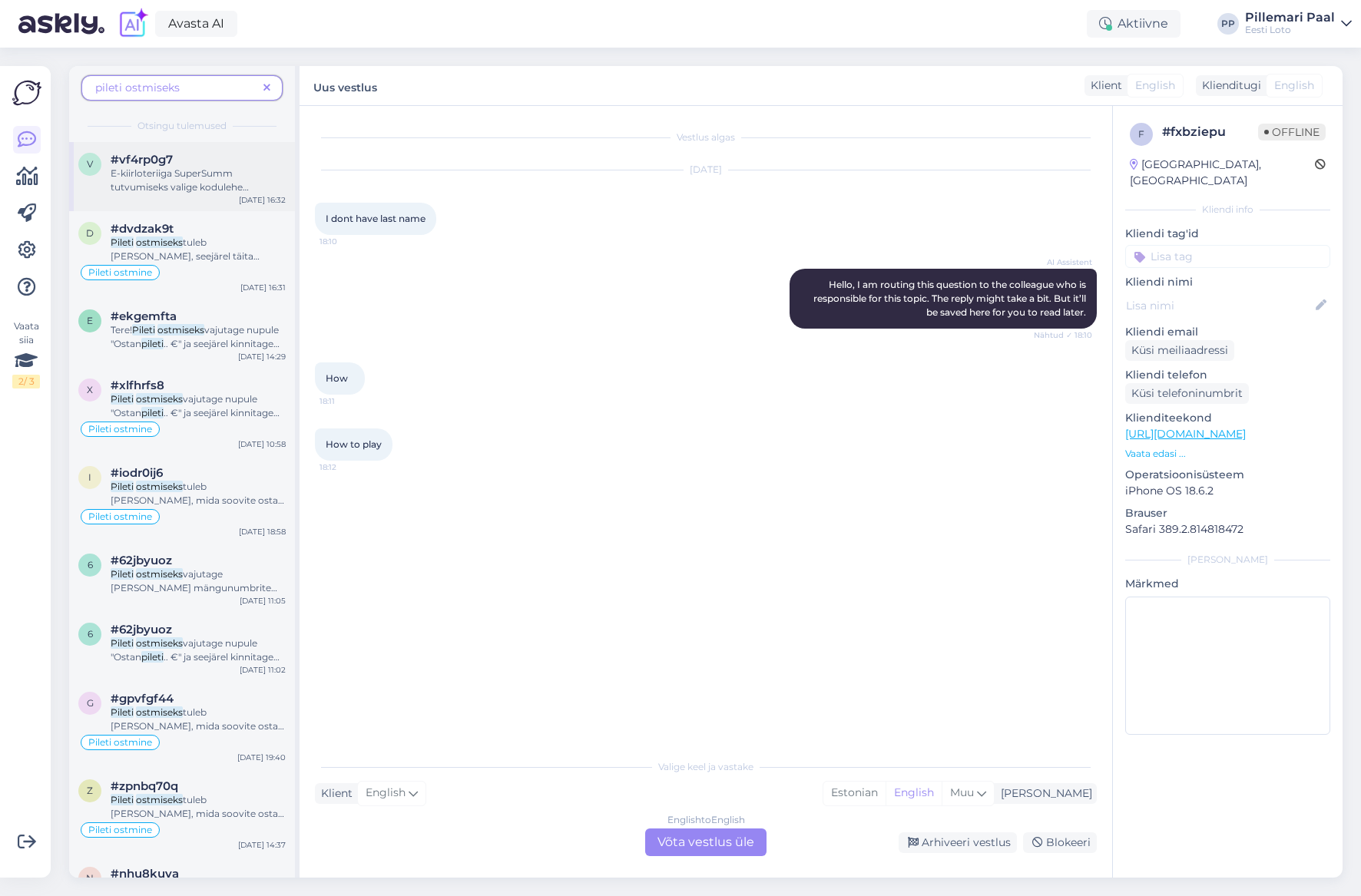
click at [183, 181] on span "E-kiirloteriiga SuperSumm tutvumiseks valige kodulehe menüüst e-kiirloterii ja …" at bounding box center [196, 283] width 172 height 232
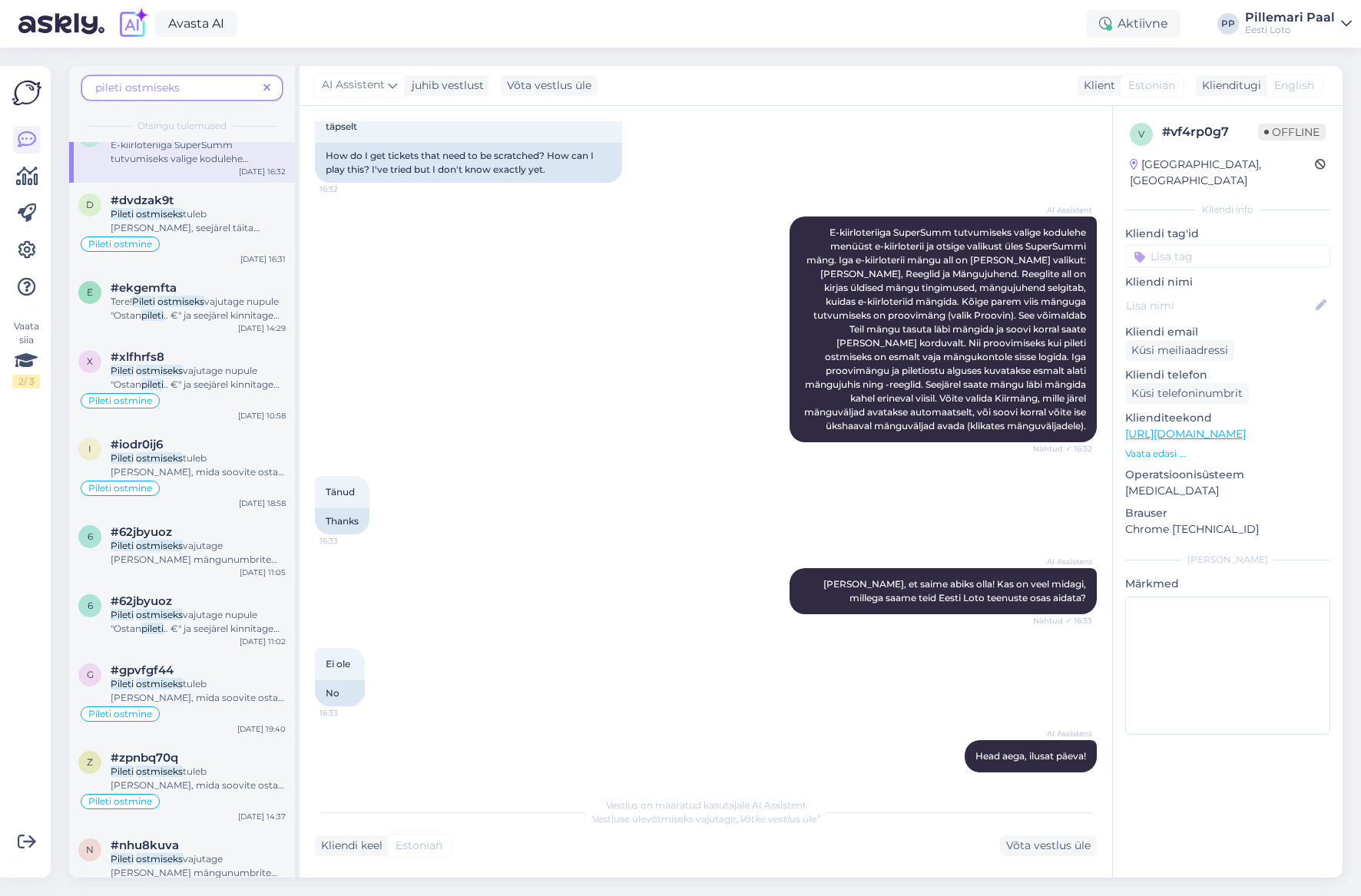
scroll to position [31, 0]
click at [171, 224] on span "tuleb [PERSON_NAME], seejärel täita mänguväli ise või valida "[PERSON_NAME] pli…" at bounding box center [194, 252] width 168 height 94
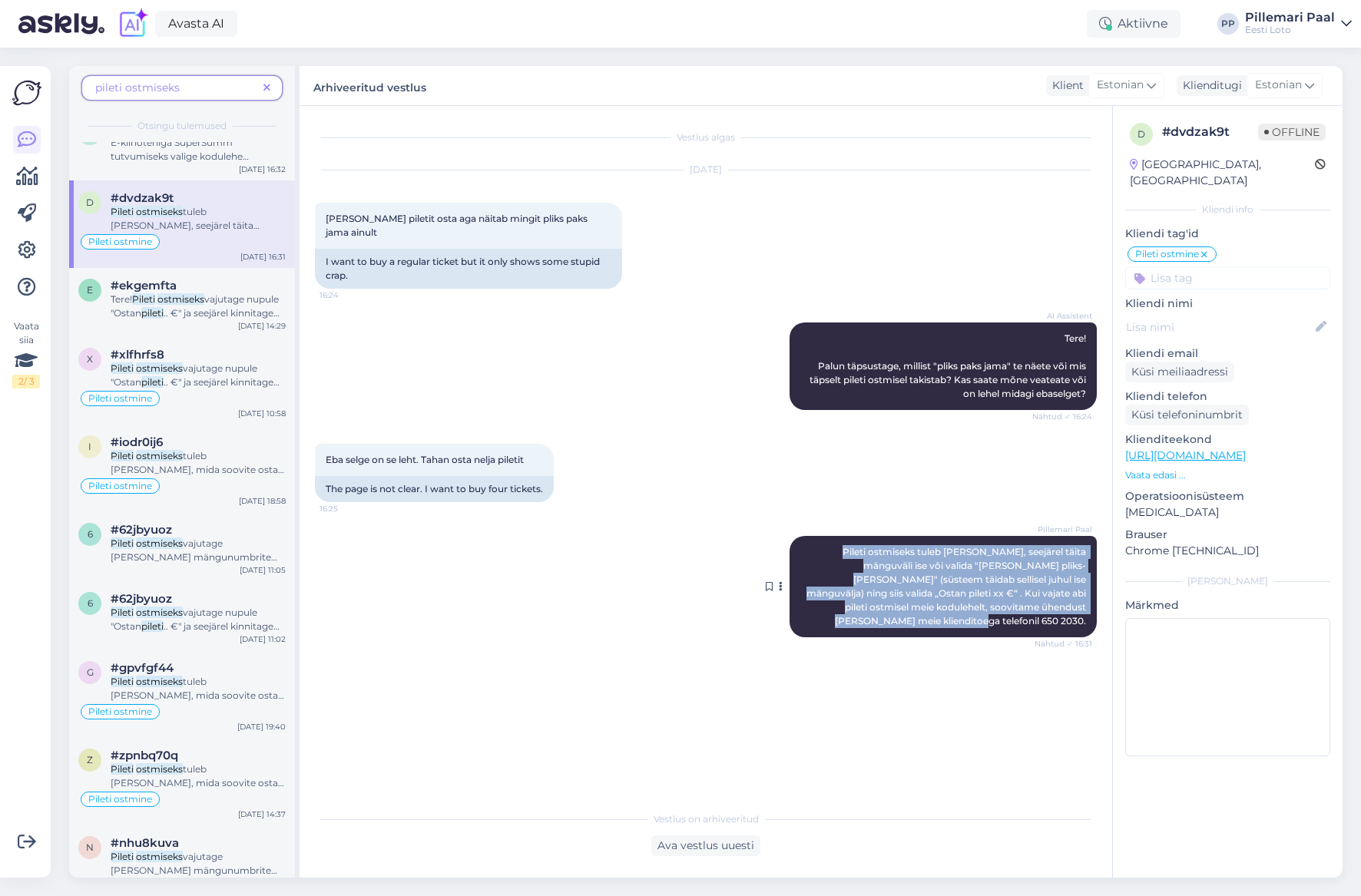
drag, startPoint x: 811, startPoint y: 553, endPoint x: 1085, endPoint y: 602, distance: 278.3
click at [1085, 602] on span "Pileti ostmiseks tuleb [PERSON_NAME], seejärel täita mänguväli ise või valida "…" at bounding box center [947, 586] width 282 height 81
copy span "Pileti ostmiseks tuleb [PERSON_NAME], seejärel täita mänguväli ise või valida "…"
click at [265, 85] on icon at bounding box center [266, 89] width 7 height 11
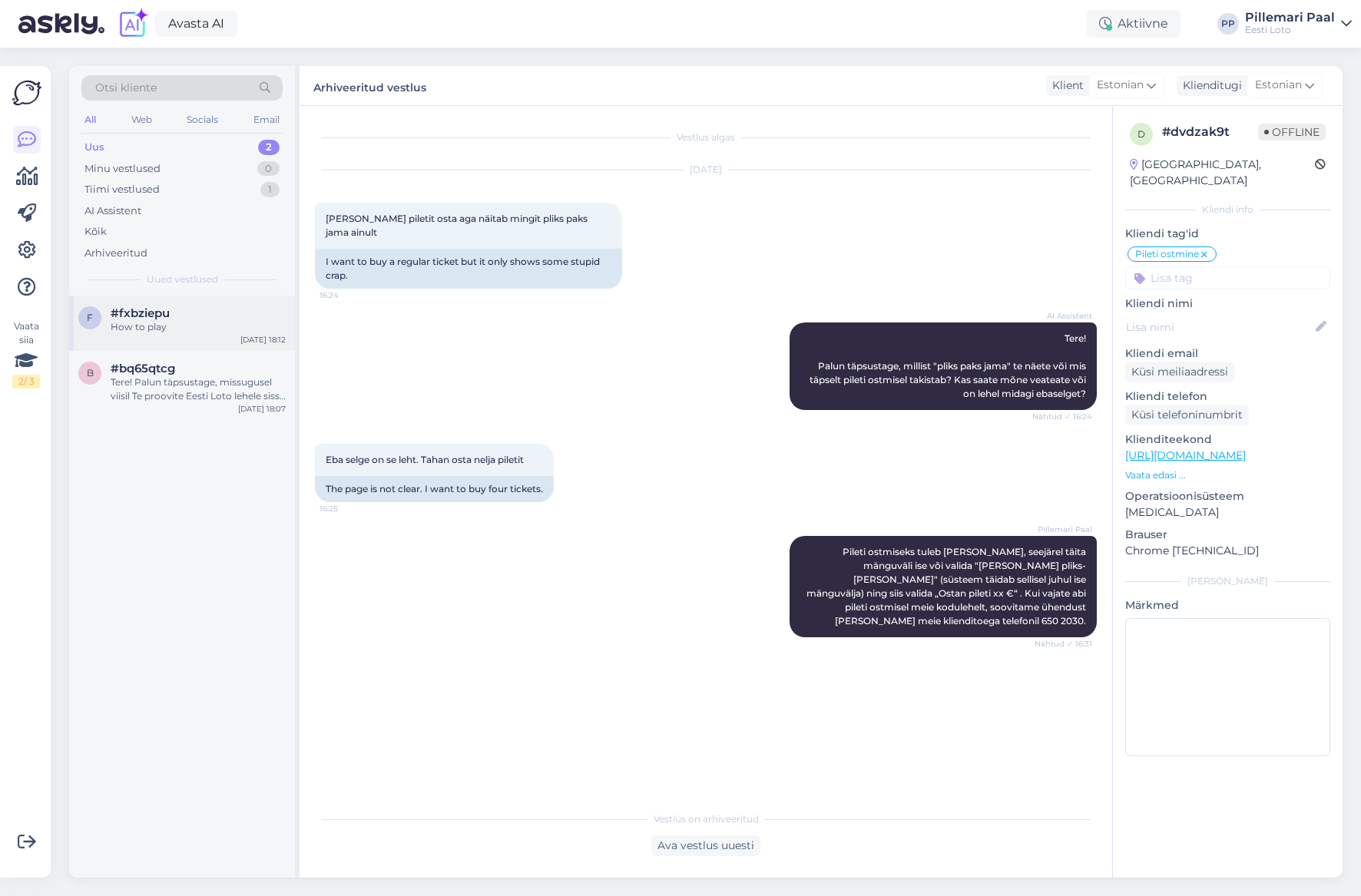
click at [197, 327] on div "How to play" at bounding box center [197, 327] width 175 height 13
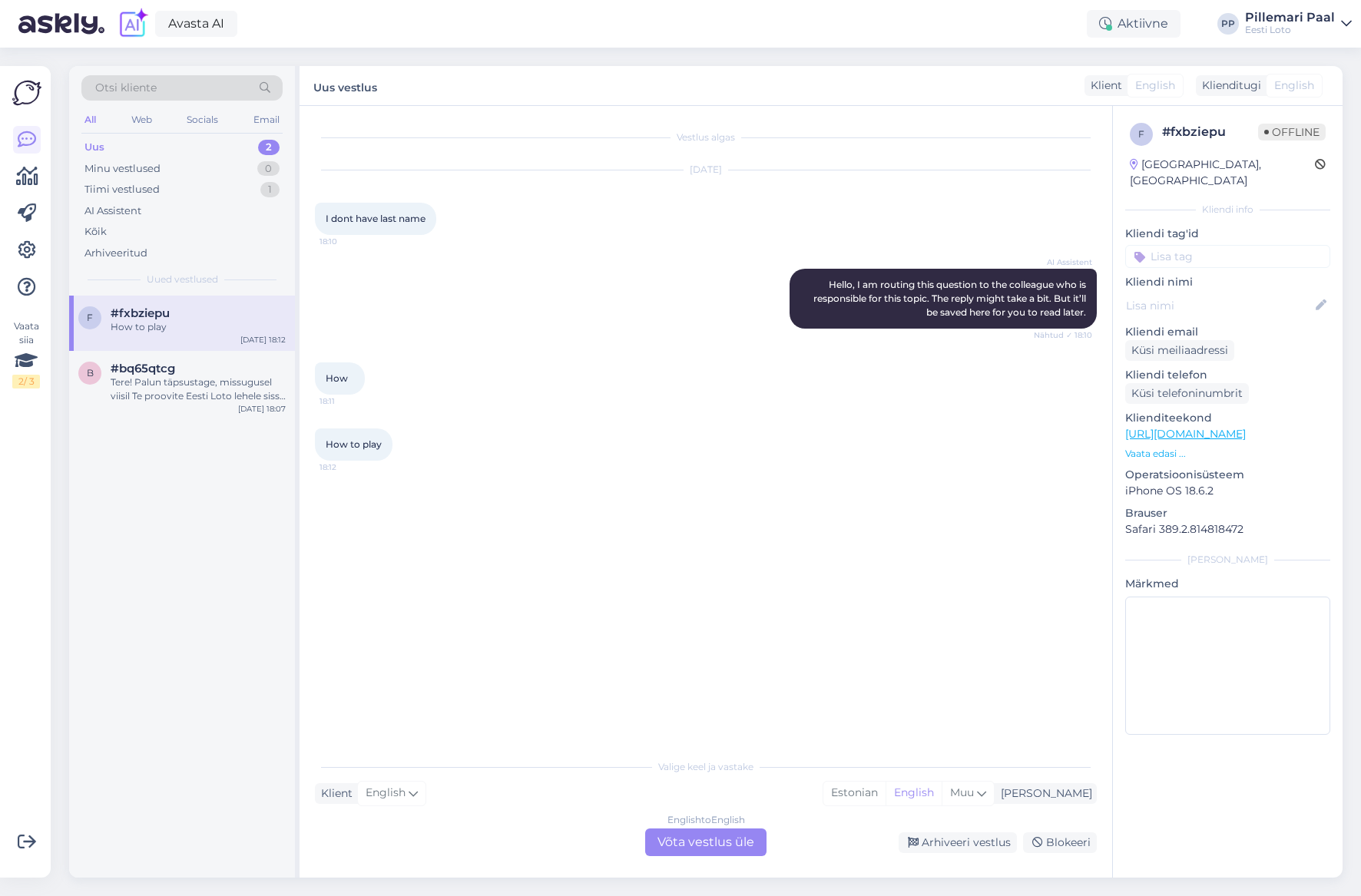
click at [721, 850] on div "English to English Võta vestlus üle" at bounding box center [705, 842] width 121 height 28
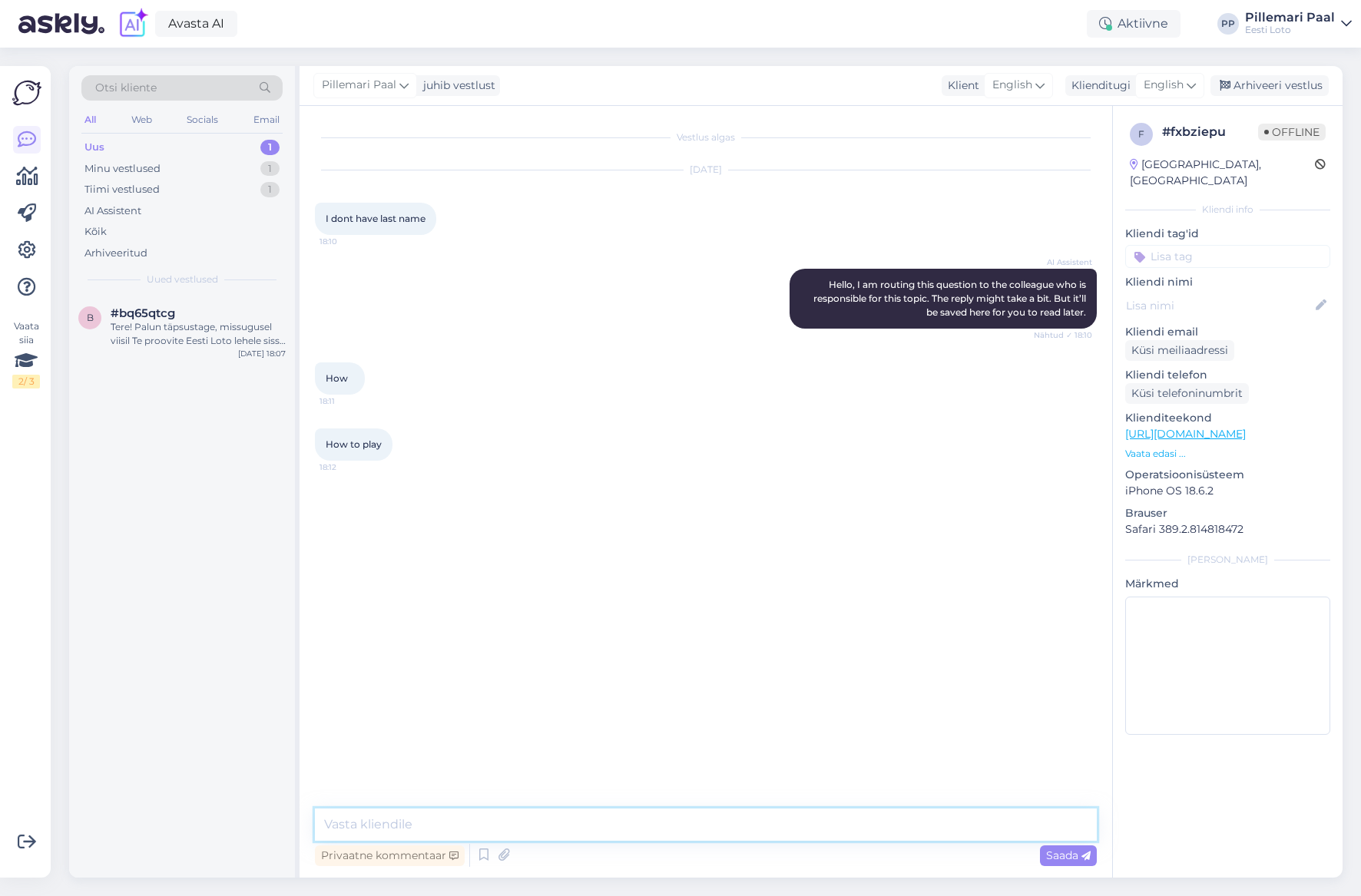
click at [601, 813] on textarea at bounding box center [706, 825] width 782 height 33
paste textarea "Pileti ostmiseks tuleb [PERSON_NAME], seejärel täita mänguväli ise või valida "…"
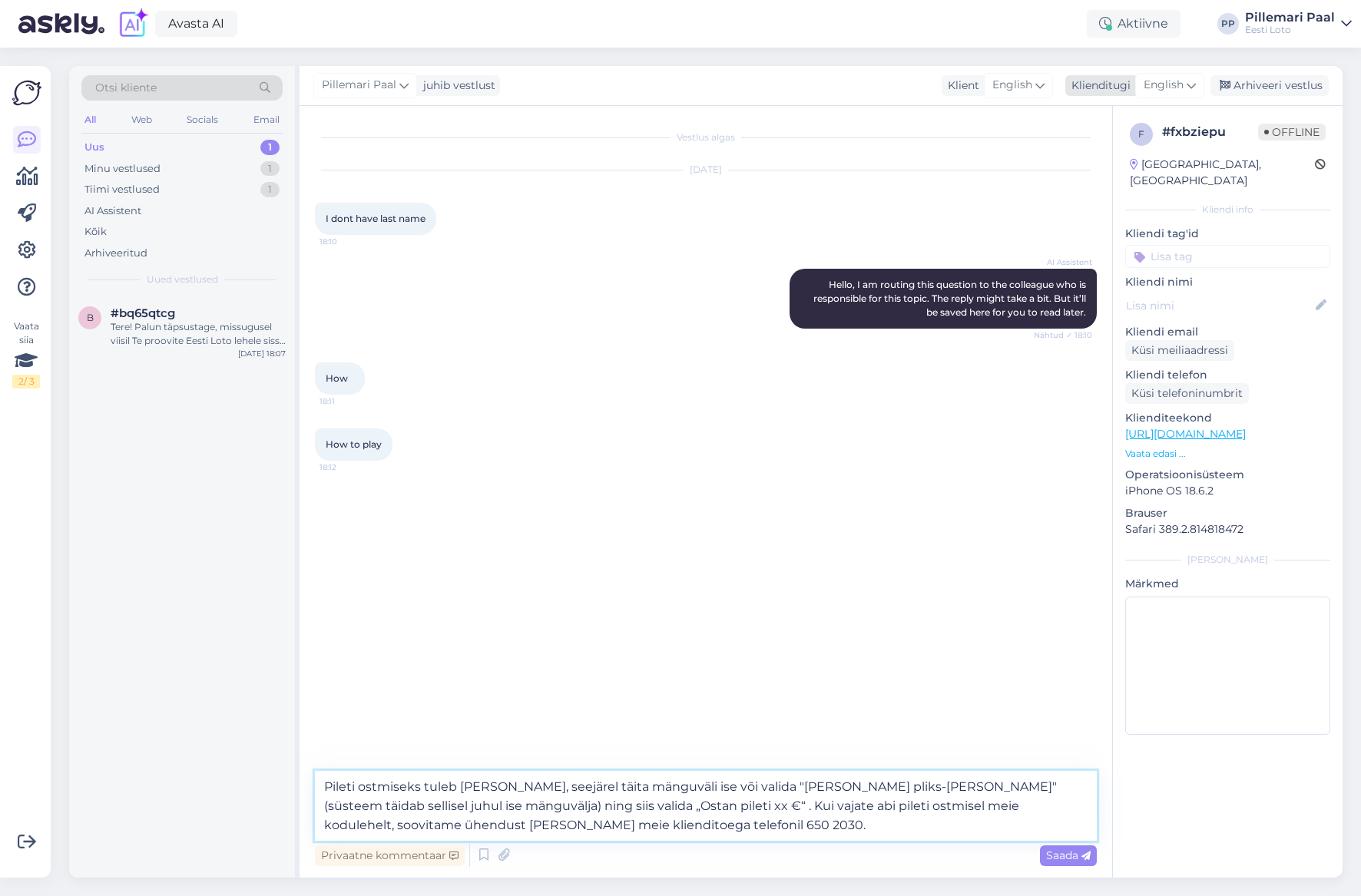
type textarea "Pileti ostmiseks tuleb [PERSON_NAME], seejärel täita mänguväli ise või valida "…"
click at [1176, 88] on span "English" at bounding box center [1164, 85] width 40 height 17
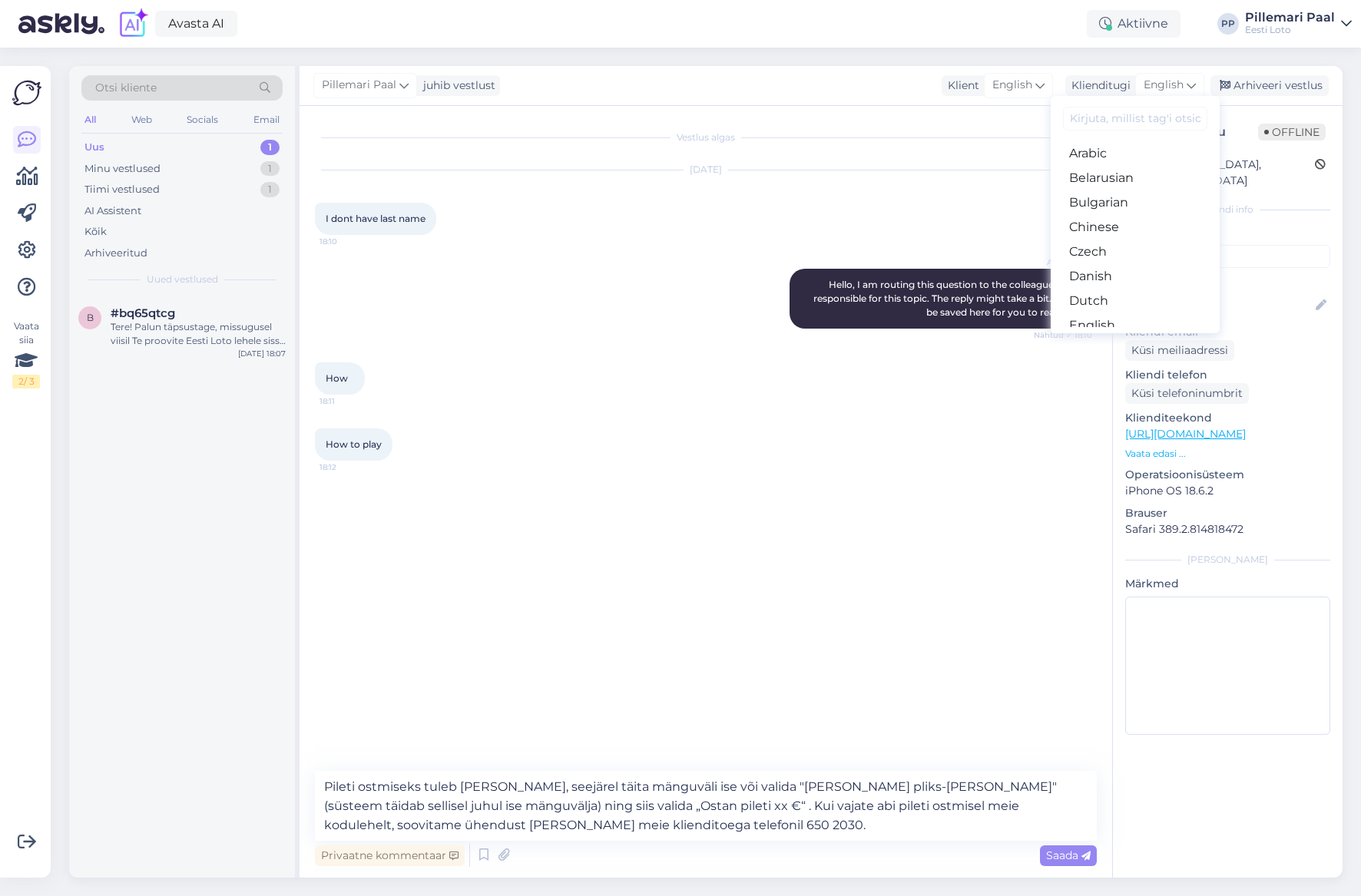
click at [1098, 121] on input at bounding box center [1135, 119] width 144 height 24
type input "es"
click at [1110, 179] on link "Estonian" at bounding box center [1134, 178] width 169 height 25
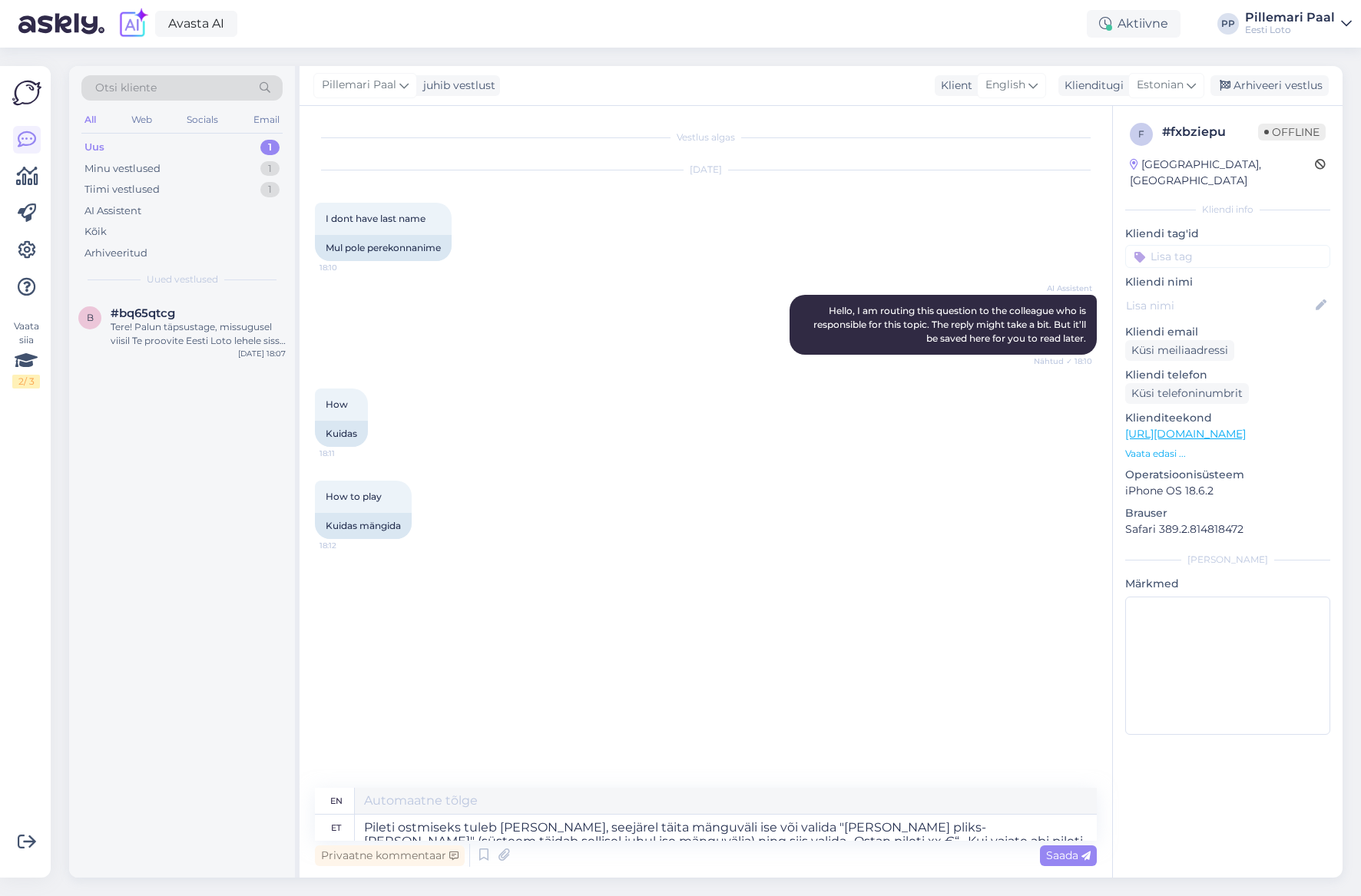
type textarea "To purchase a ticket, you must select a game, then fill in the game field yours…"
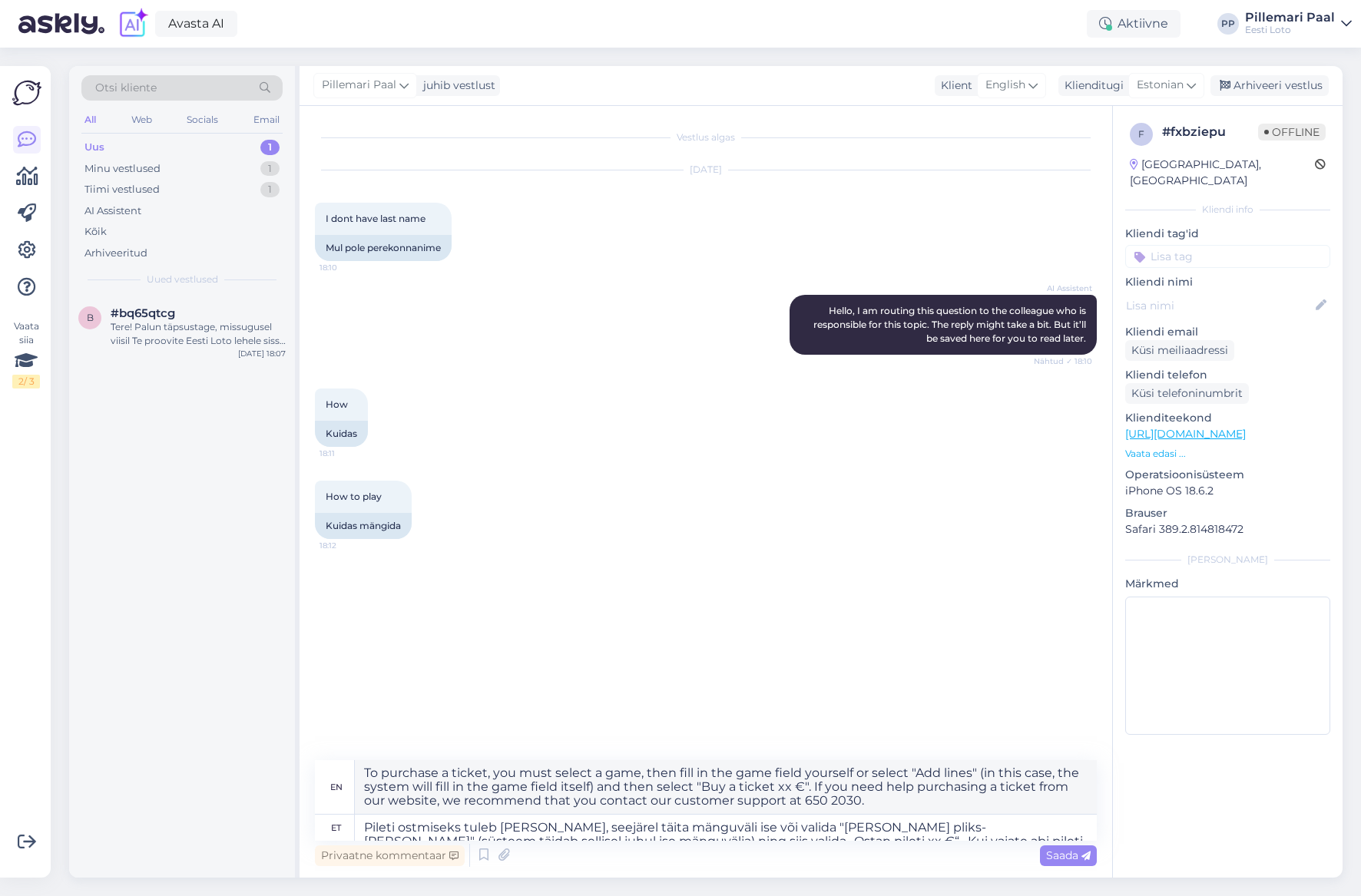
click at [1182, 797] on div "f # fxbziepu Offline [GEOGRAPHIC_DATA], [GEOGRAPHIC_DATA] Kliendi info Kliendi …" at bounding box center [1227, 492] width 230 height 772
click at [581, 829] on textarea "Pileti ostmiseks tuleb [PERSON_NAME], seejärel täita mänguväli ise või valida "…" at bounding box center [725, 827] width 742 height 26
drag, startPoint x: 715, startPoint y: 825, endPoint x: 736, endPoint y: 843, distance: 27.7
click at [736, 843] on div "en To purchase a ticket, you must select a game, then fill in the game field yo…" at bounding box center [706, 815] width 782 height 109
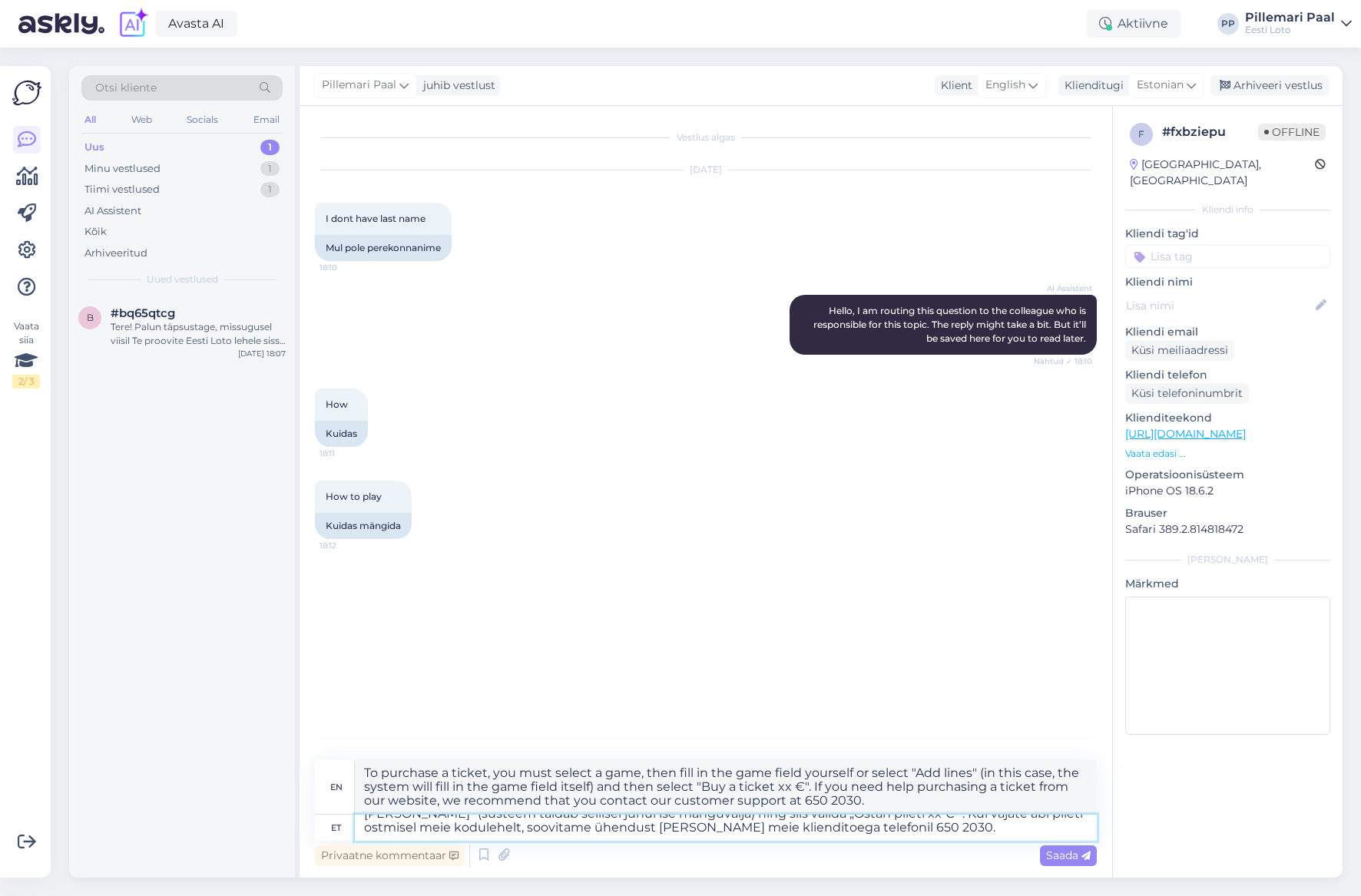
type textarea "Pileti ostmiseks tuleb [PERSON_NAME], seejärel täita mänguväli ise või valida "…"
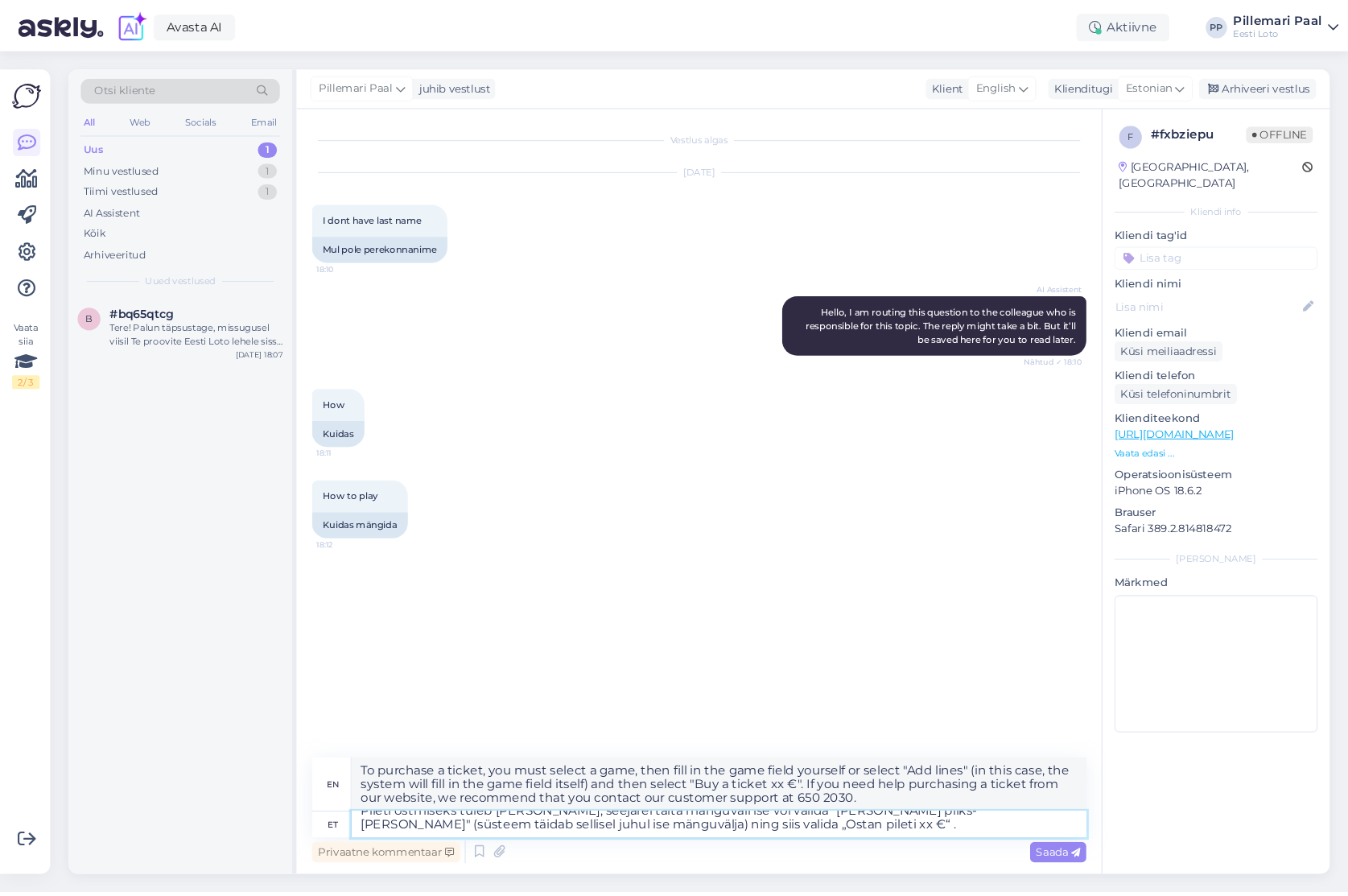
scroll to position [0, 0]
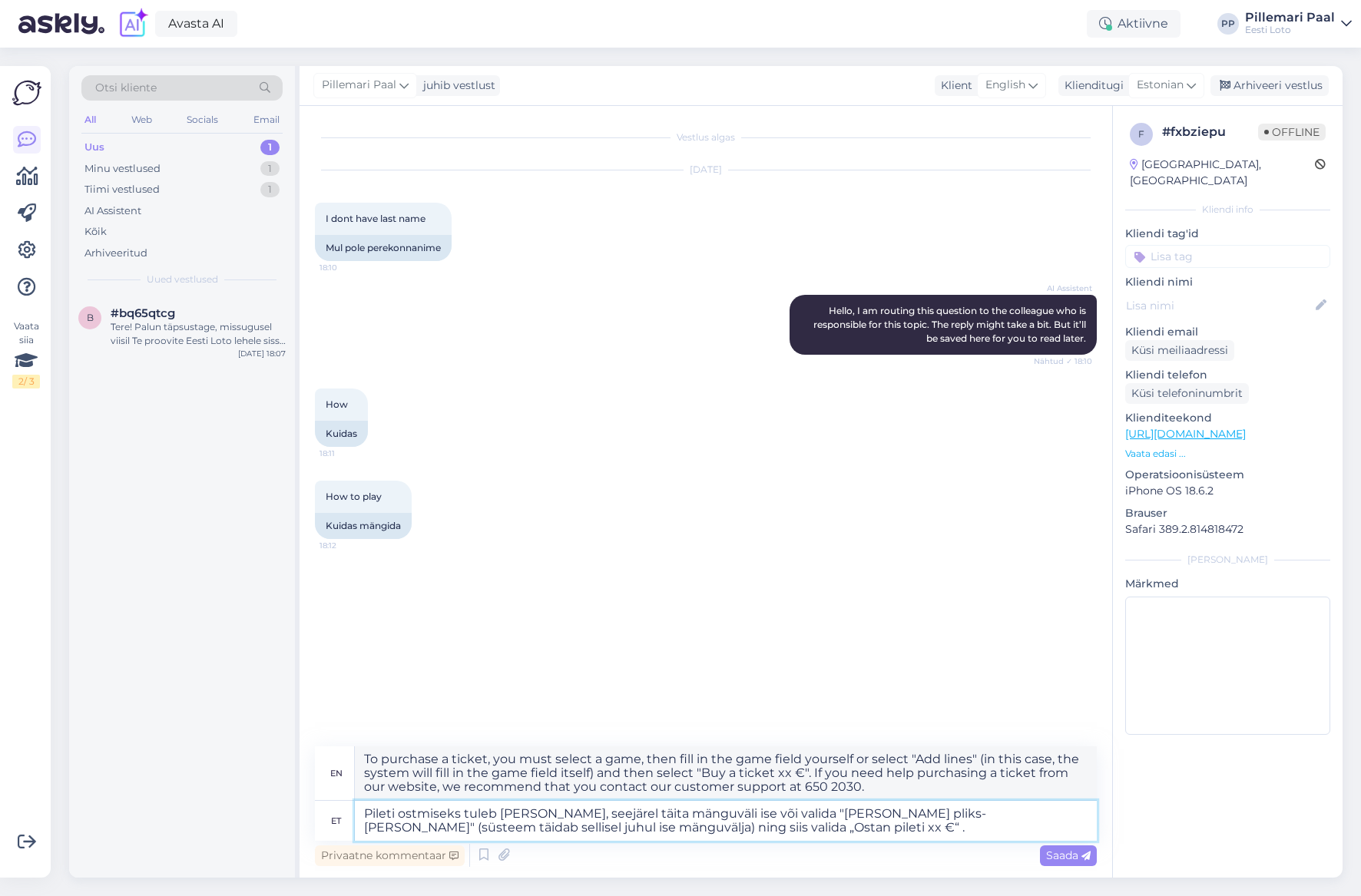
type textarea "To buy a ticket, you must select a game, then fill in the playing field yoursel…"
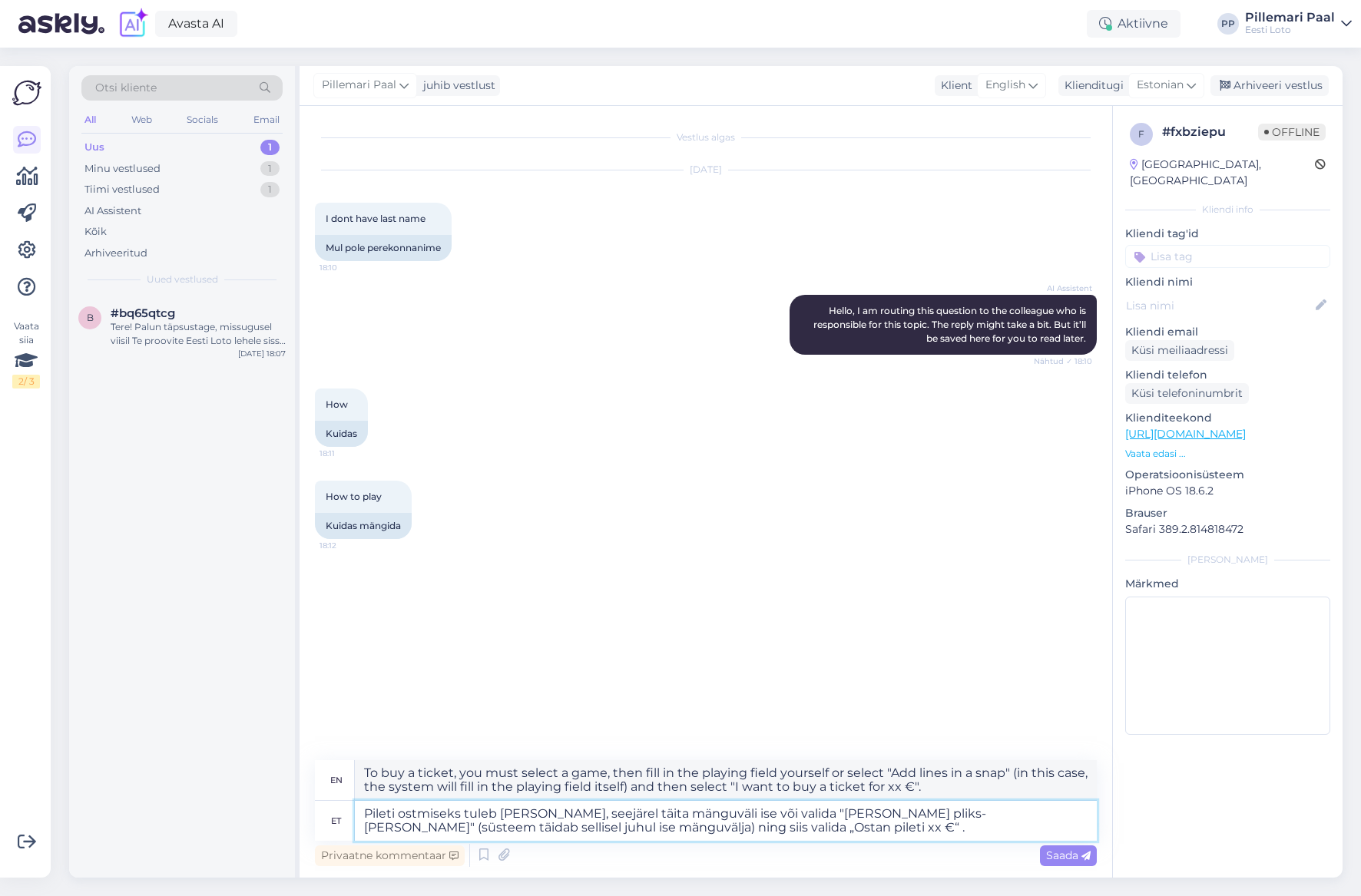
drag, startPoint x: 703, startPoint y: 831, endPoint x: 720, endPoint y: 863, distance: 36.2
click at [703, 831] on textarea "Pileti ostmiseks tuleb [PERSON_NAME], seejärel täita mänguväli ise või valida "…" at bounding box center [725, 821] width 742 height 40
type textarea "Pileti ostmiseks tuleb [PERSON_NAME], seejärel täita mänguväli ise või valida "…"
type textarea "To buy a ticket, you must select a game, then fill in the playing field yoursel…"
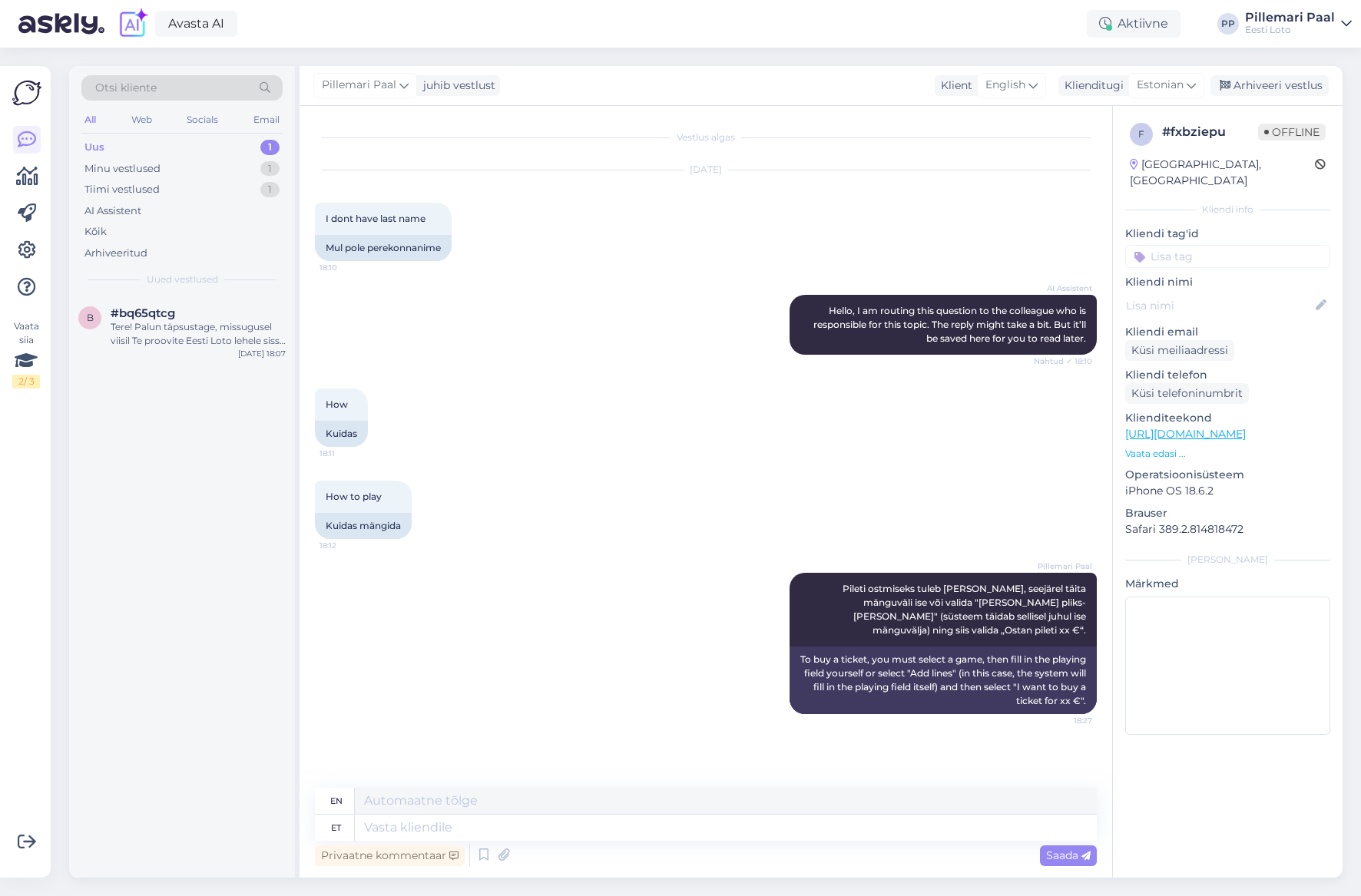
click at [1187, 247] on input at bounding box center [1227, 256] width 205 height 23
type input "pileti ostm"
click at [1171, 289] on div "Pileti ostmine" at bounding box center [1187, 297] width 79 height 15
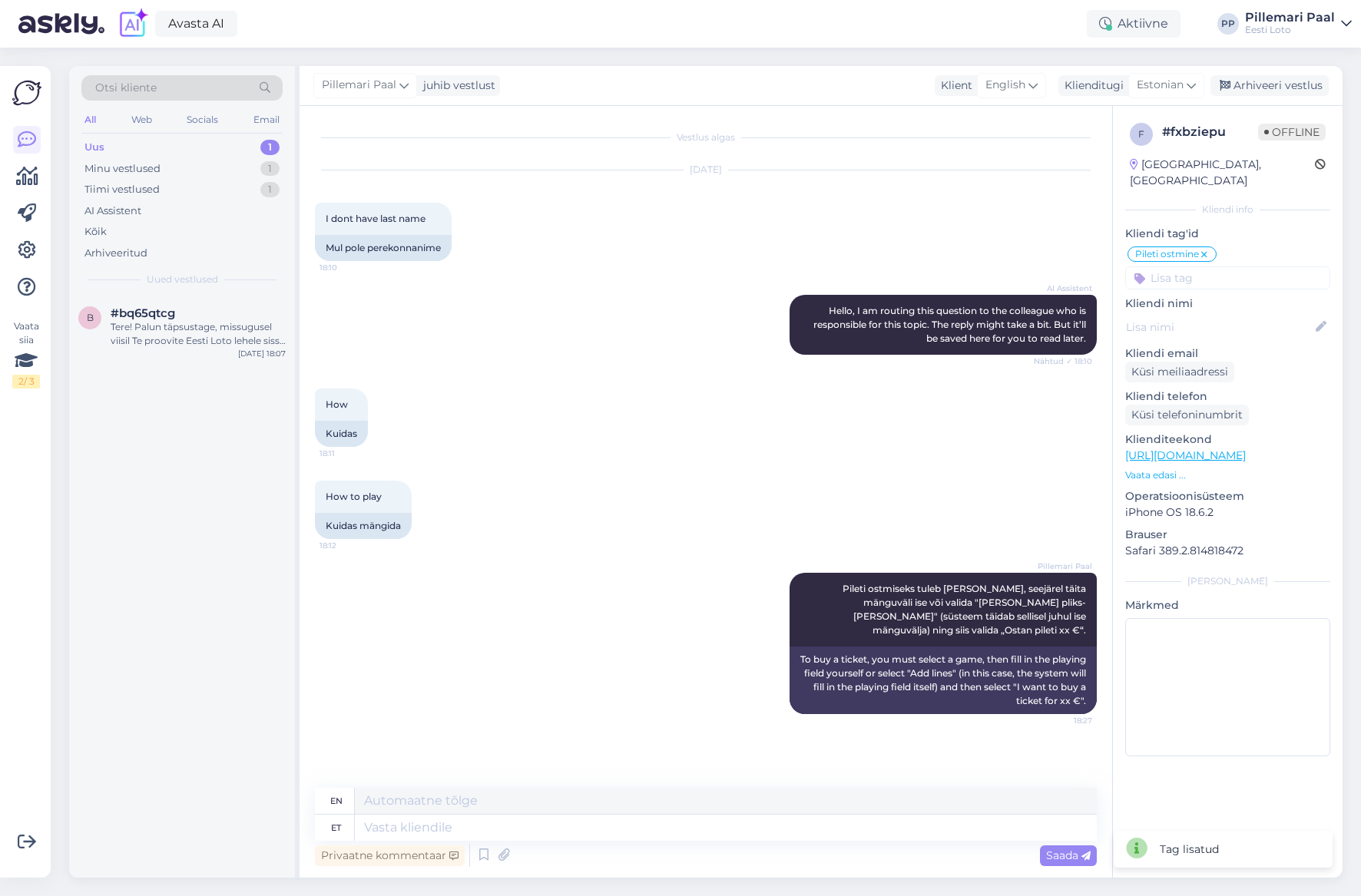
drag, startPoint x: 1284, startPoint y: 82, endPoint x: 1273, endPoint y: 118, distance: 37.6
click at [1281, 89] on div "Arhiveeri vestlus" at bounding box center [1269, 86] width 118 height 21
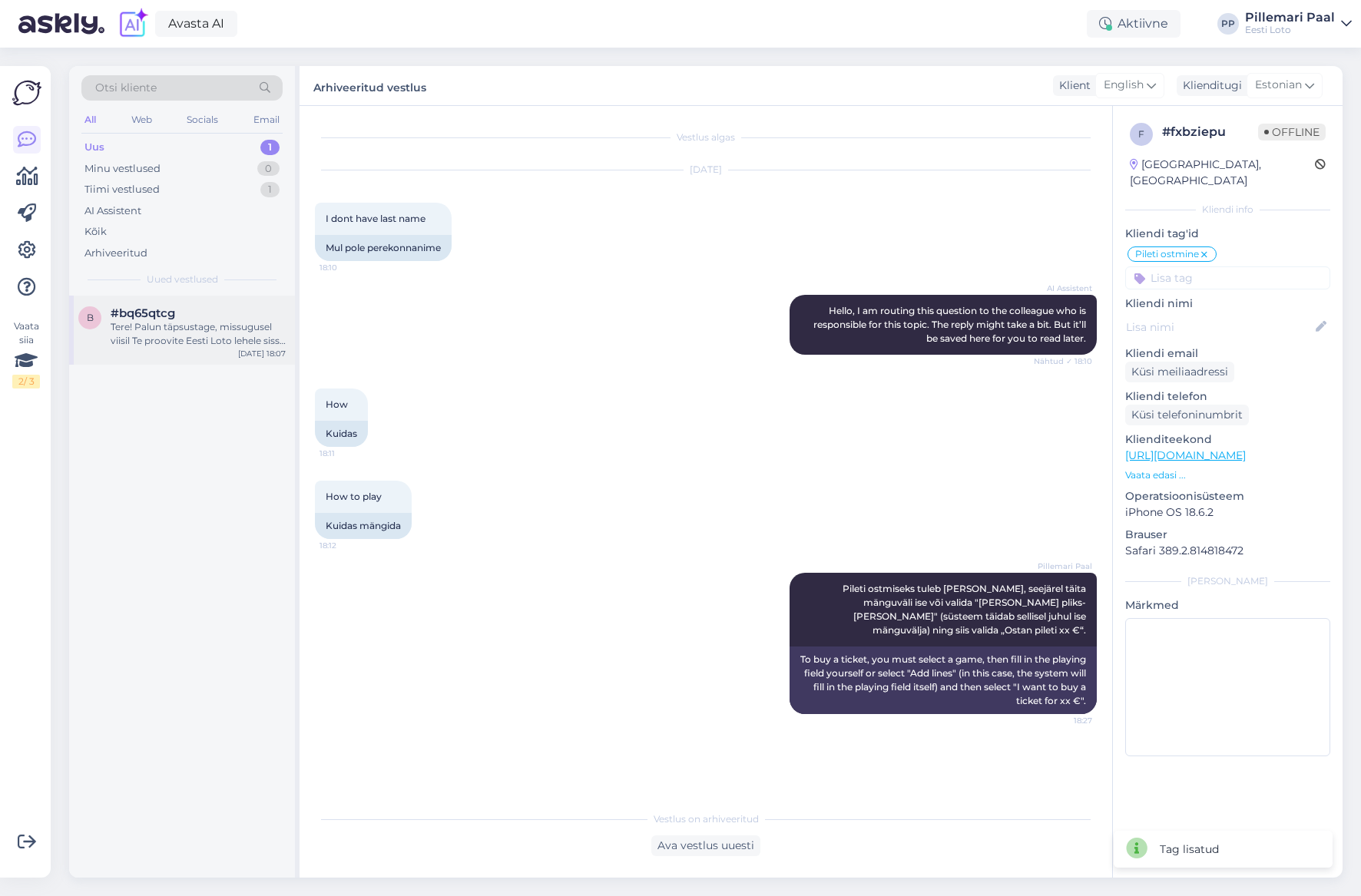
click at [188, 343] on div "Tere! Palun täpsustage, missugusel viisil Te proovite Eesti Loto lehele sisse l…" at bounding box center [197, 334] width 175 height 28
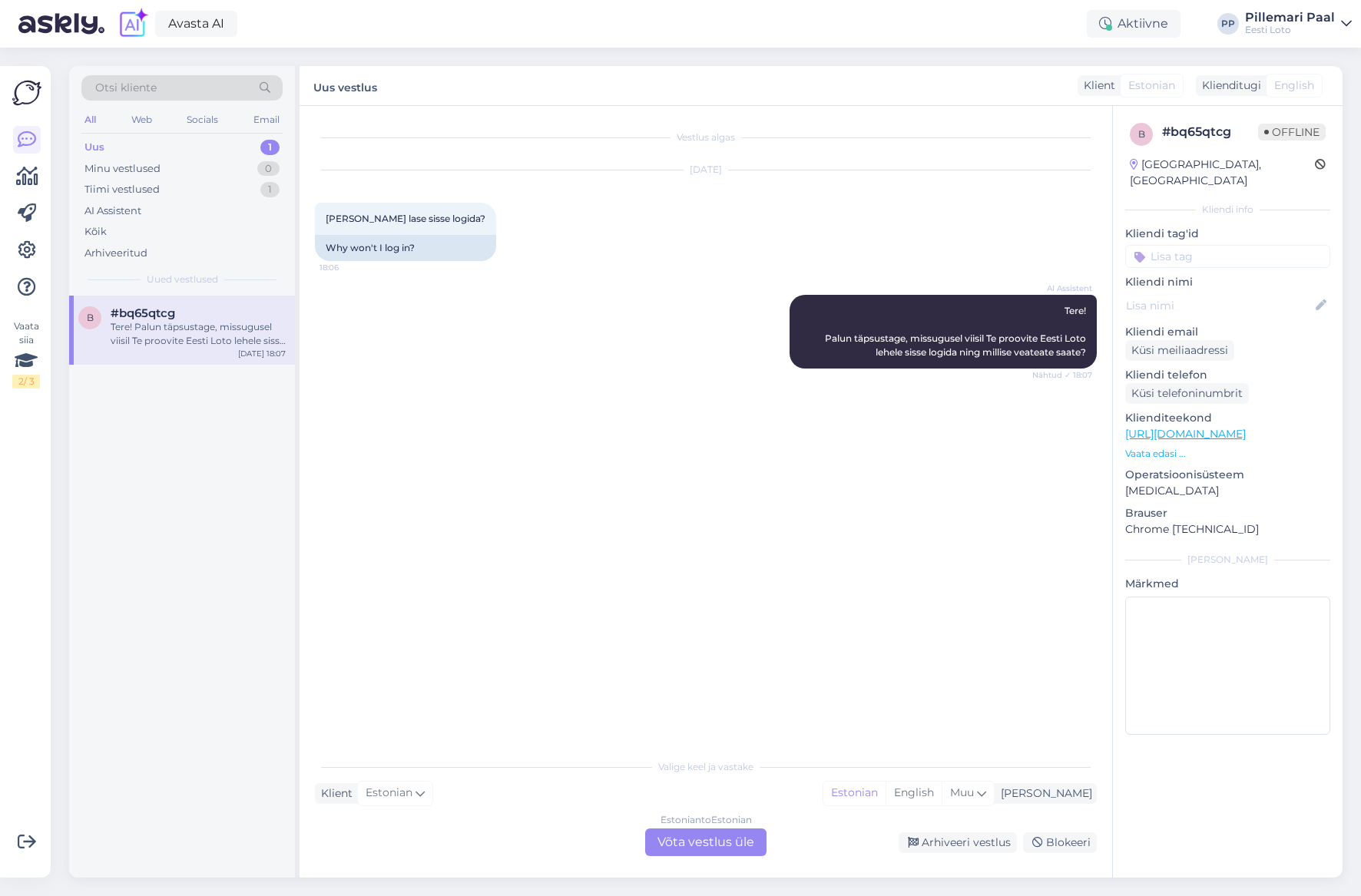
click at [1222, 245] on input at bounding box center [1227, 256] width 205 height 23
type input "sisse"
click at [1236, 289] on div "Sisselogimine" at bounding box center [1228, 297] width 79 height 15
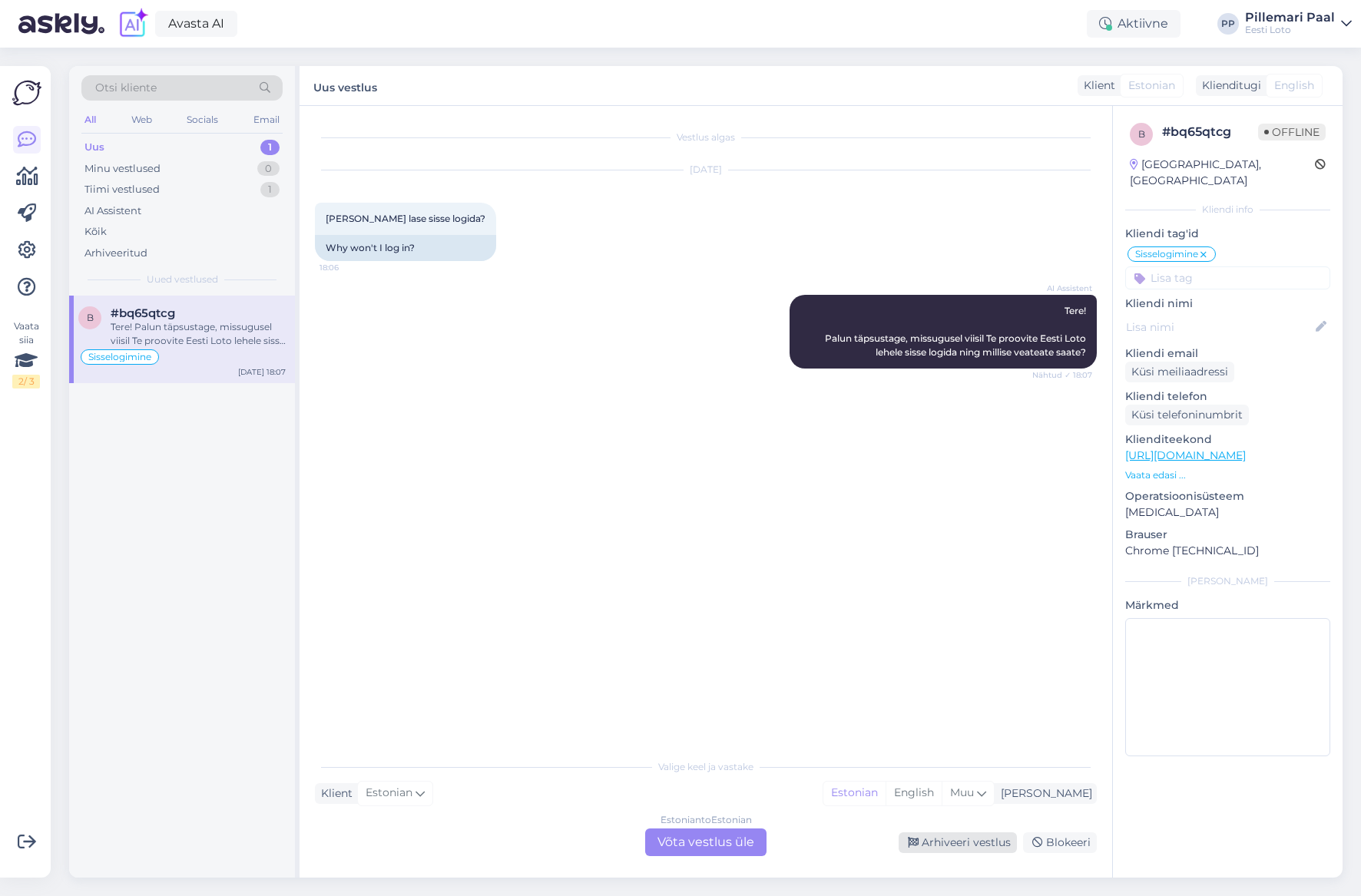
click at [962, 833] on div "Arhiveeri vestlus" at bounding box center [957, 843] width 118 height 21
